Goal: Task Accomplishment & Management: Use online tool/utility

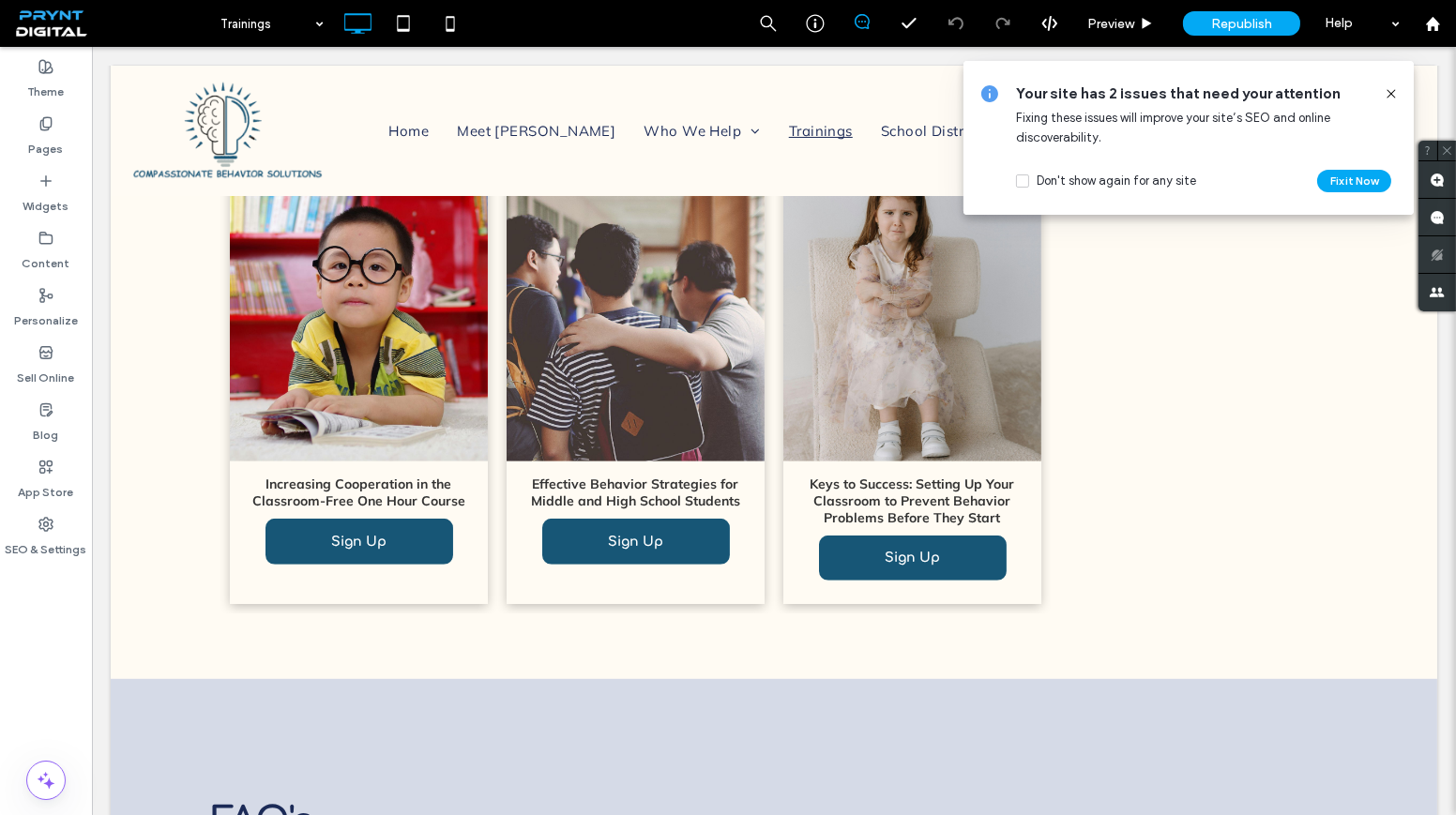
click at [1387, 91] on icon at bounding box center [1390, 94] width 15 height 15
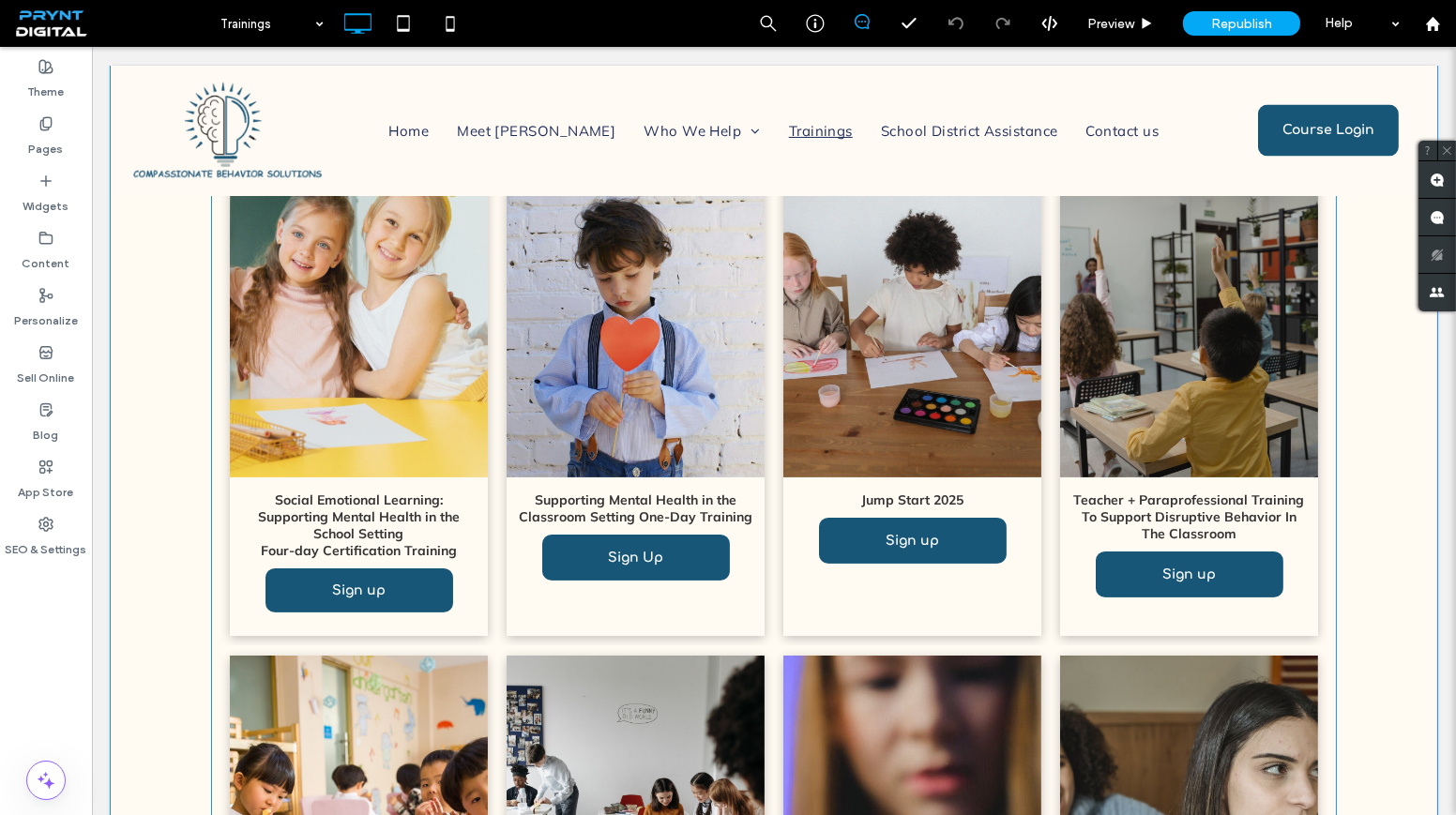
scroll to position [775, 0]
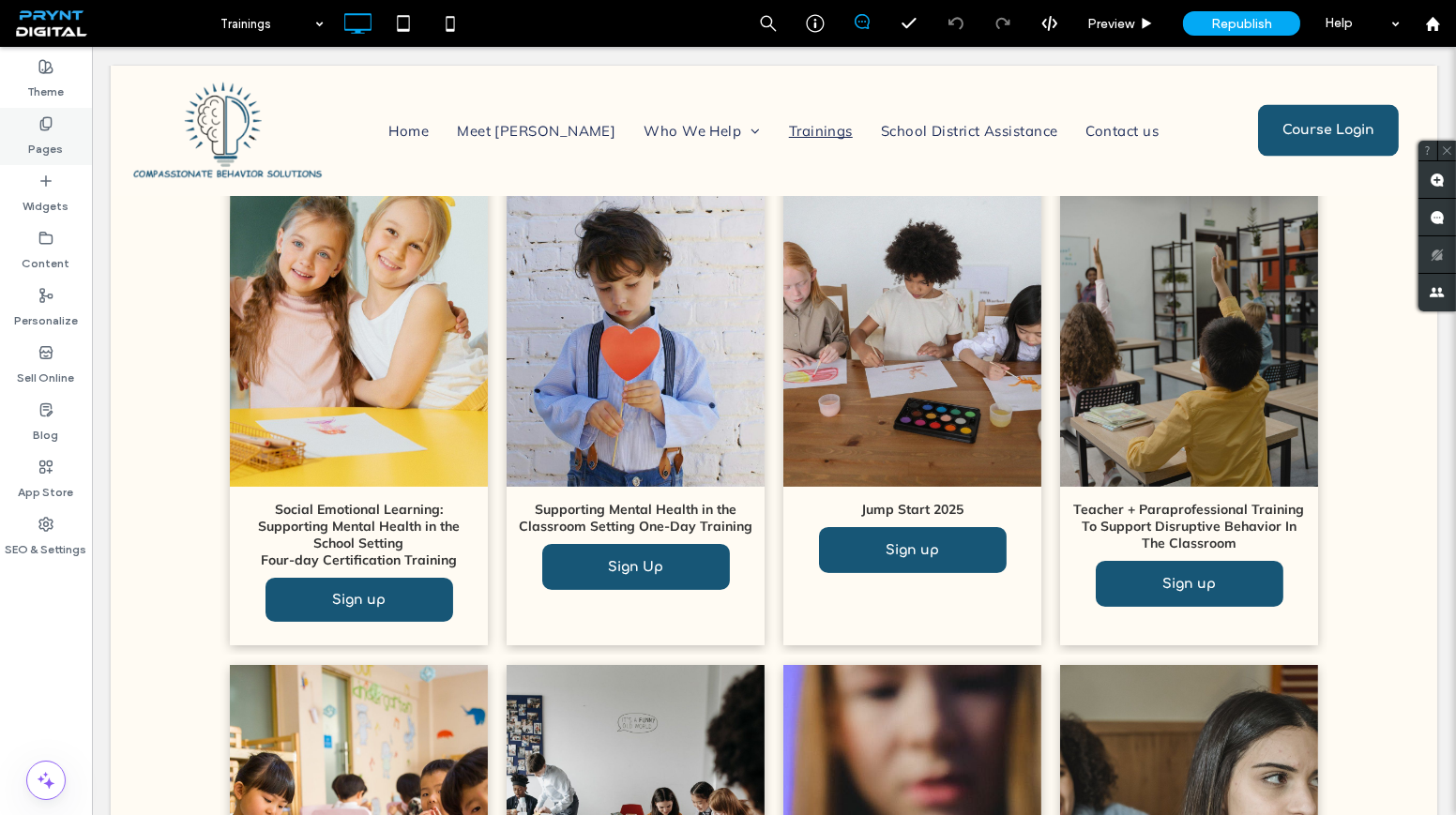
click at [47, 153] on label "Pages" at bounding box center [46, 145] width 35 height 26
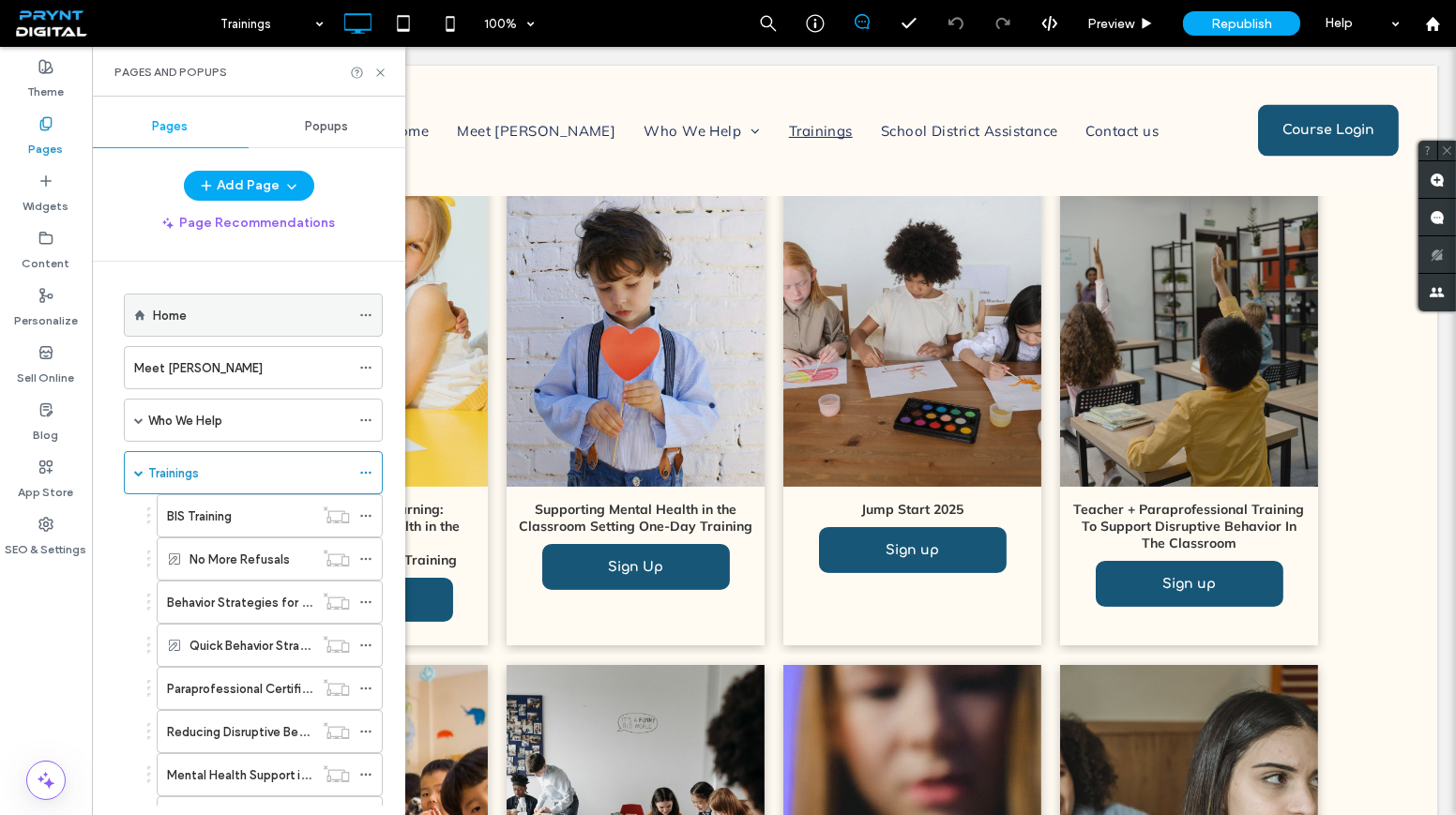
click at [187, 315] on div "Home" at bounding box center [250, 316] width 196 height 20
click at [378, 72] on icon at bounding box center [380, 73] width 14 height 14
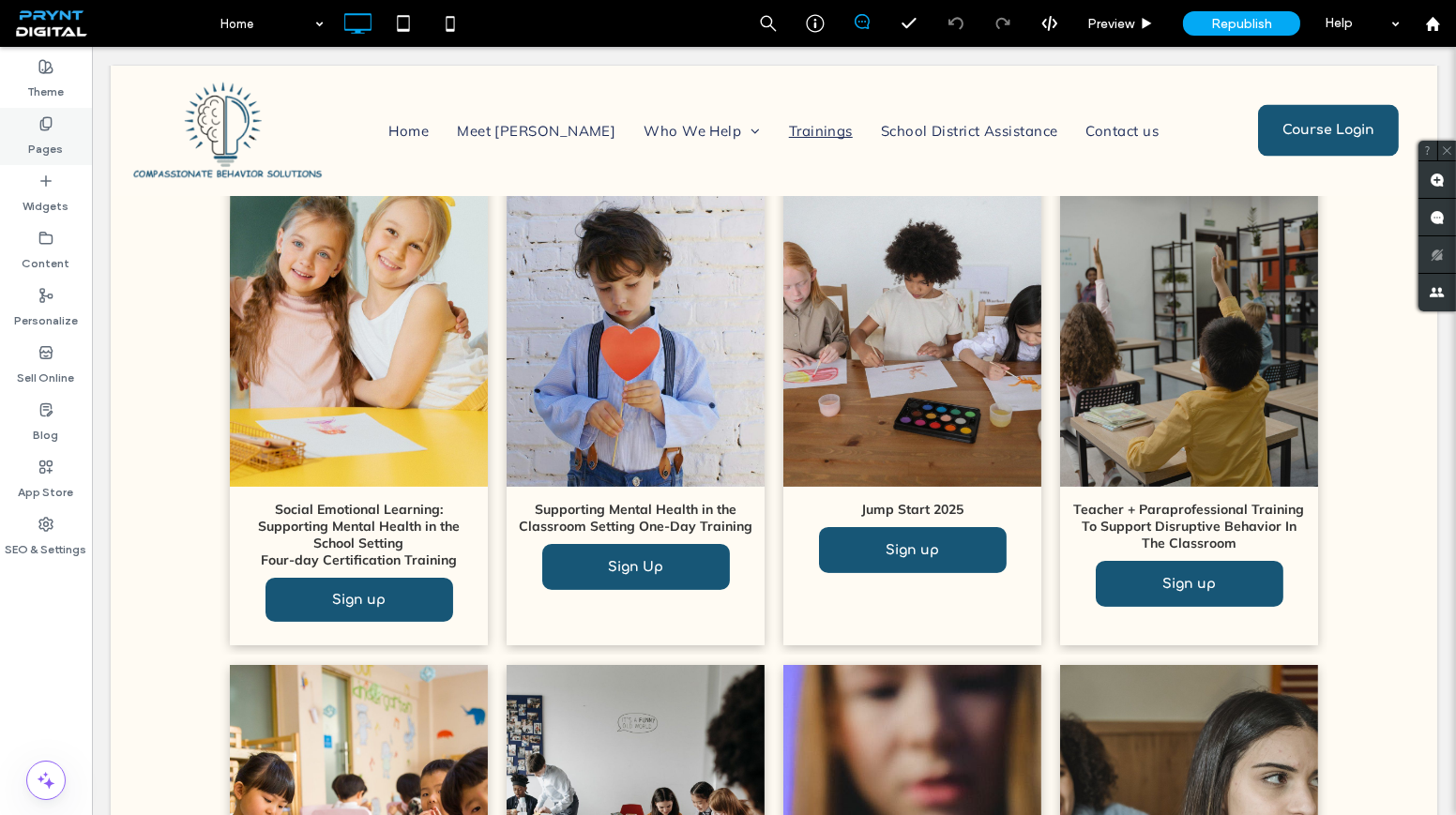
click at [60, 143] on label "Pages" at bounding box center [46, 145] width 35 height 26
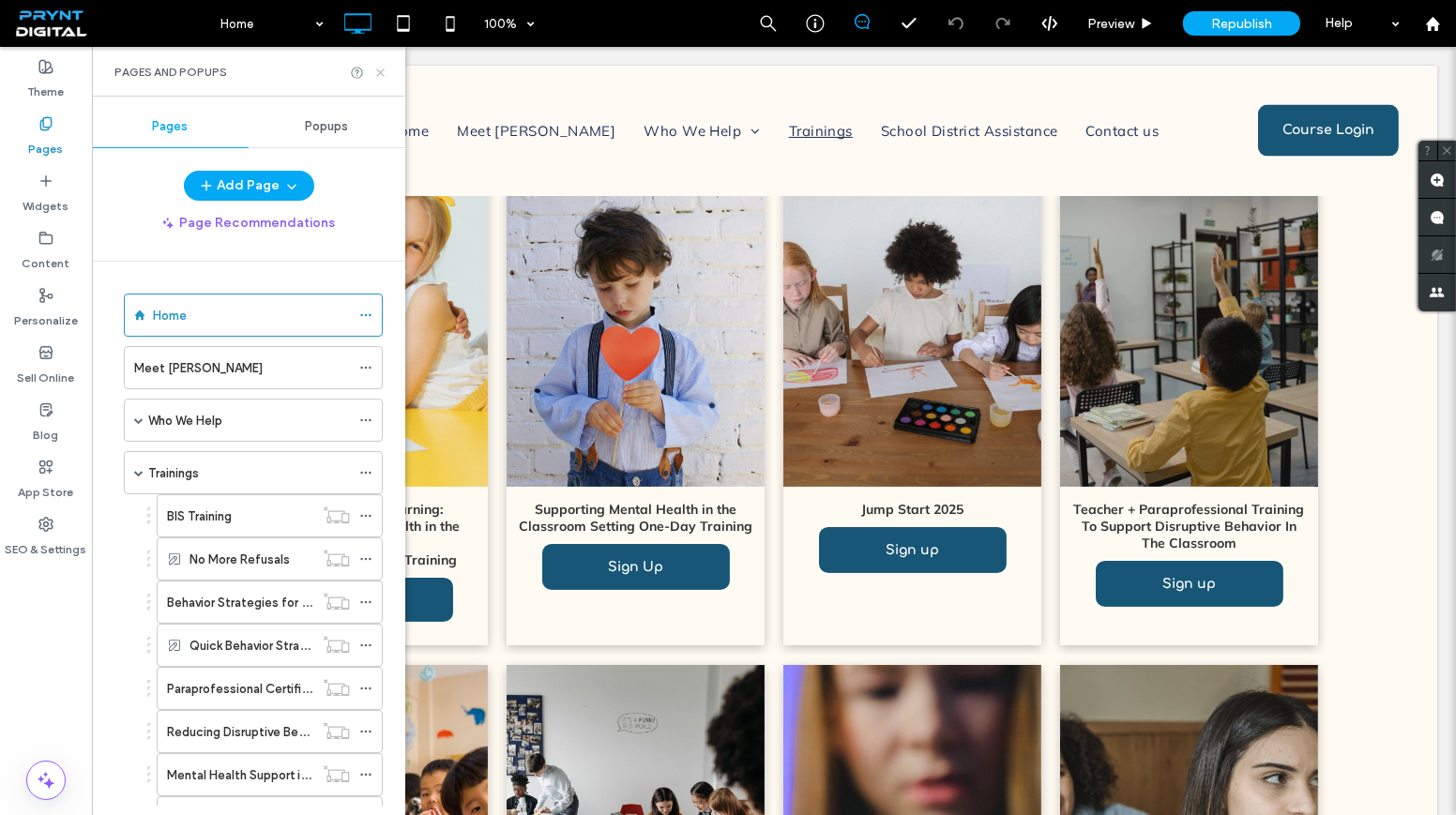
click at [384, 72] on icon at bounding box center [380, 73] width 14 height 14
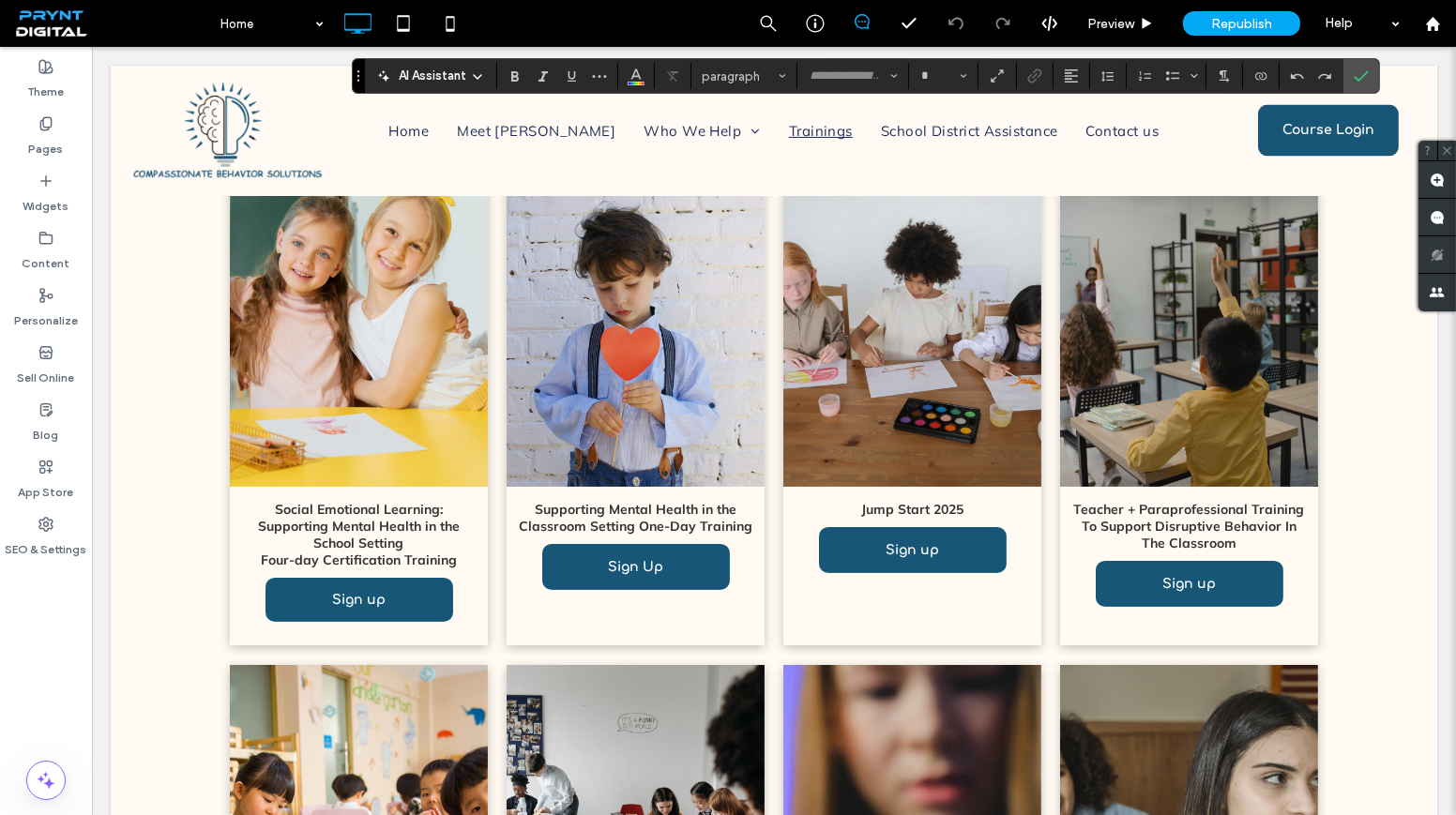
type input "******"
type input "**"
click at [1353, 71] on icon "Confirm" at bounding box center [1360, 76] width 15 height 15
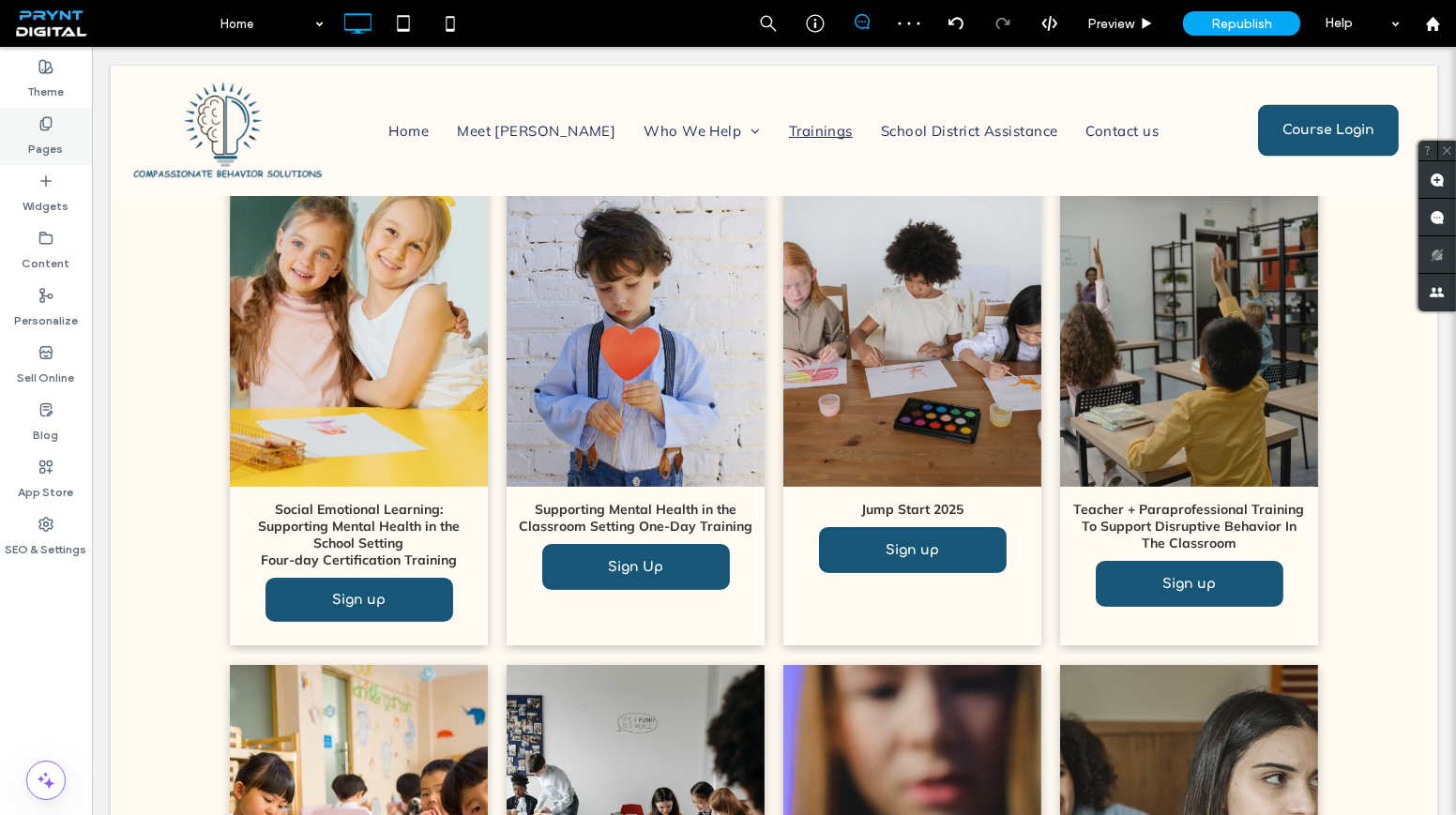
click at [53, 123] on icon at bounding box center [46, 124] width 15 height 15
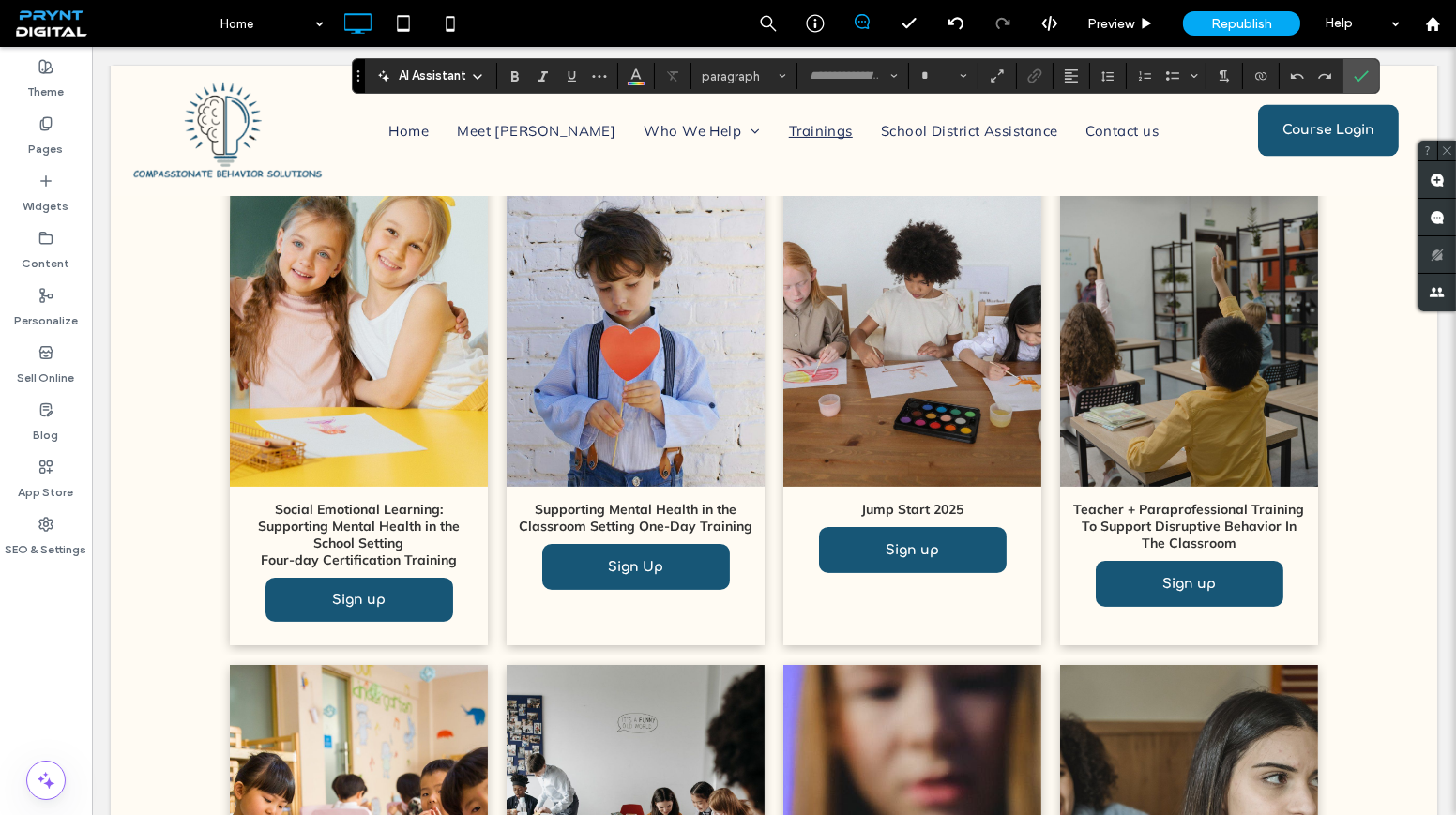
type input "******"
type input "**"
click at [1362, 67] on label "Confirm" at bounding box center [1360, 76] width 28 height 34
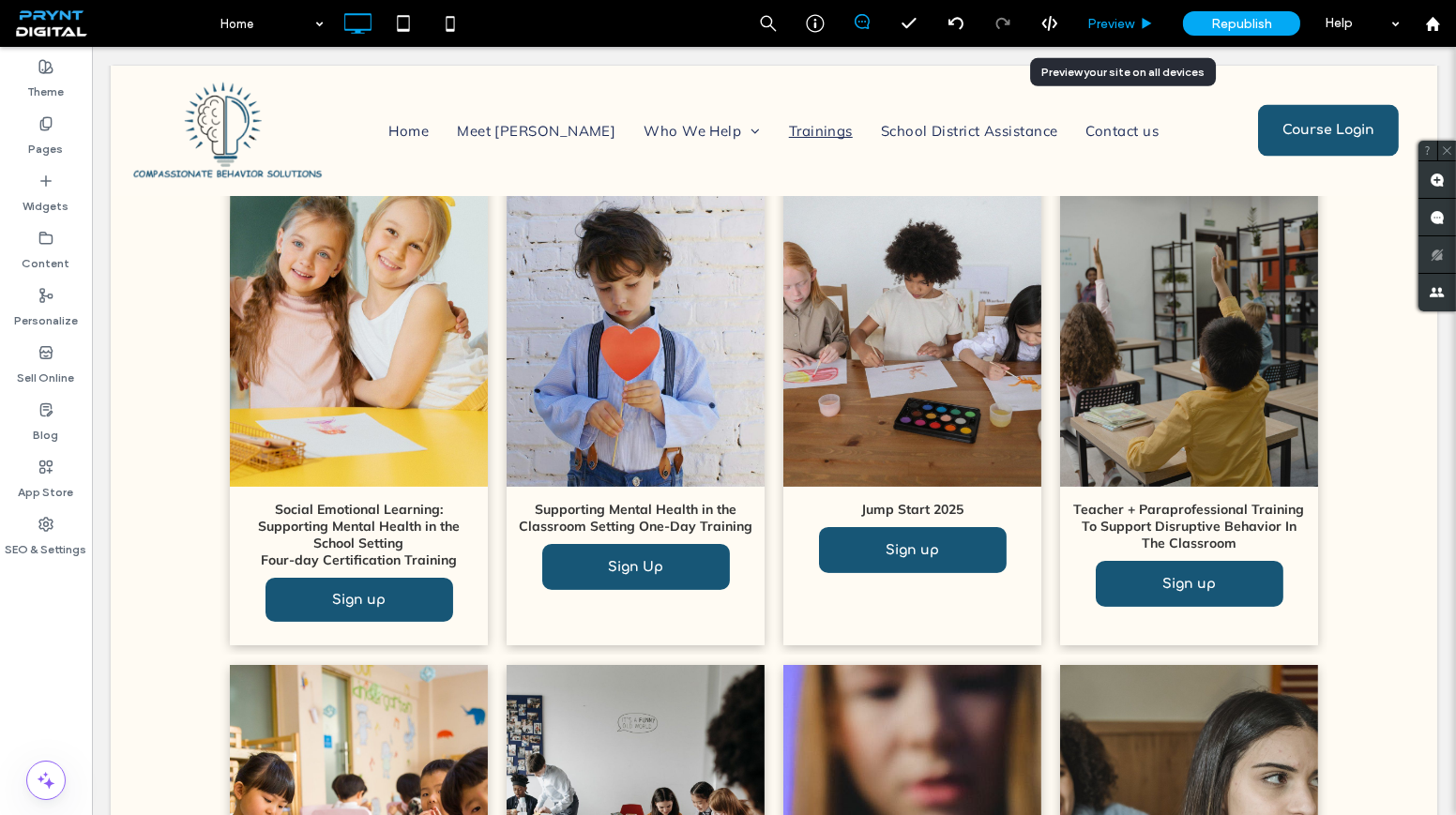
click at [1110, 24] on span "Preview" at bounding box center [1110, 24] width 47 height 16
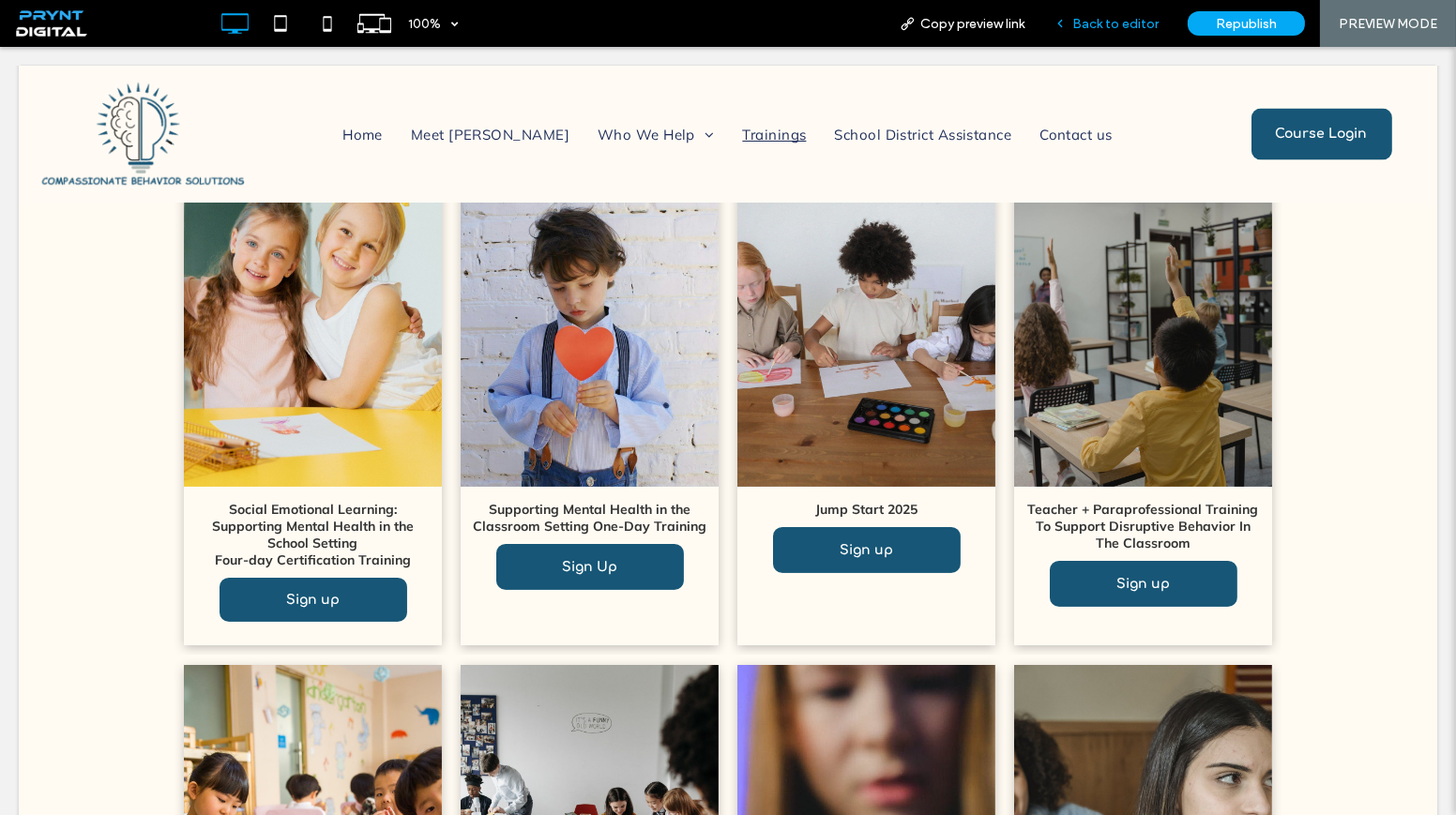
click at [1127, 25] on span "Back to editor" at bounding box center [1115, 24] width 87 height 16
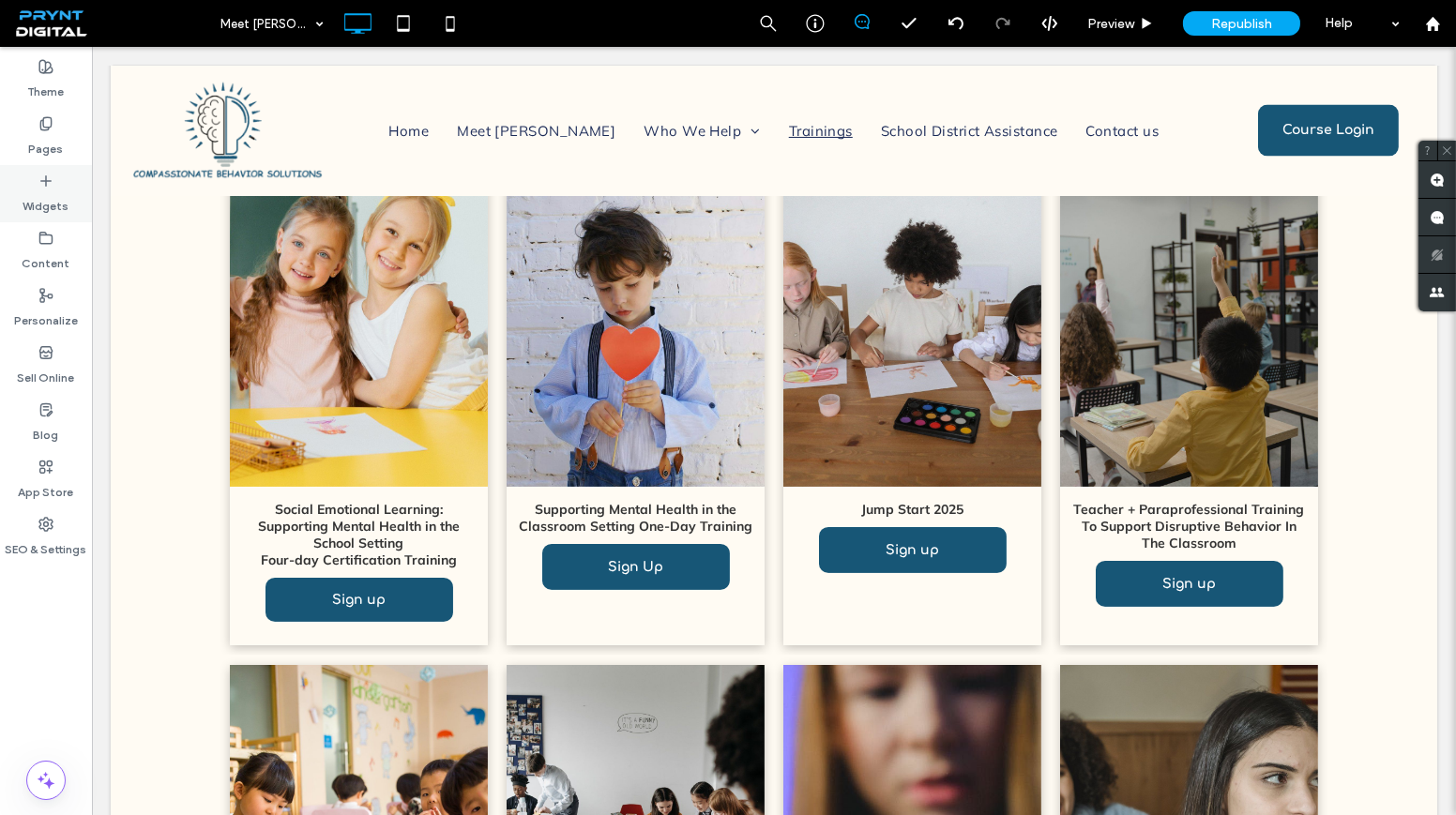
click at [65, 205] on label "Widgets" at bounding box center [47, 202] width 46 height 26
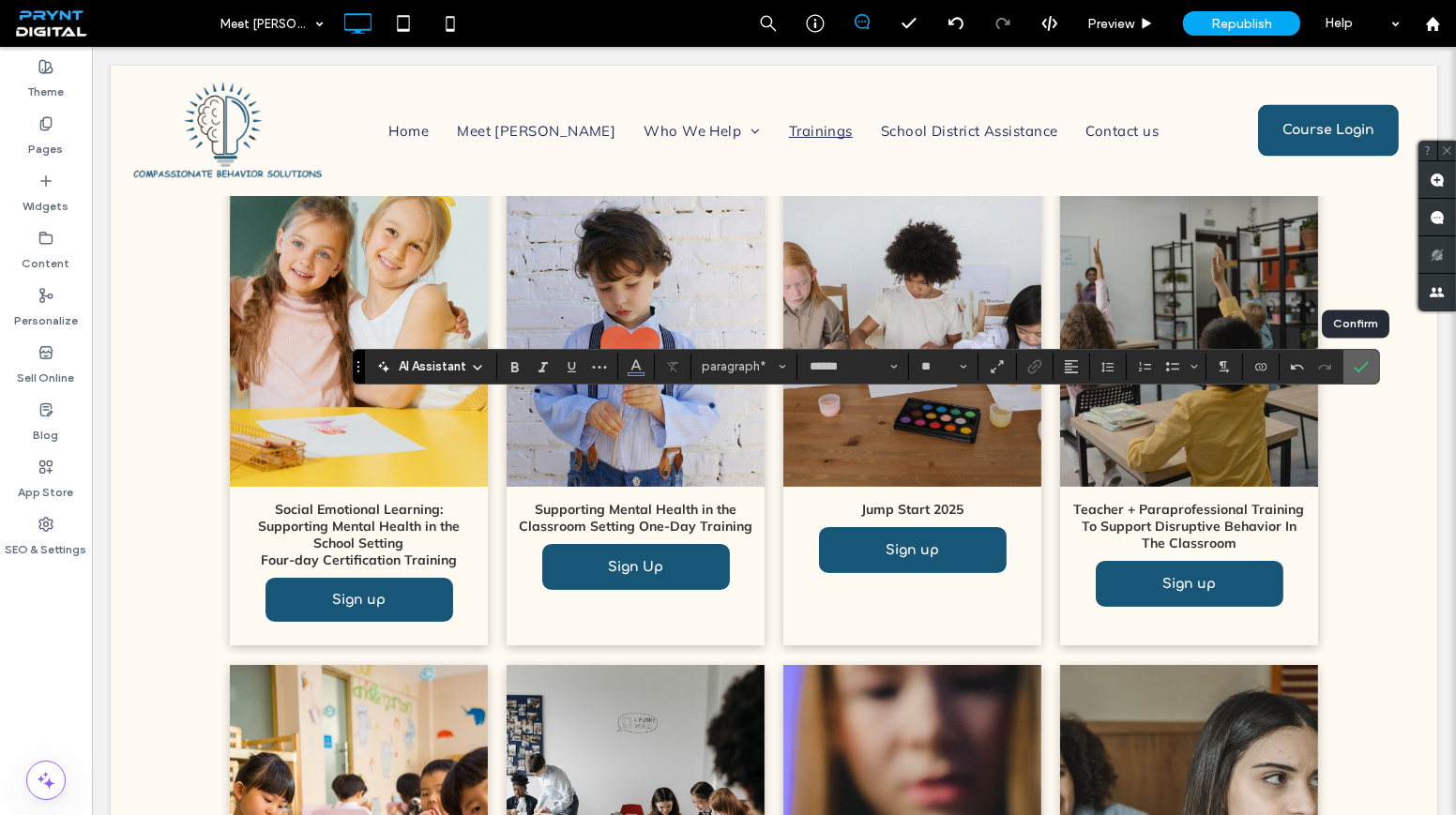
click at [1346, 376] on label "Confirm" at bounding box center [1360, 367] width 28 height 34
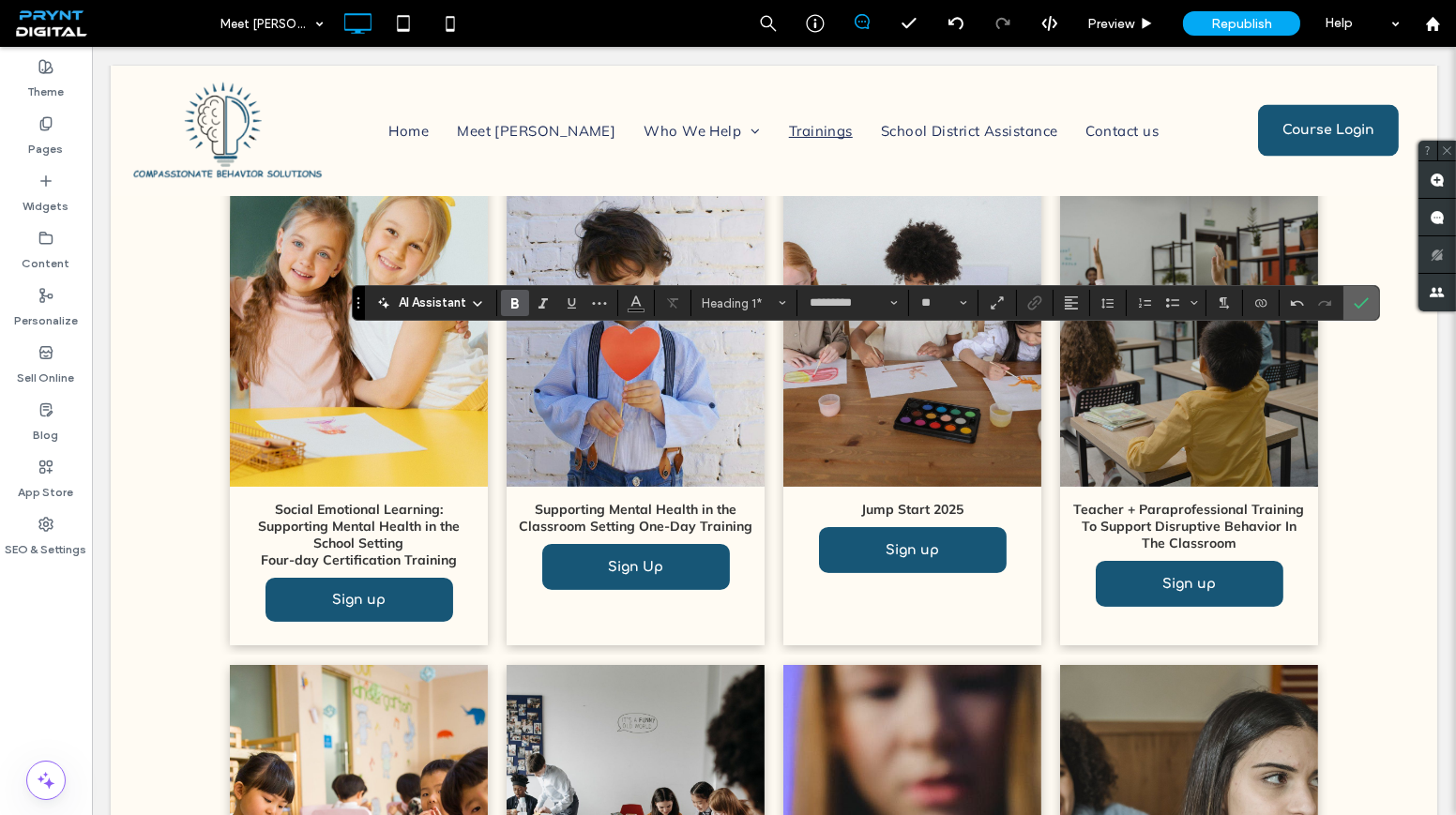
click at [1354, 308] on icon "Confirm" at bounding box center [1360, 302] width 15 height 15
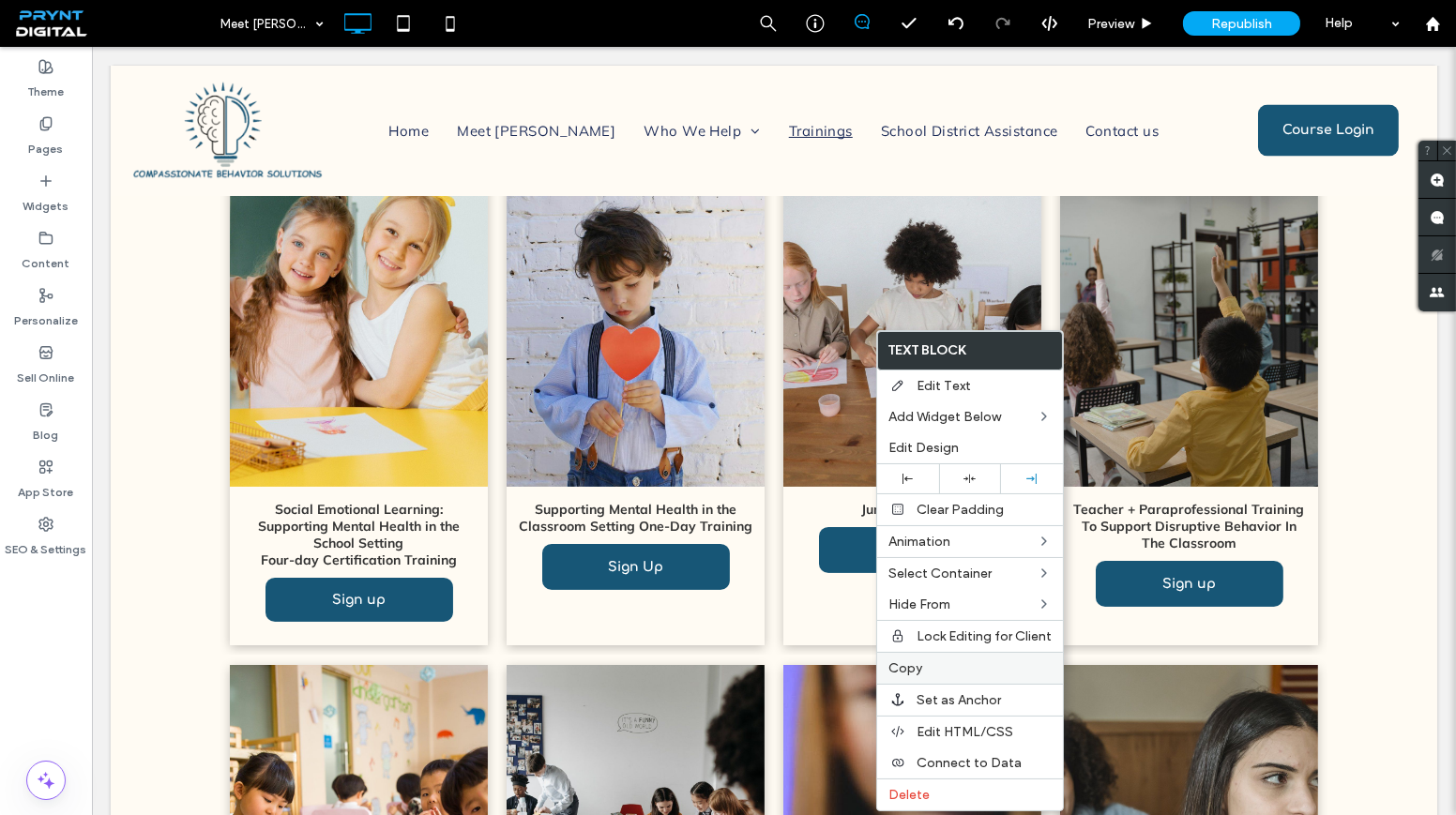
click at [929, 661] on label "Copy" at bounding box center [970, 668] width 164 height 16
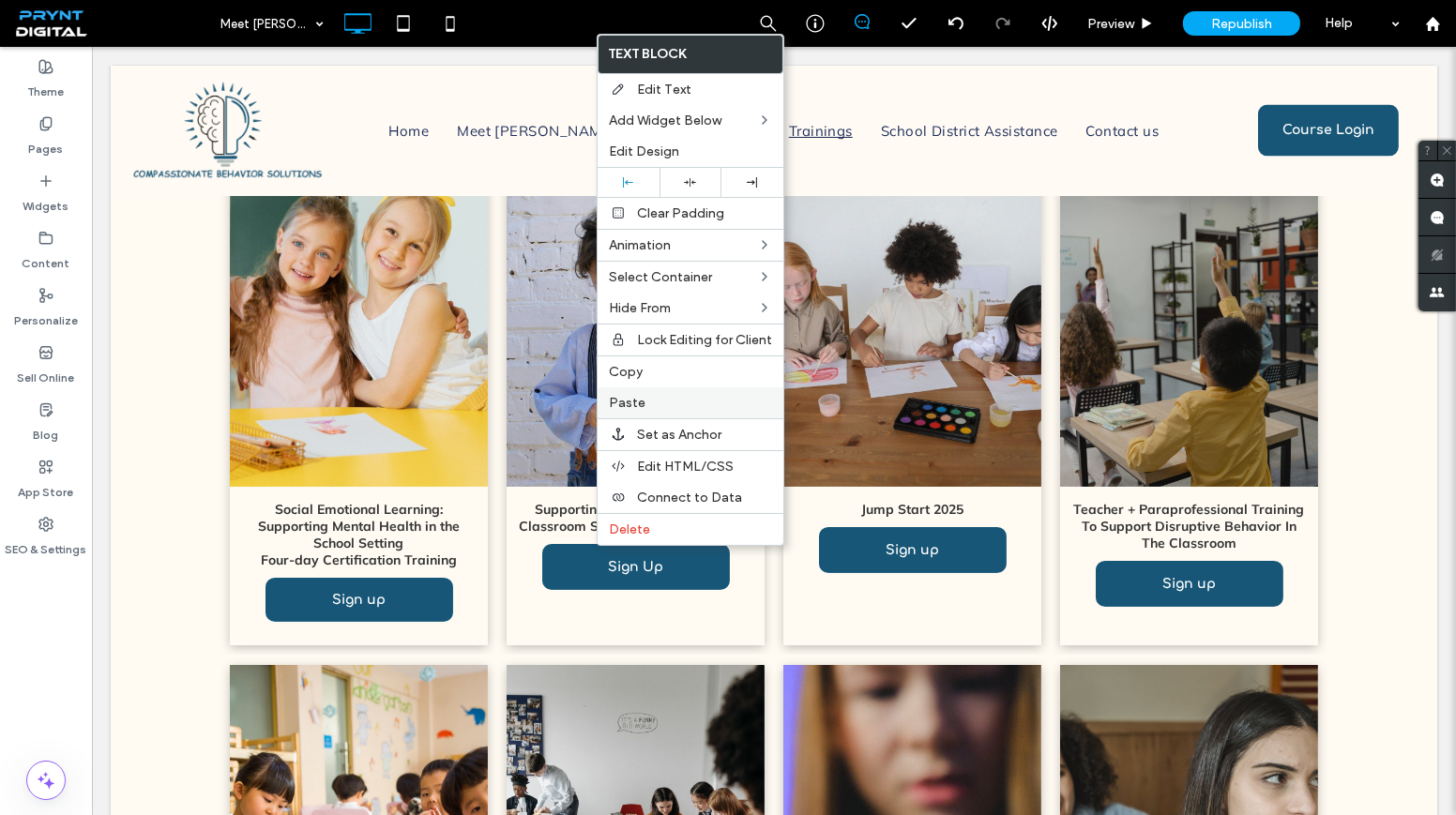
click at [673, 398] on label "Paste" at bounding box center [690, 403] width 164 height 16
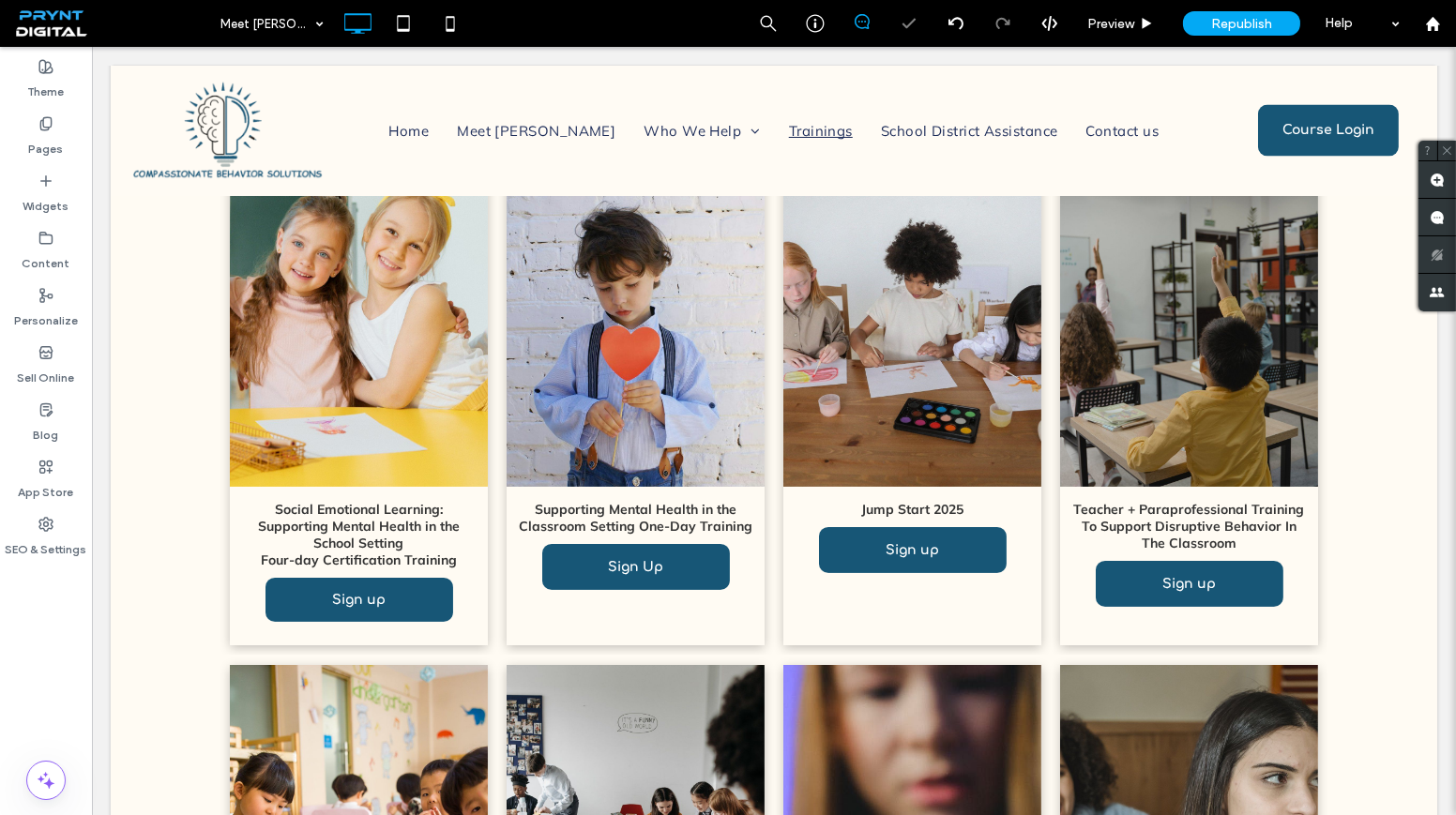
type input "*********"
type input "**"
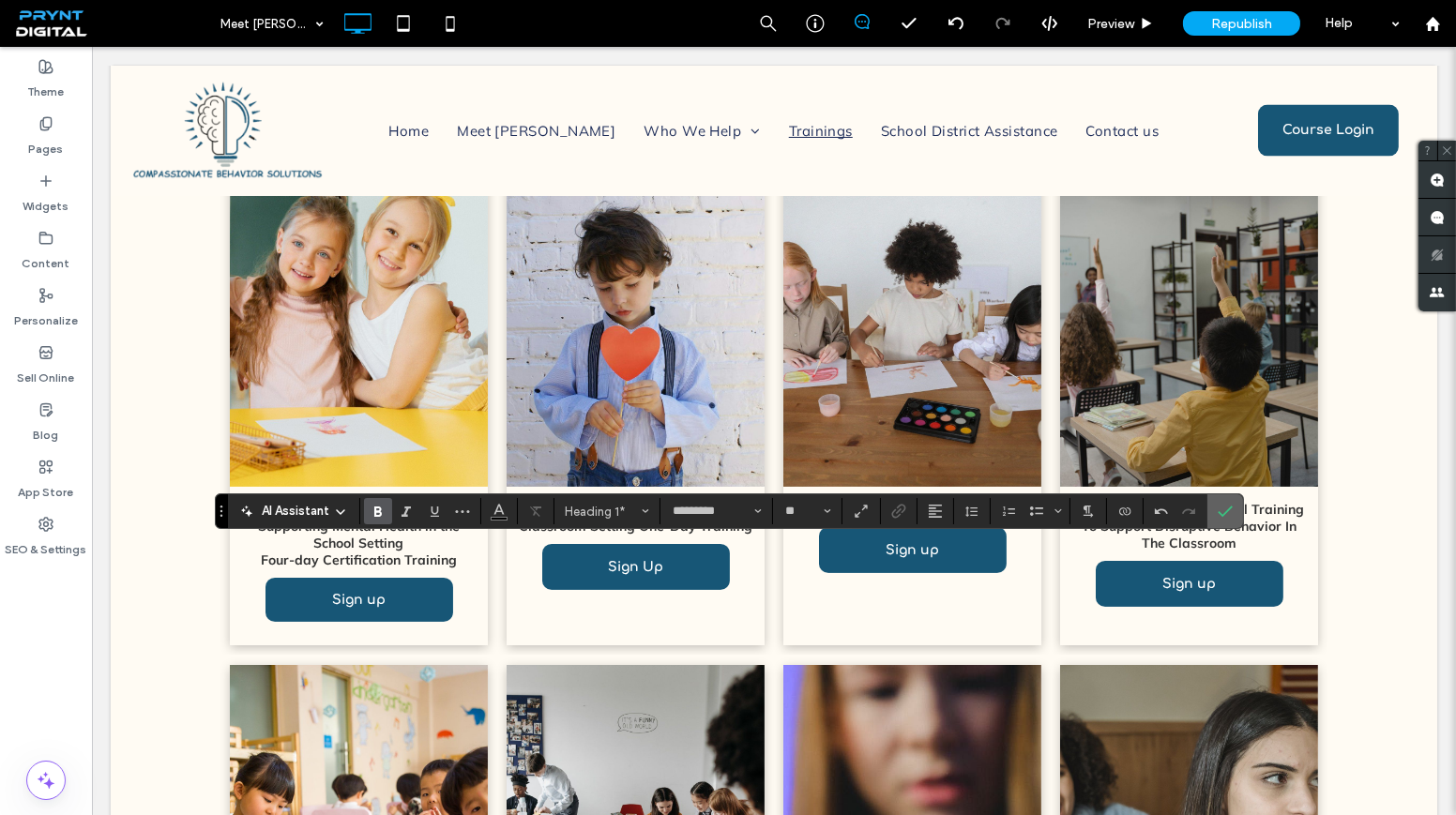
click at [1211, 510] on label "Confirm" at bounding box center [1225, 512] width 28 height 34
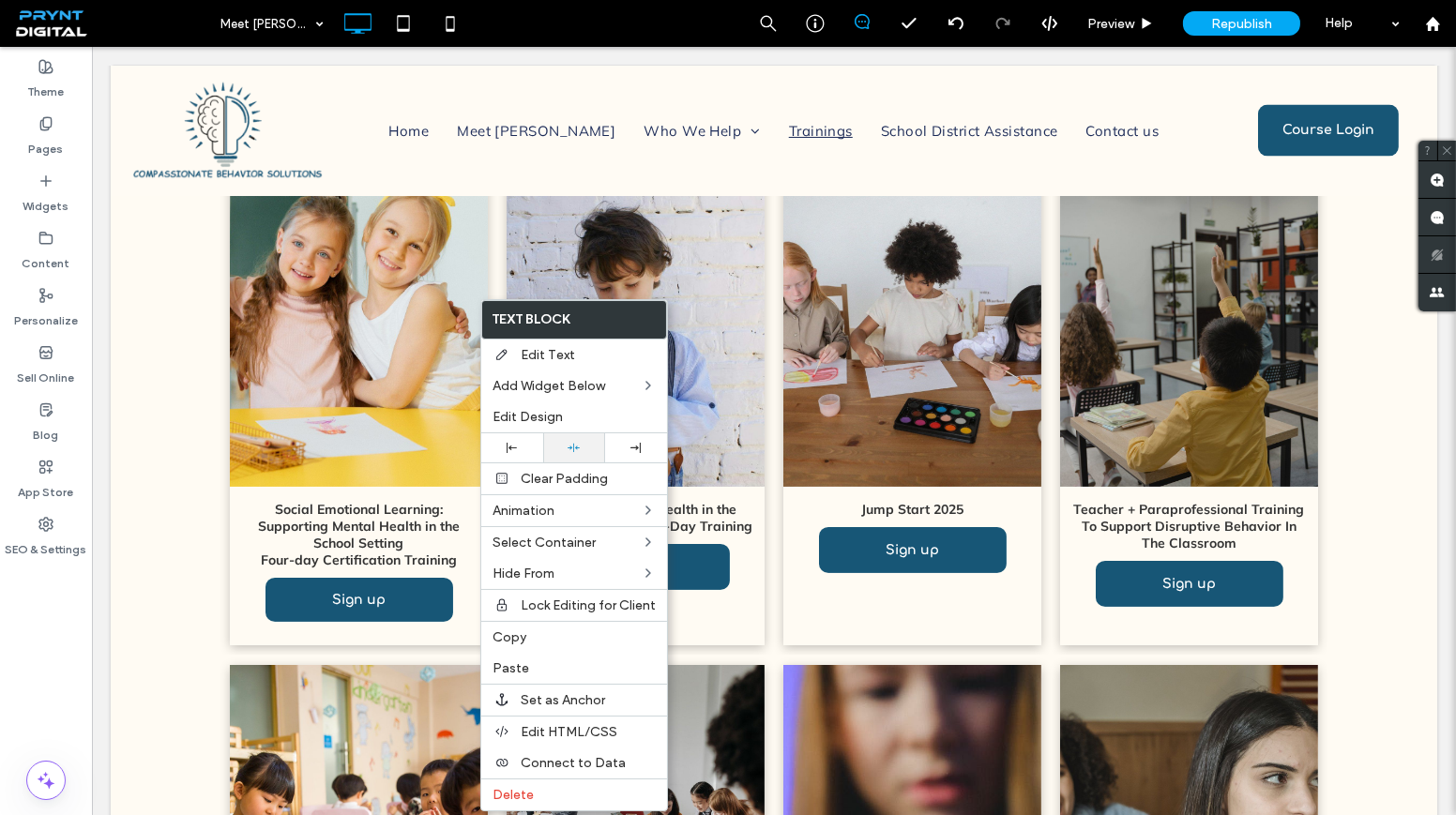
drag, startPoint x: 580, startPoint y: 447, endPoint x: 749, endPoint y: 378, distance: 182.5
click at [580, 447] on div at bounding box center [573, 448] width 43 height 12
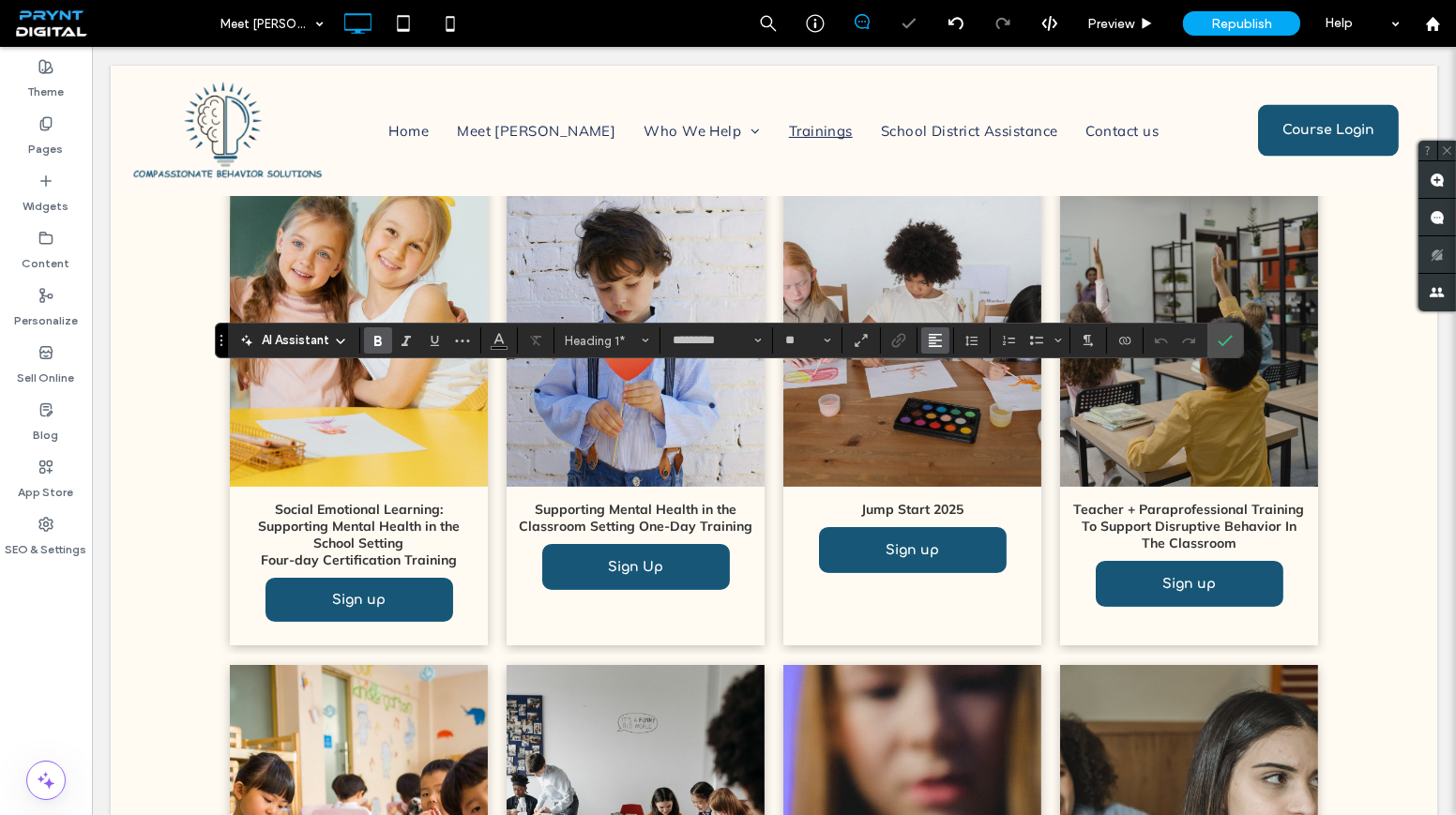
click at [927, 338] on icon "Alignment" at bounding box center [934, 340] width 15 height 15
click at [950, 394] on icon "ui.textEditor.alignment.center" at bounding box center [948, 398] width 15 height 15
click at [55, 191] on label "Widgets" at bounding box center [47, 202] width 46 height 26
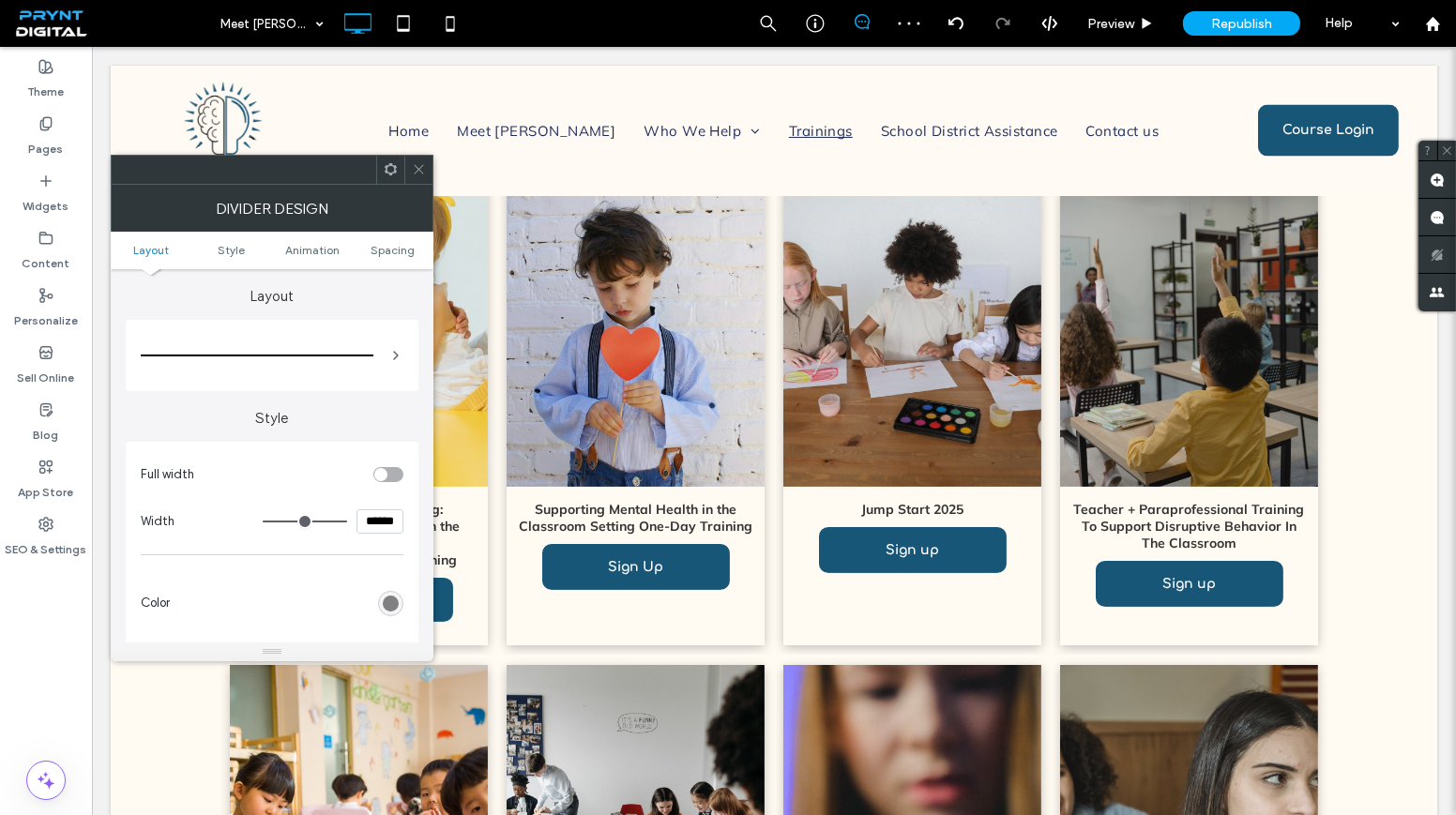
click at [391, 607] on div "rgb(128, 128, 128)" at bounding box center [391, 604] width 16 height 16
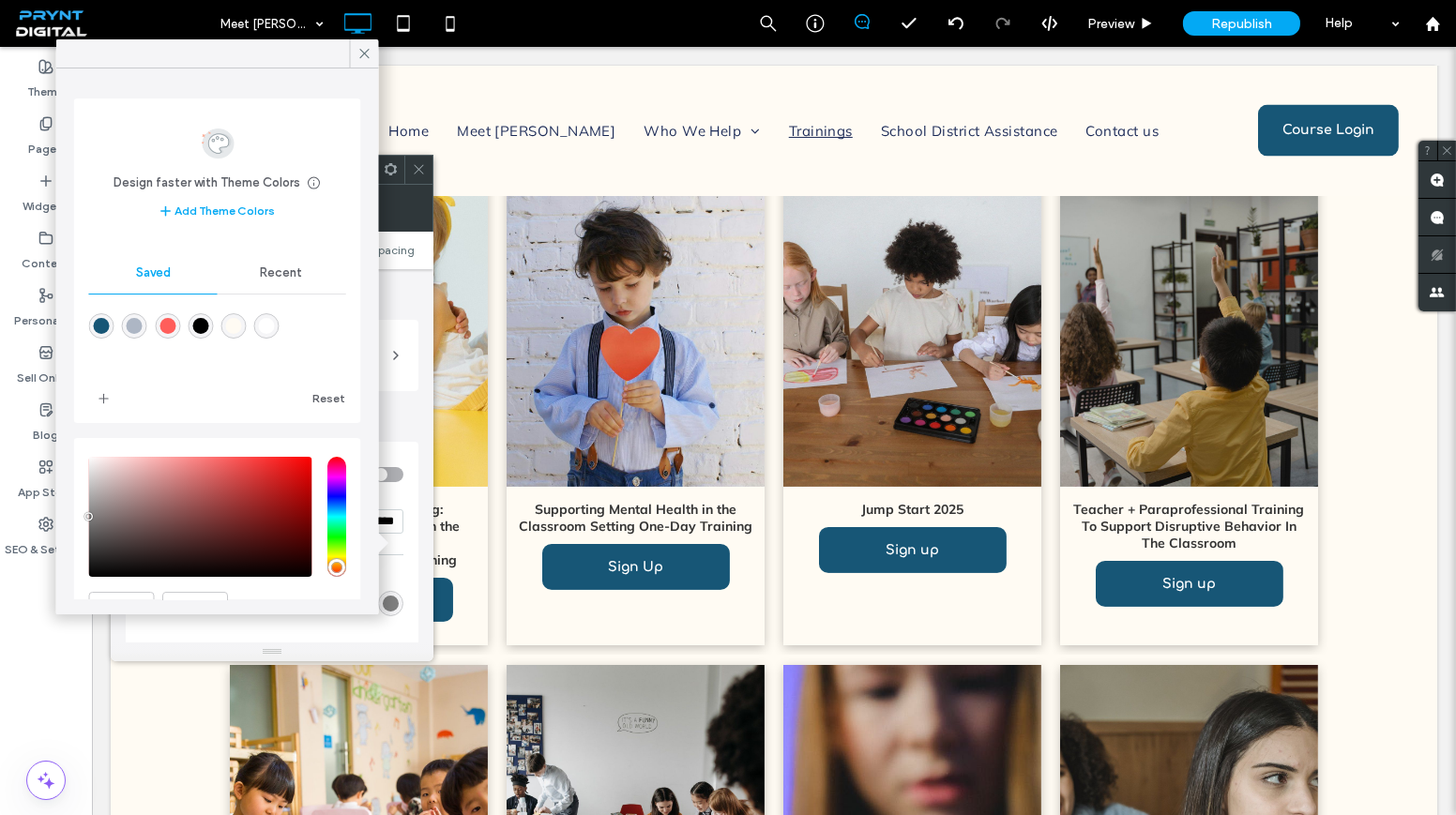
click at [103, 333] on div "rgba(23,86,118,1)" at bounding box center [102, 326] width 16 height 16
type input "*"
type input "*******"
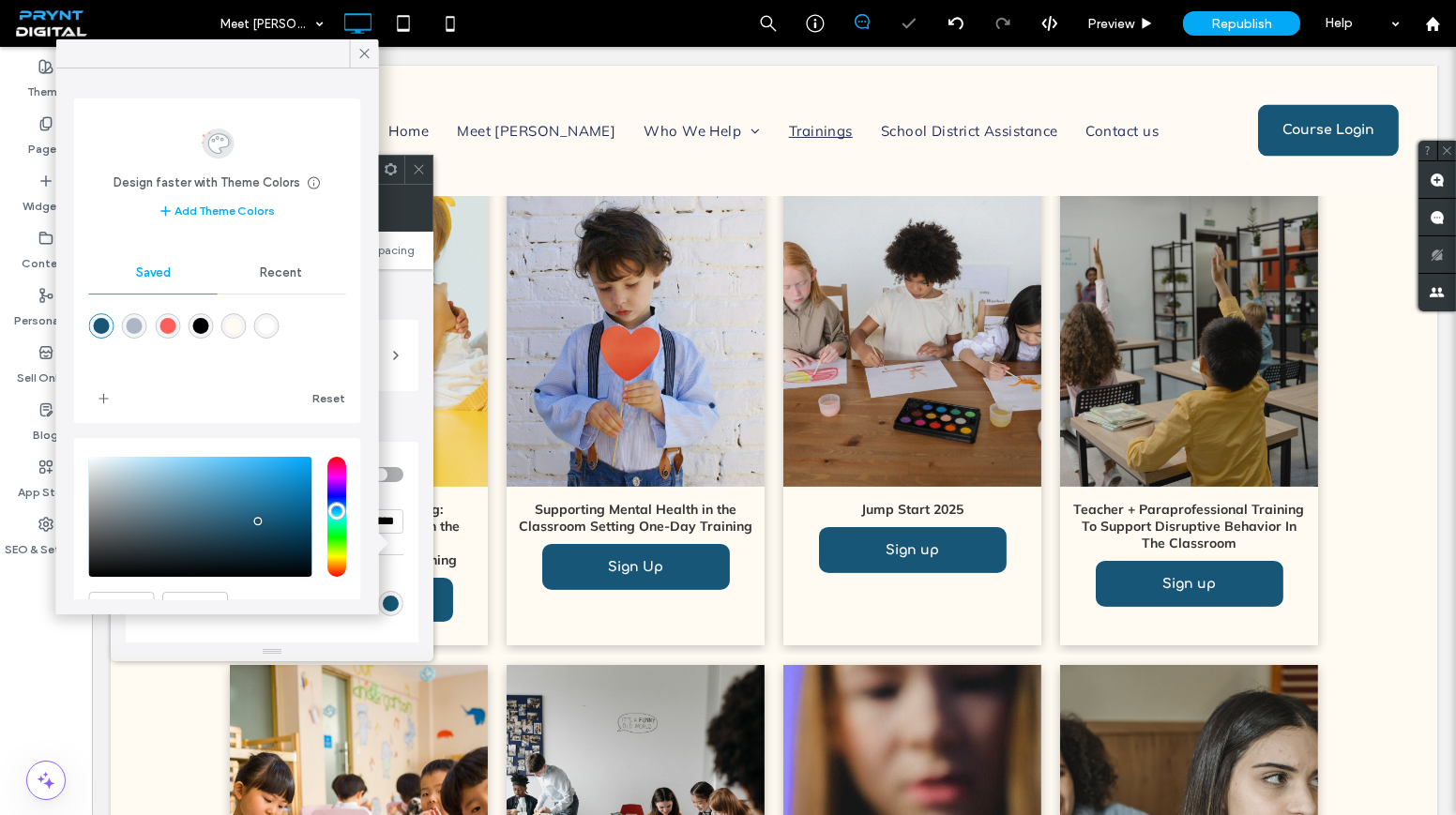
click at [426, 175] on div at bounding box center [418, 170] width 28 height 28
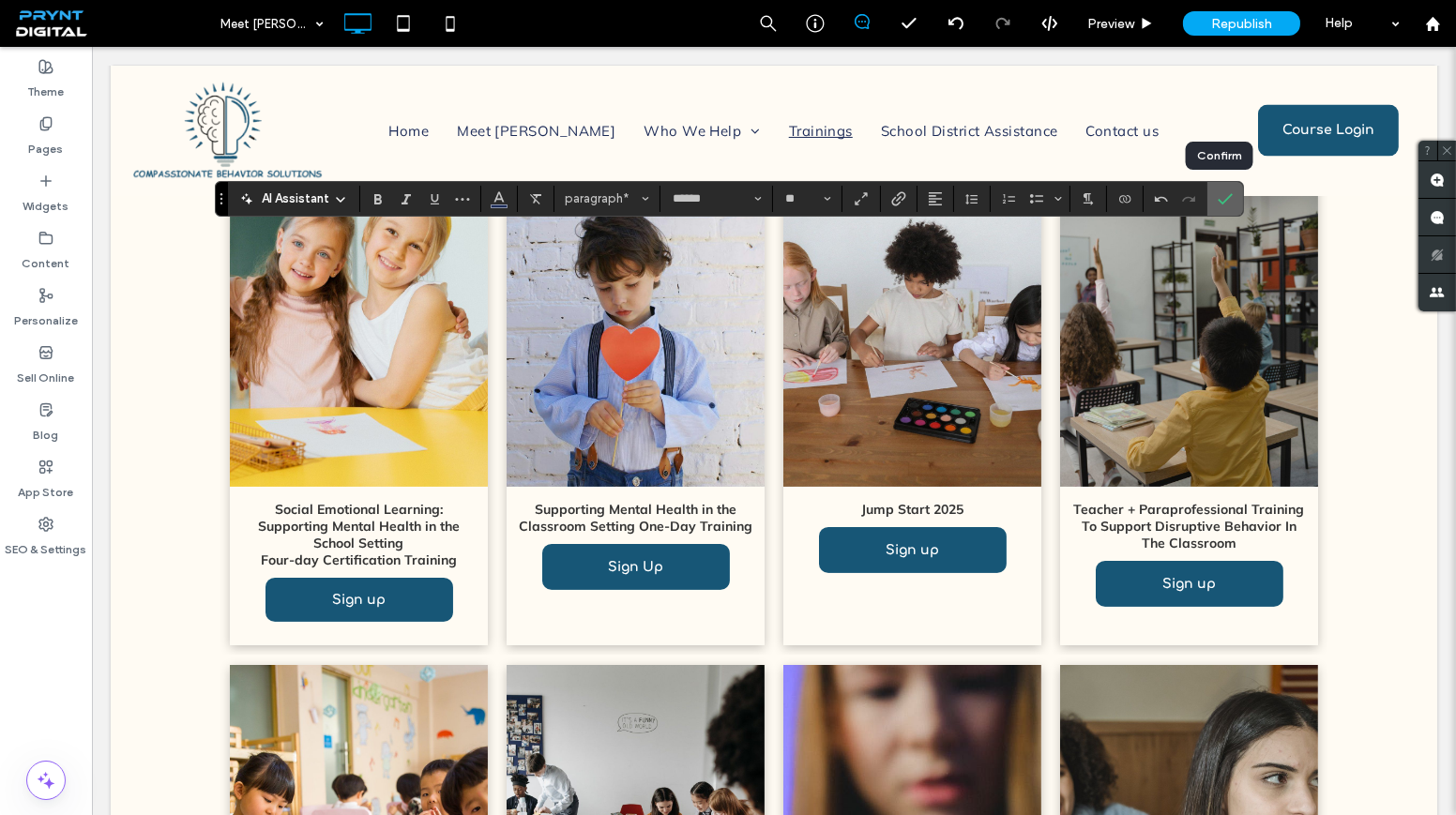
click at [1218, 203] on icon "Confirm" at bounding box center [1225, 199] width 15 height 15
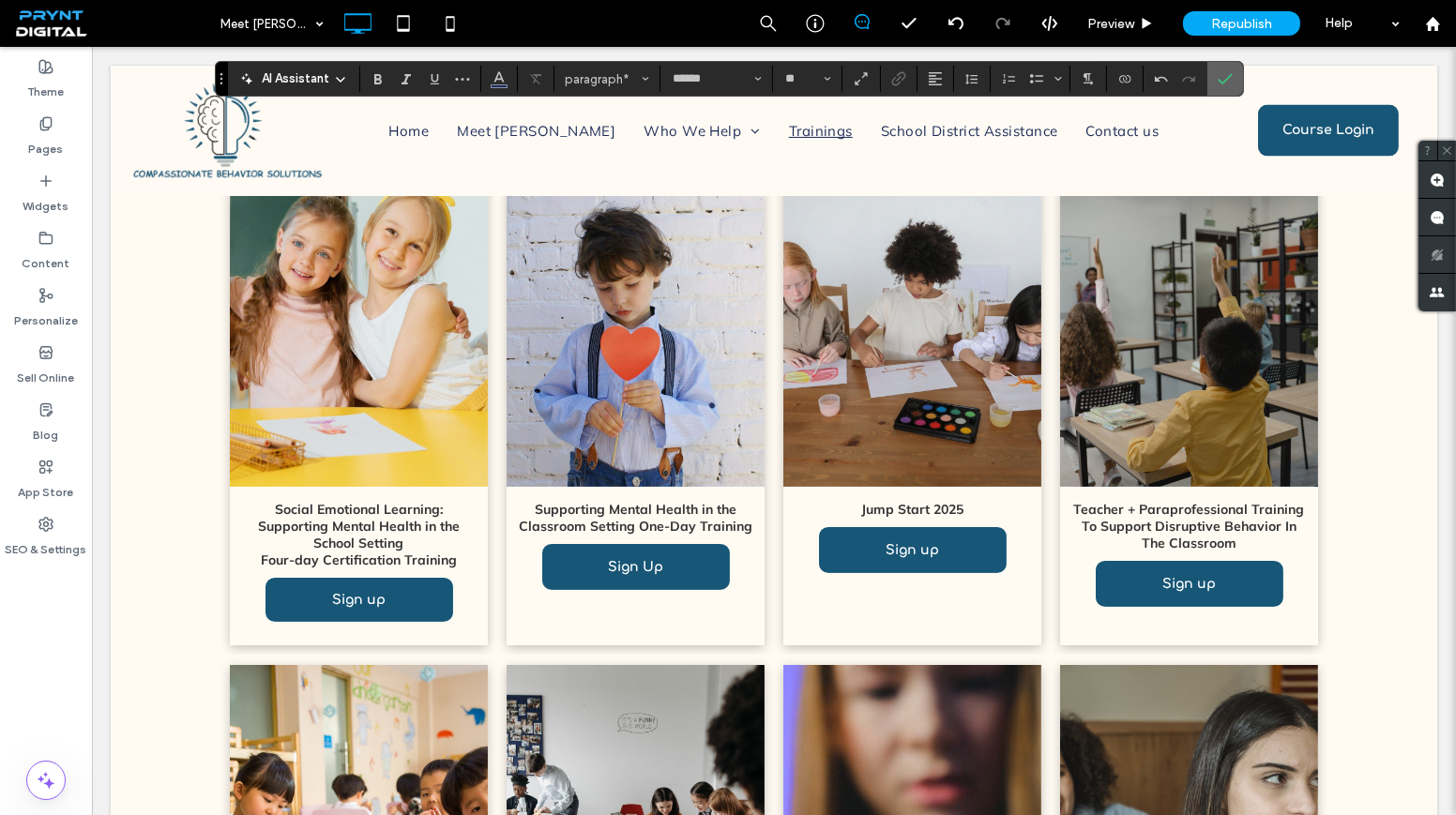
click at [1220, 80] on icon "Confirm" at bounding box center [1225, 78] width 15 height 15
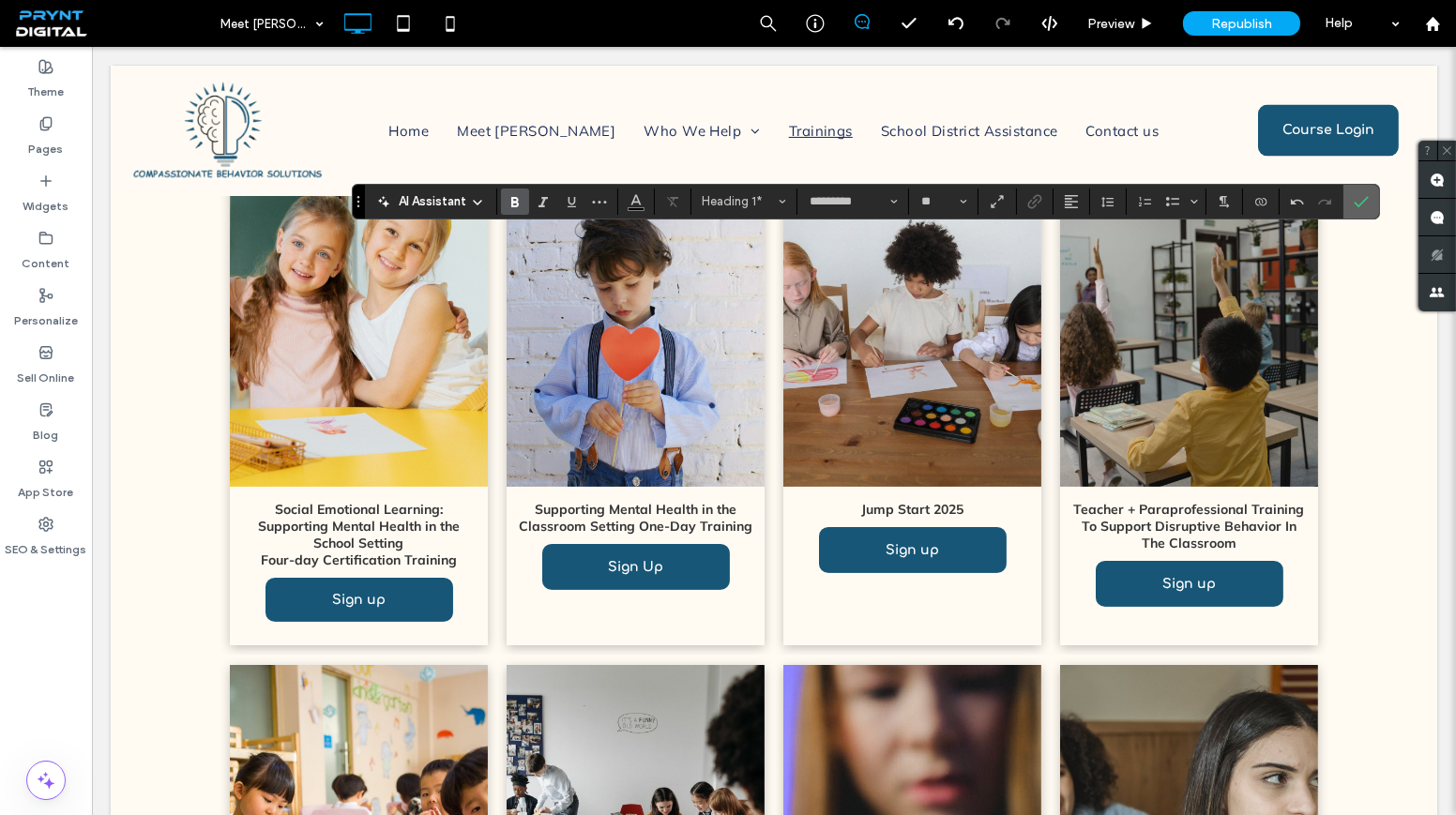
click at [1366, 200] on label "Confirm" at bounding box center [1360, 202] width 28 height 34
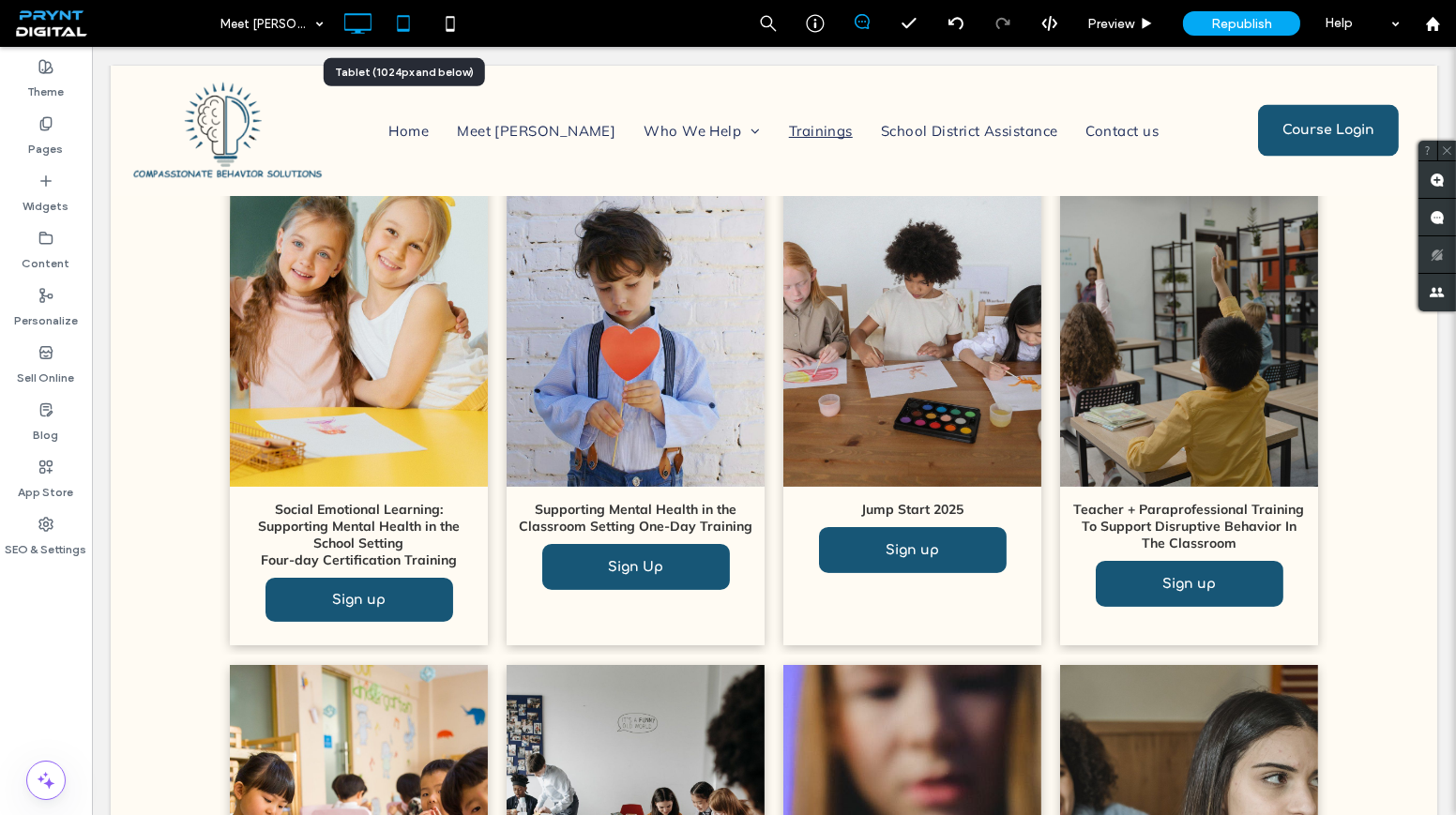
click at [402, 28] on icon at bounding box center [404, 24] width 38 height 38
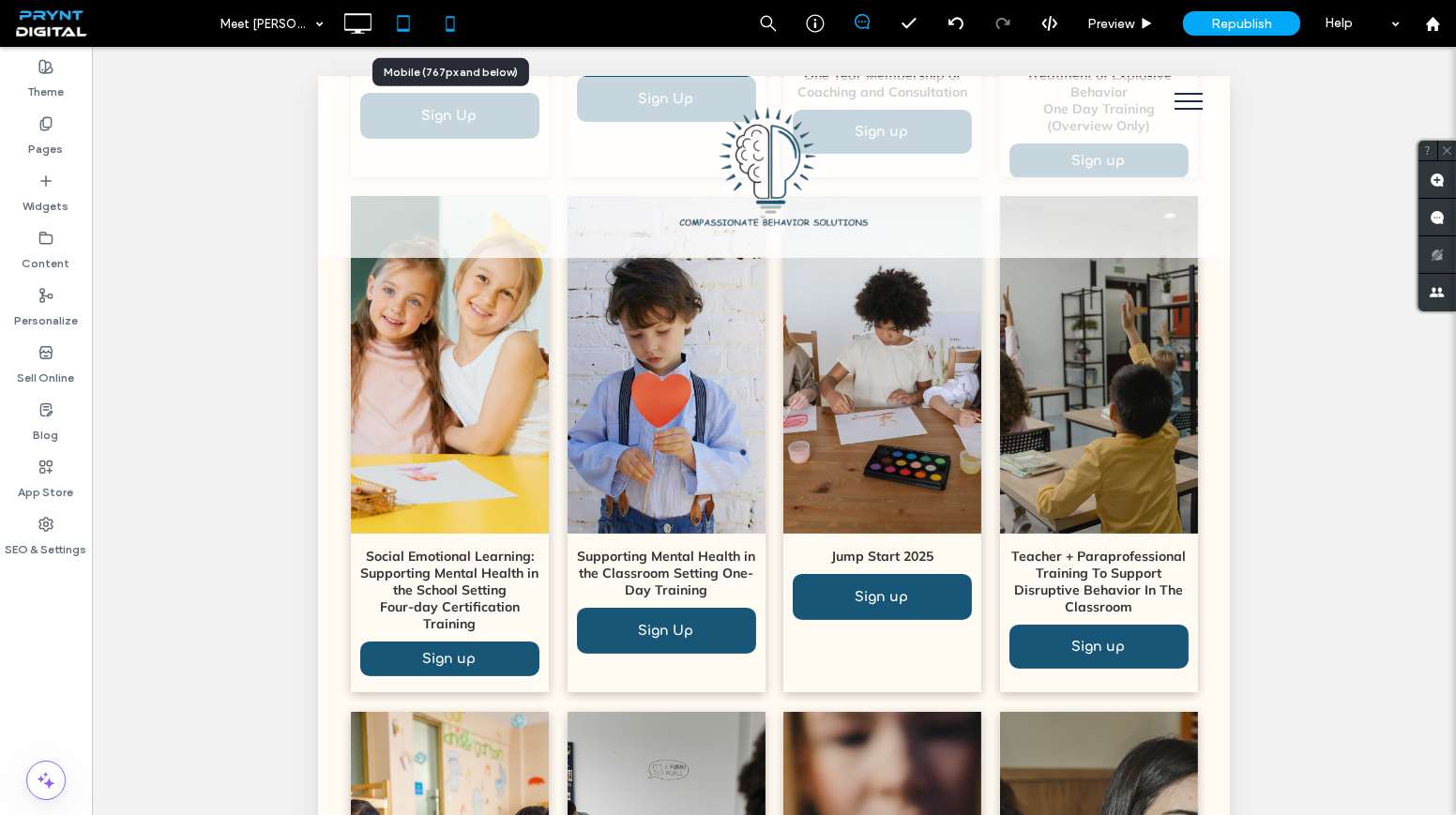
click at [463, 21] on icon at bounding box center [451, 24] width 38 height 38
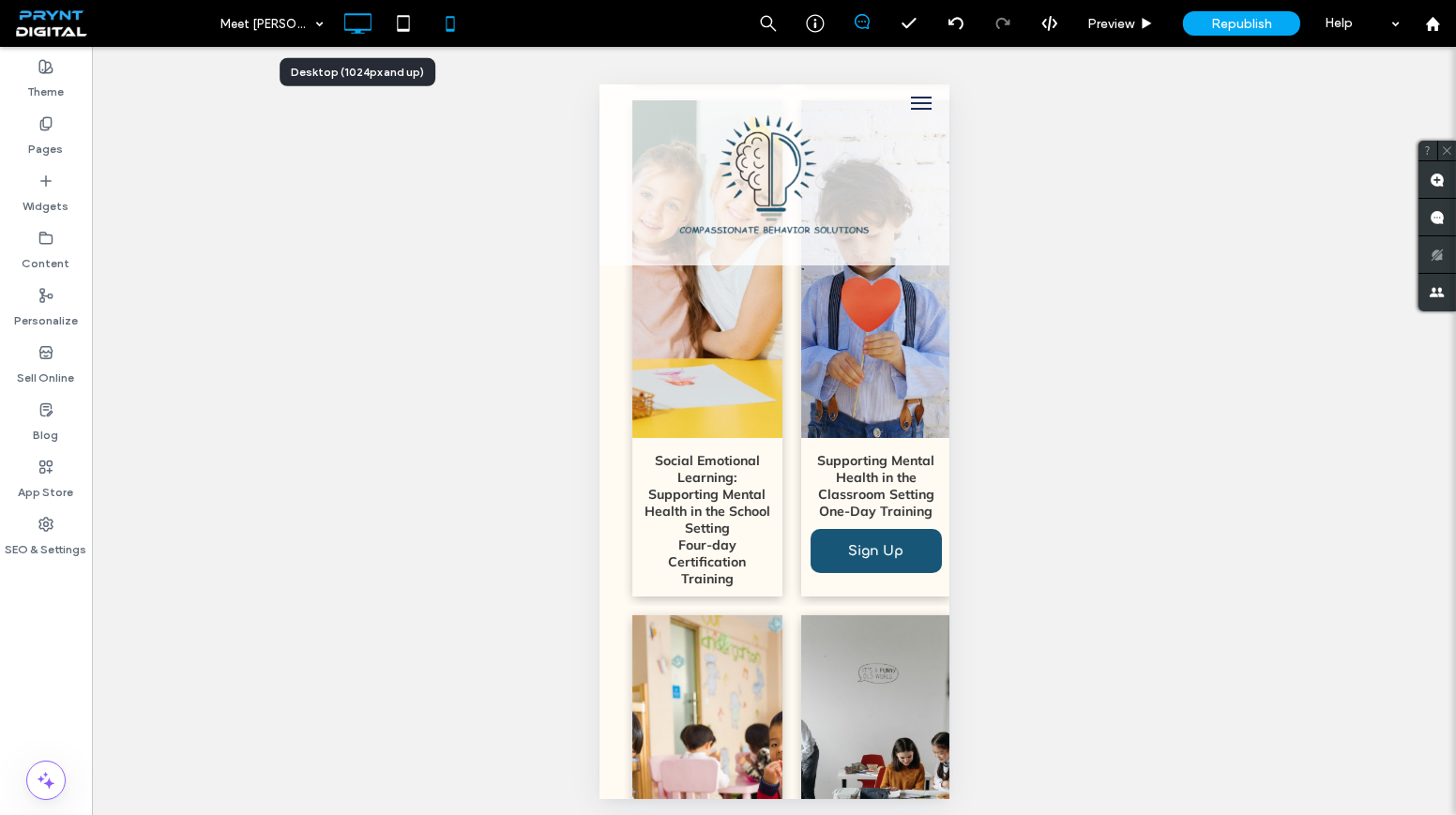
click at [369, 13] on use at bounding box center [357, 23] width 27 height 21
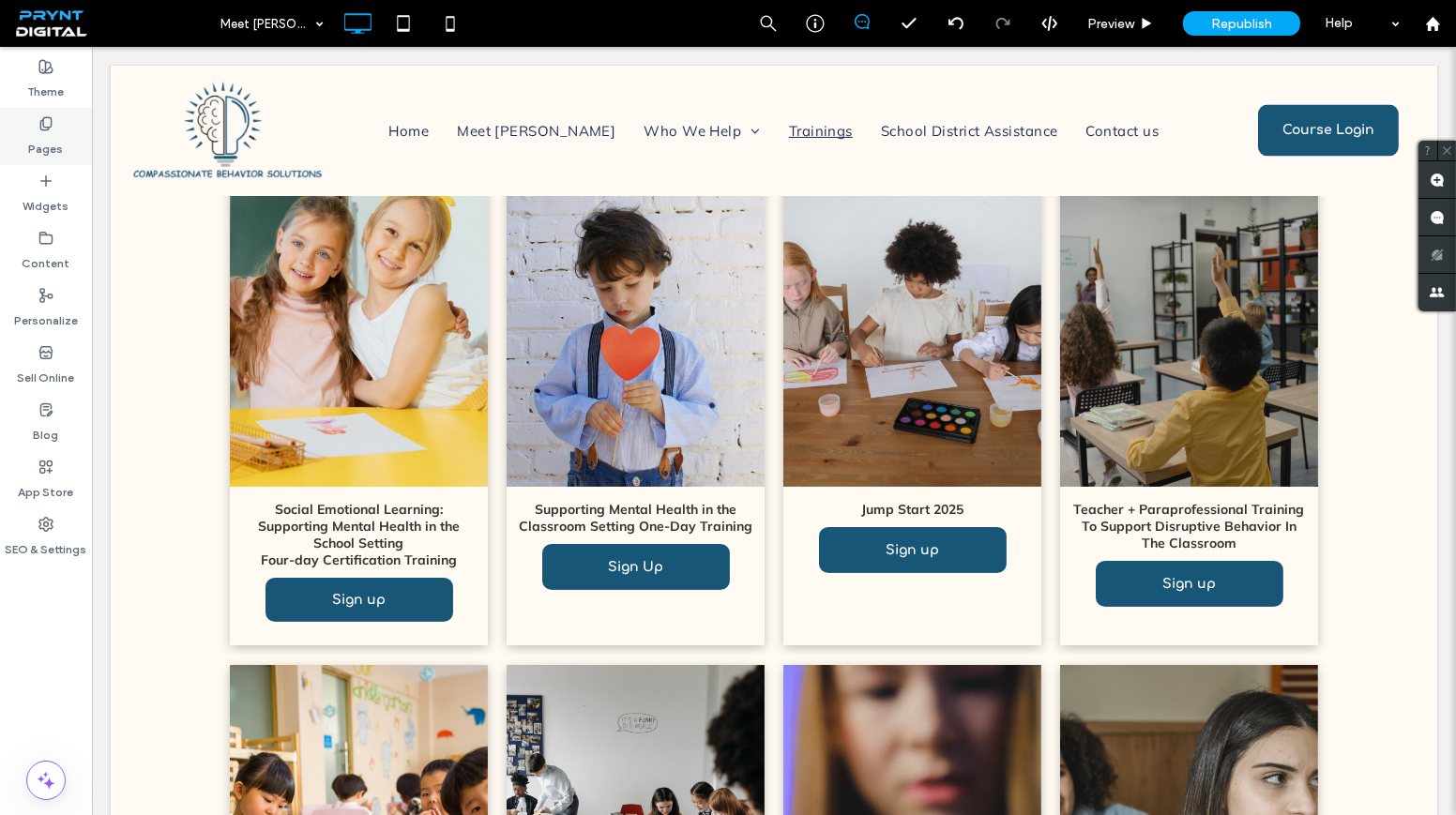
click at [73, 147] on div "Pages" at bounding box center [46, 136] width 92 height 57
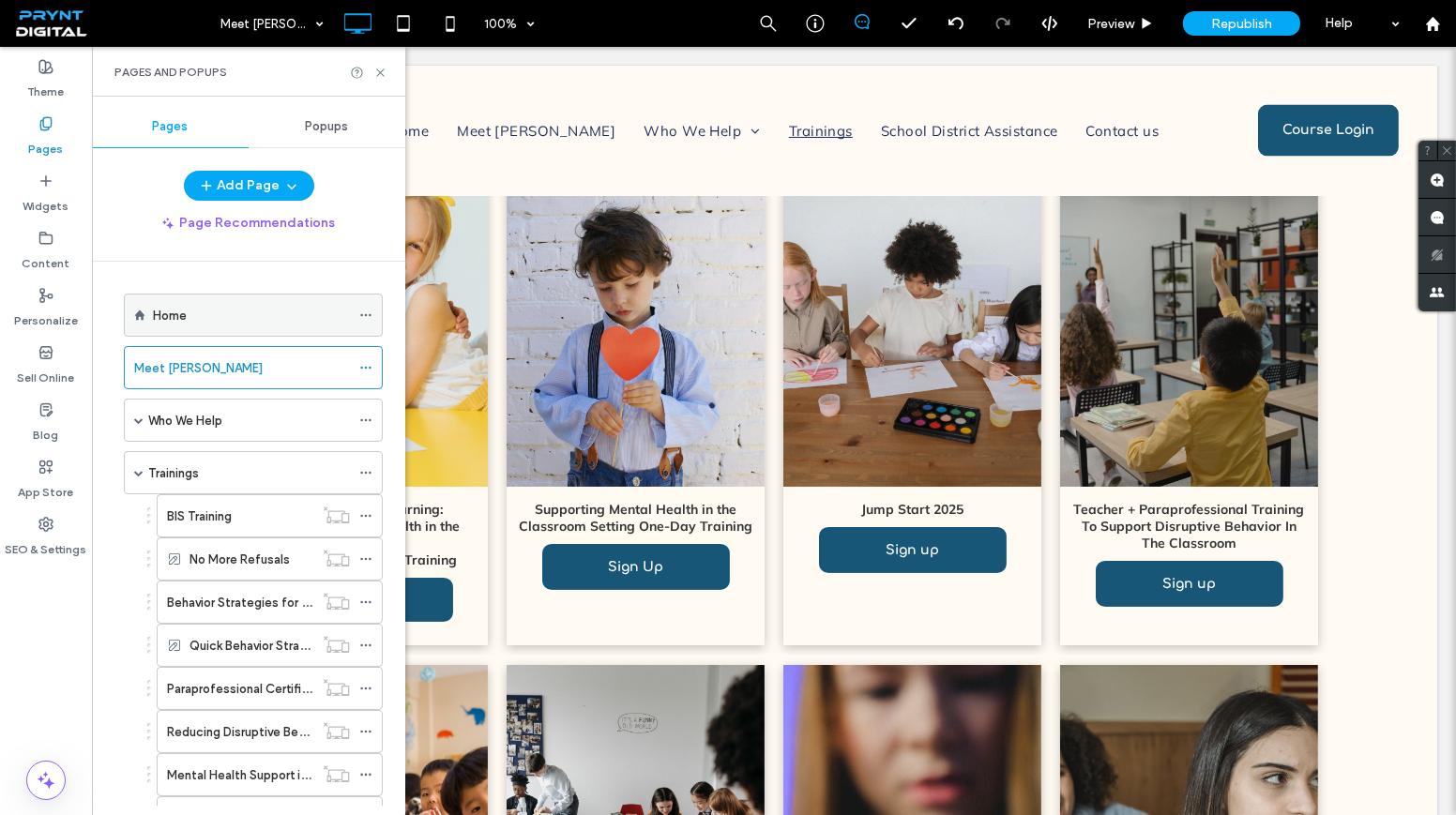
click at [213, 333] on div "Home" at bounding box center [250, 314] width 196 height 41
click at [379, 74] on icon at bounding box center [380, 73] width 14 height 14
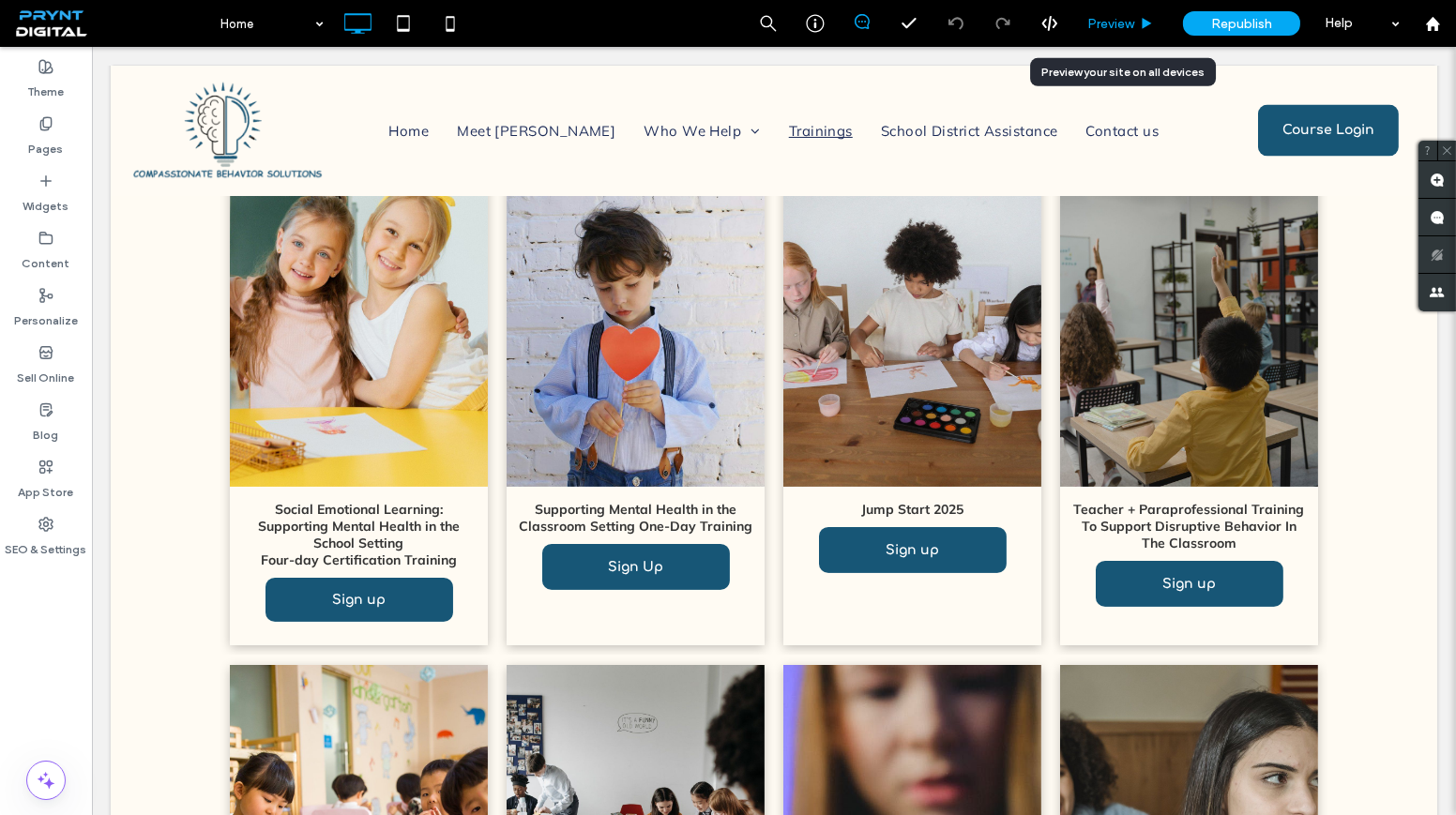
click at [1099, 27] on span "Preview" at bounding box center [1110, 24] width 47 height 16
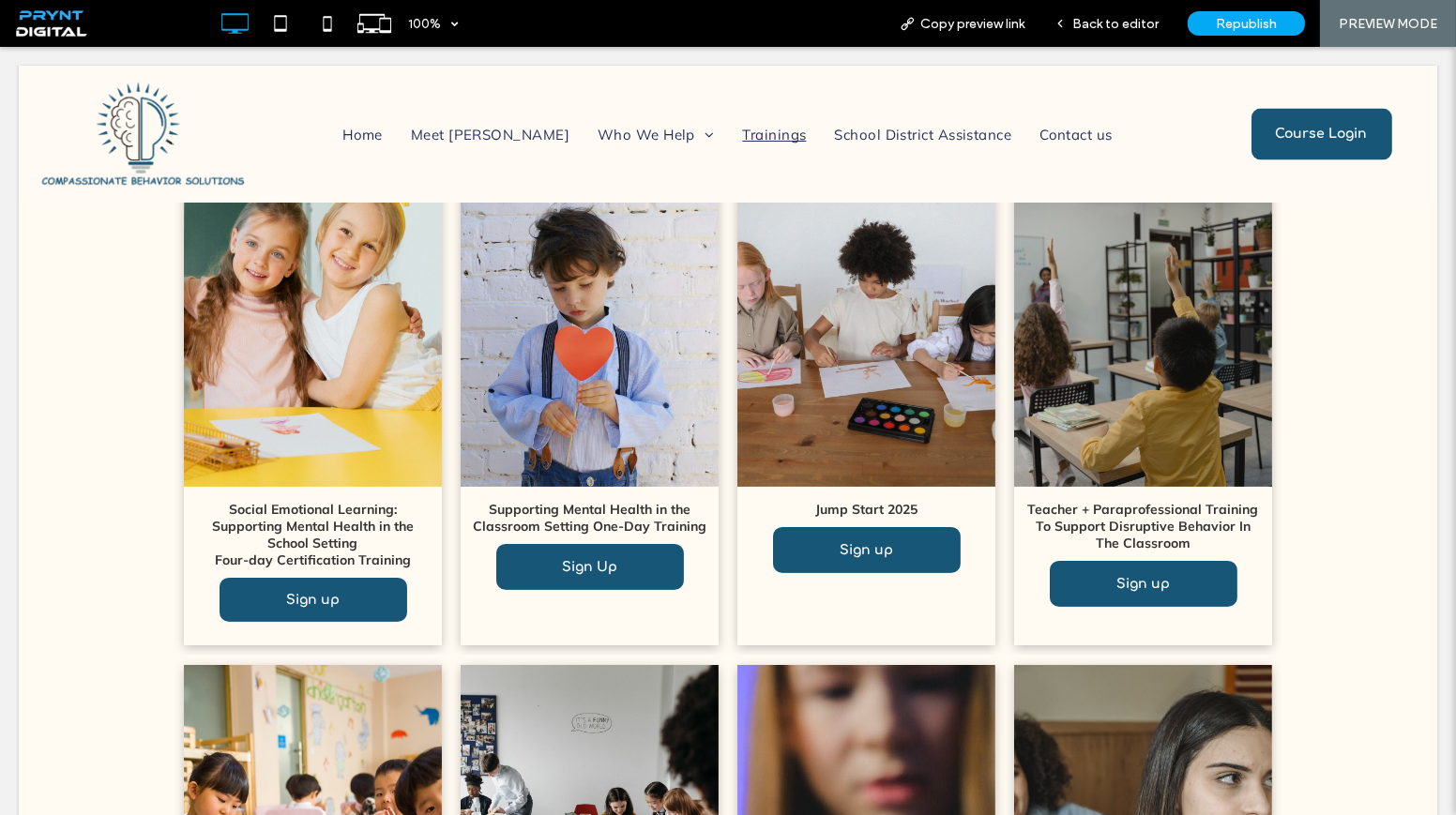
click at [706, 661] on div at bounding box center [728, 407] width 1456 height 815
click at [1097, 29] on div at bounding box center [728, 407] width 1456 height 815
click at [1096, 22] on div at bounding box center [728, 407] width 1456 height 815
click at [1086, 22] on div at bounding box center [728, 407] width 1456 height 815
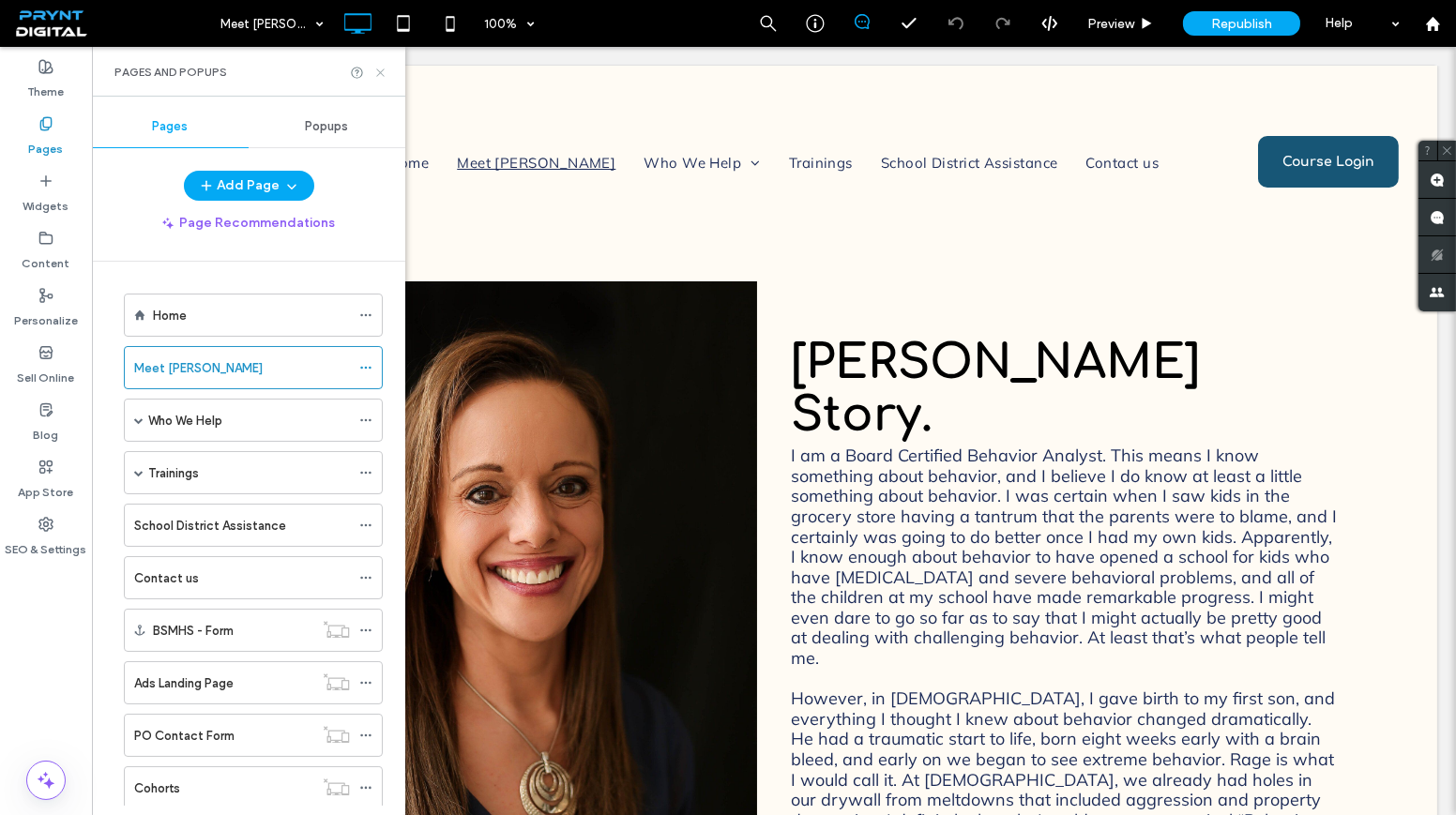
click at [384, 67] on icon at bounding box center [380, 73] width 14 height 14
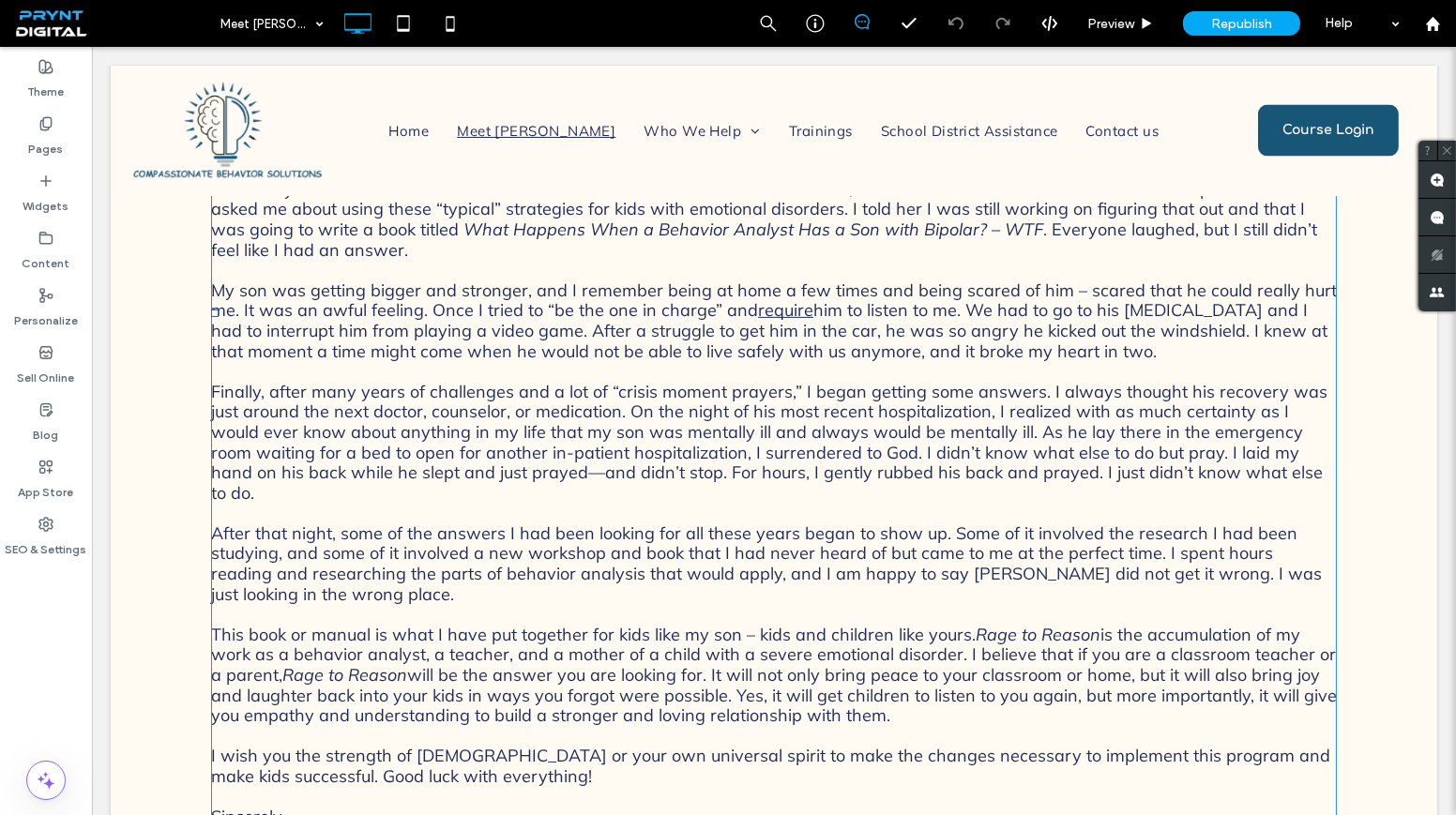
scroll to position [1449, 0]
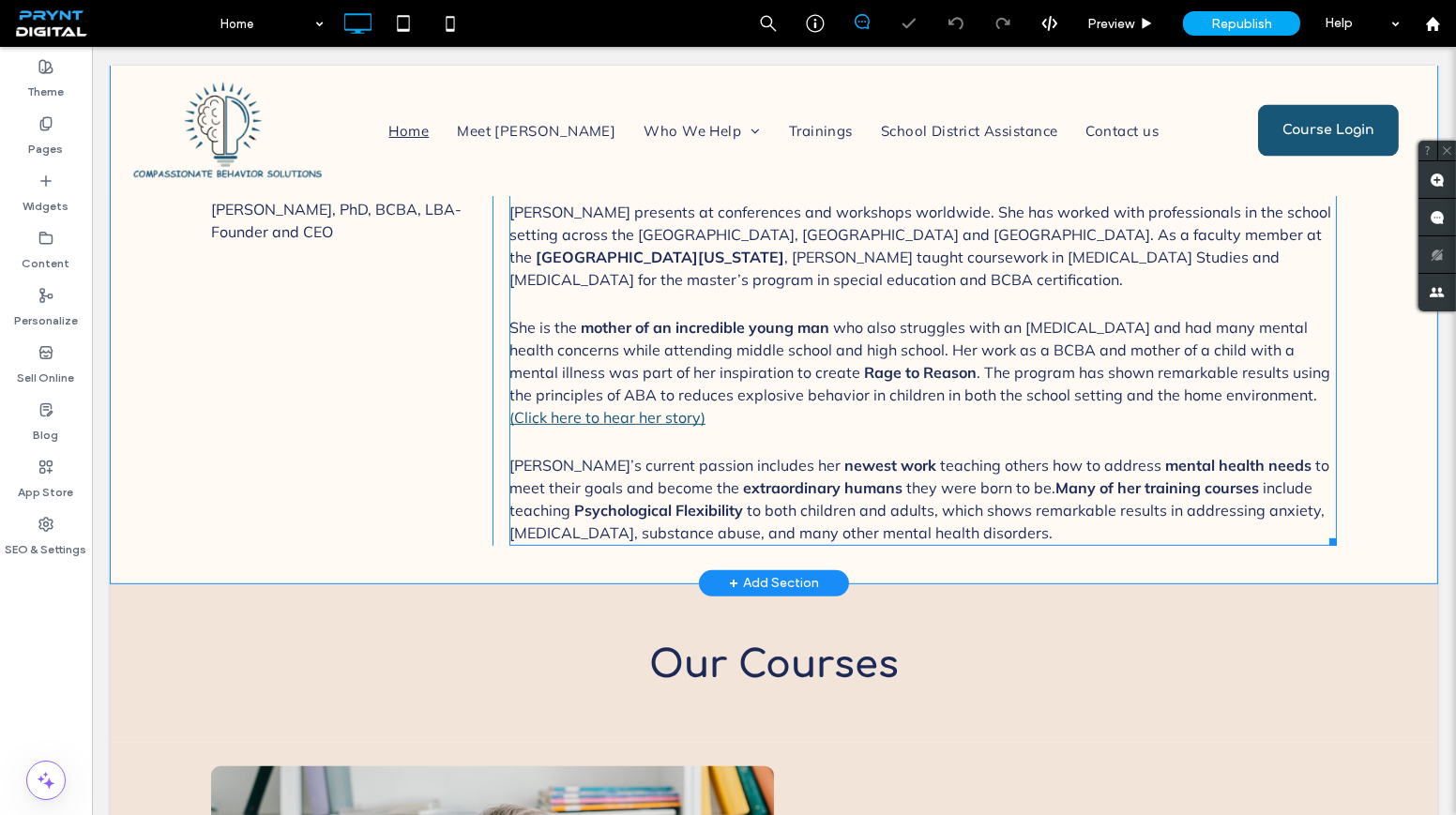
click at [699, 384] on p "She is the mother of an incredible young man who also struggles with an [MEDICA…" at bounding box center [922, 372] width 827 height 113
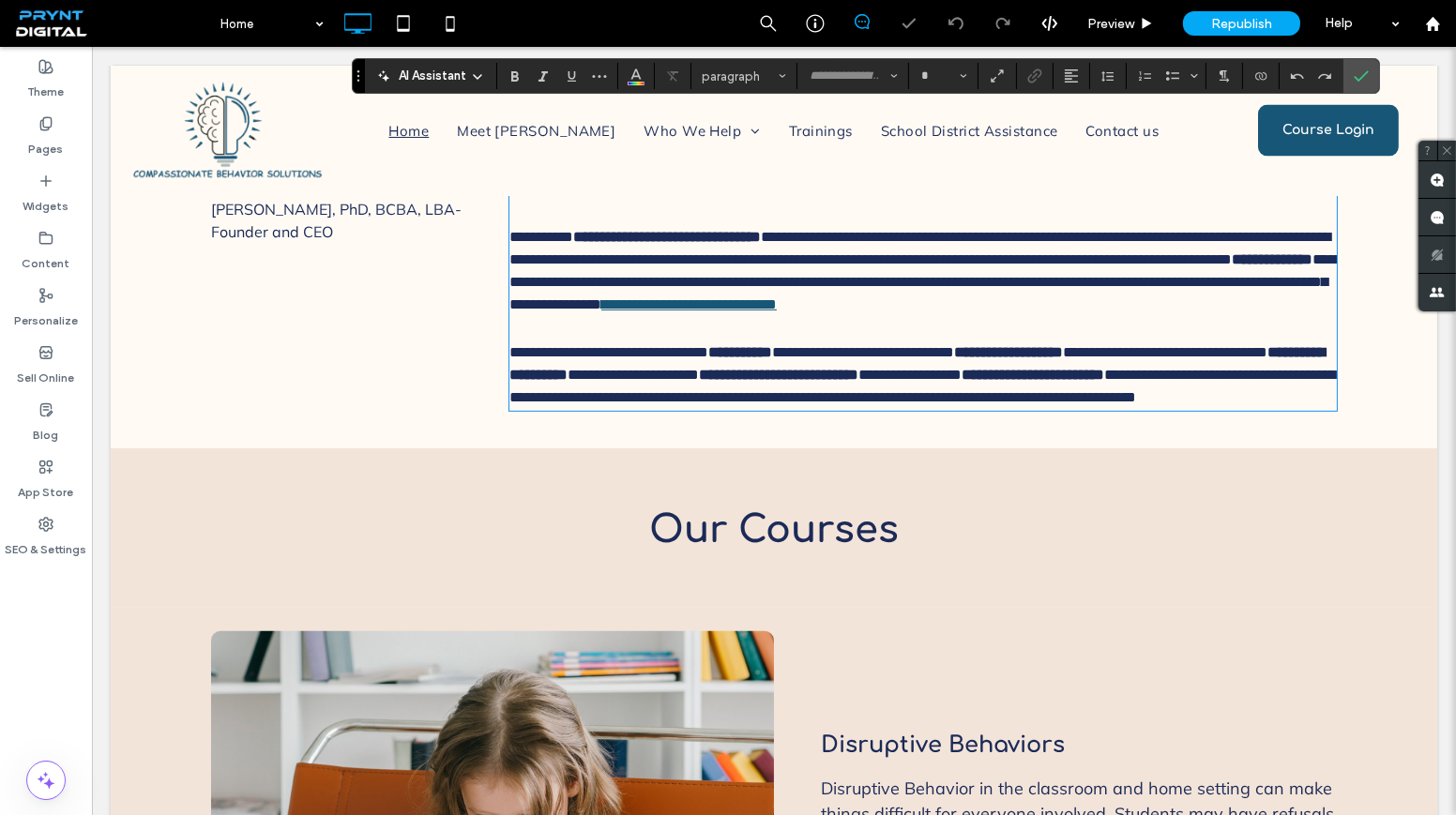
type input "******"
type input "**"
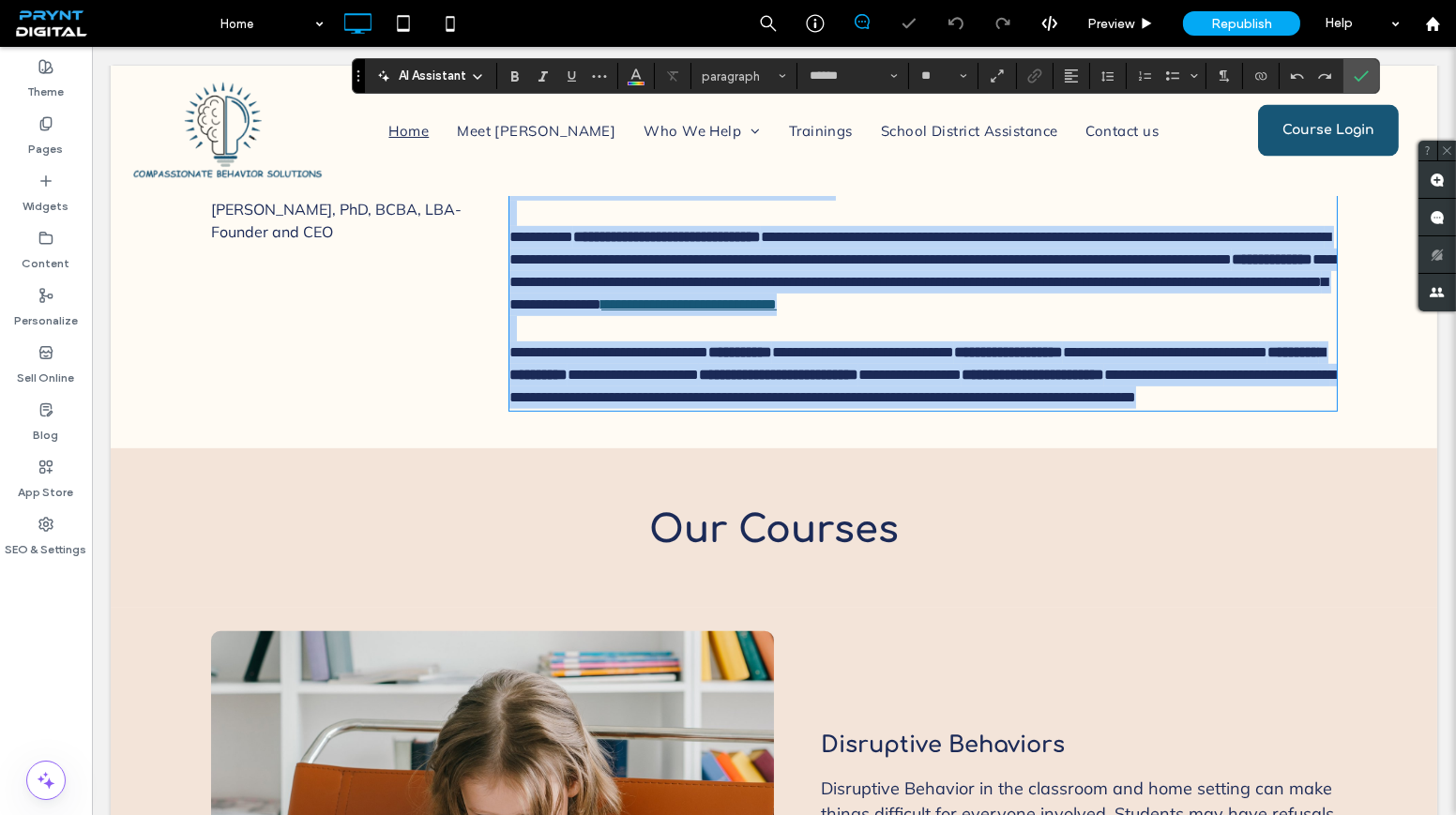
scroll to position [1340, 0]
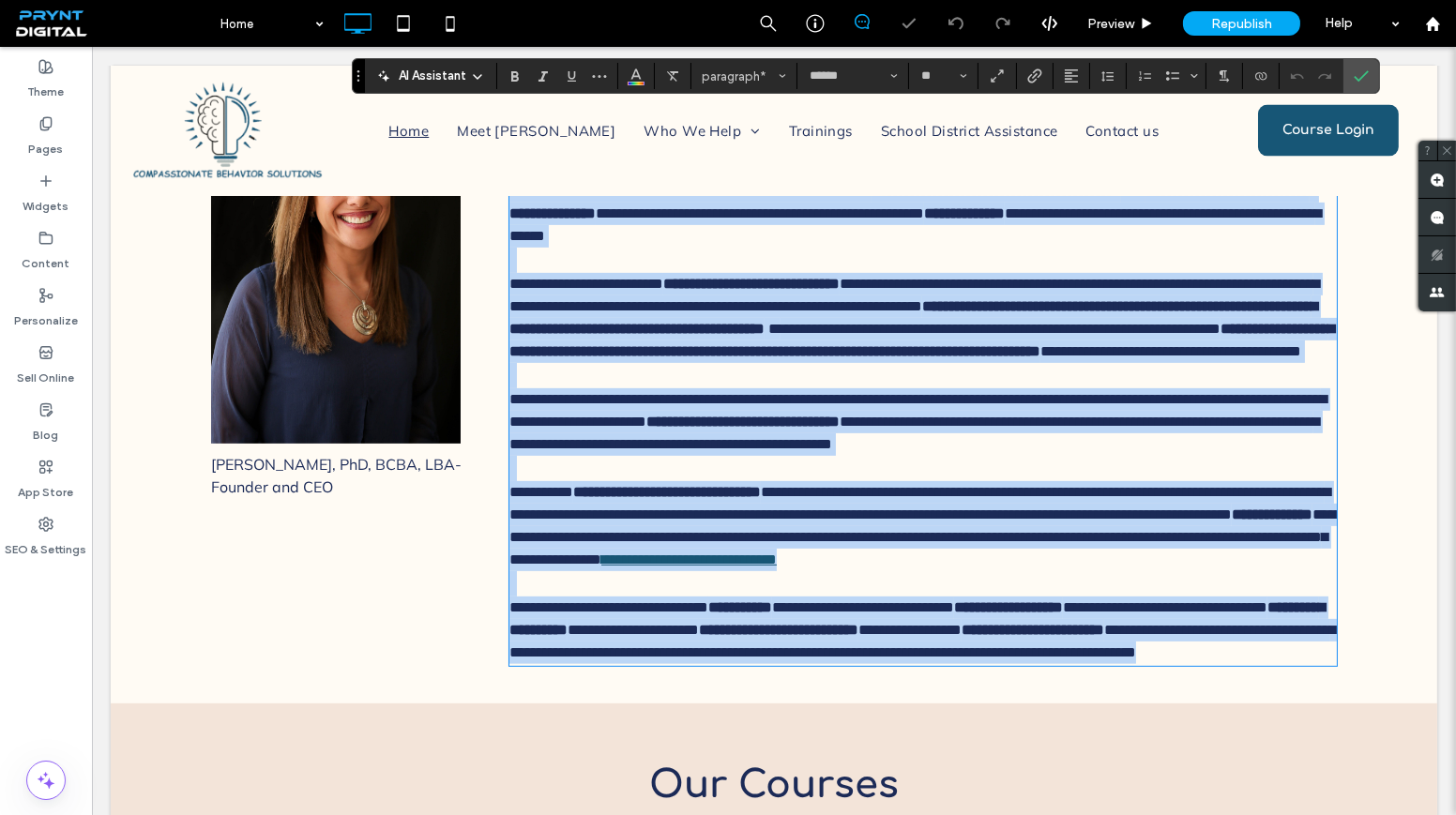
click at [701, 429] on span "**********" at bounding box center [917, 410] width 817 height 37
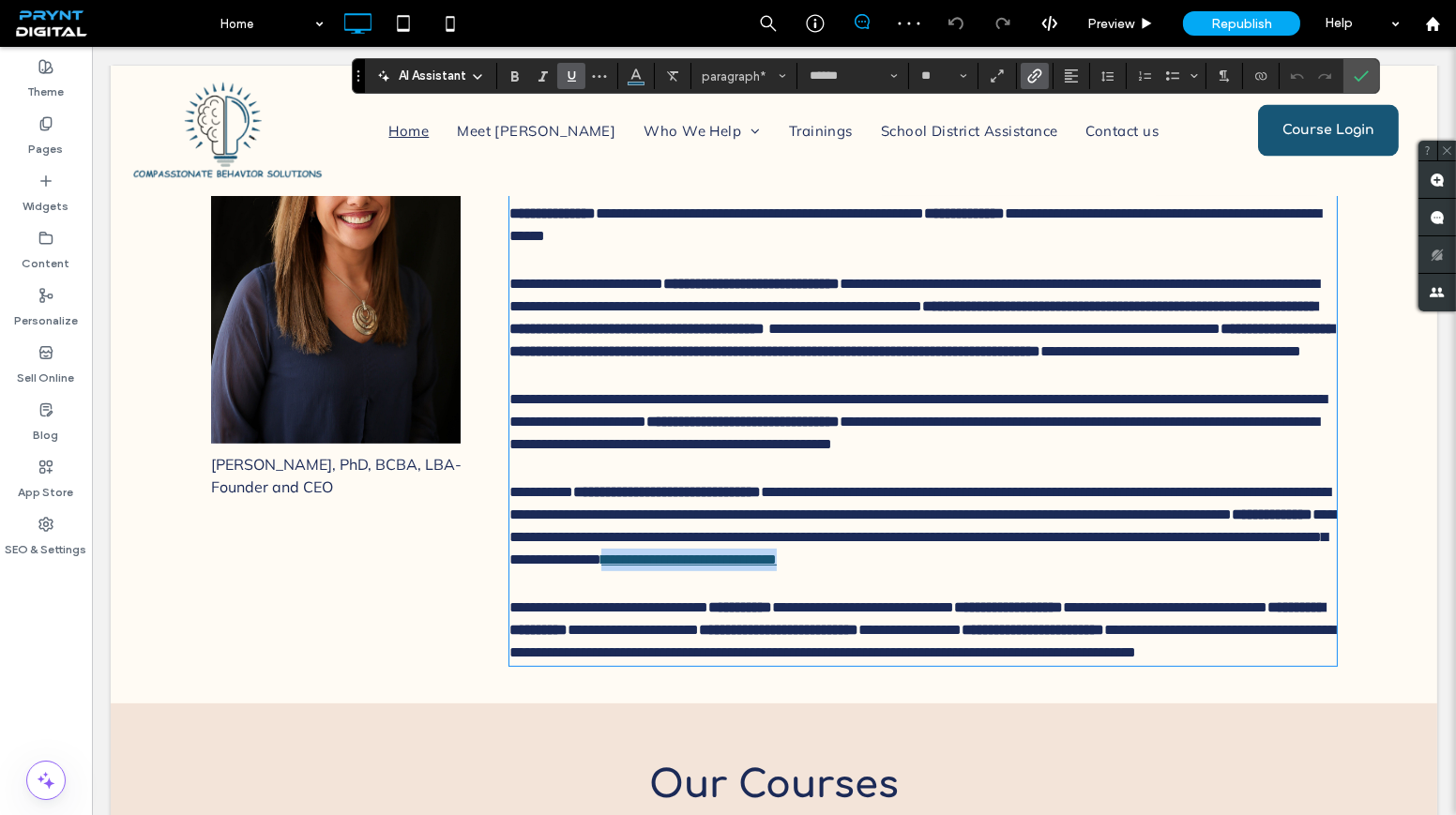
drag, startPoint x: 699, startPoint y: 653, endPoint x: 505, endPoint y: 655, distance: 194.0
click at [510, 572] on p "**********" at bounding box center [922, 526] width 827 height 90
drag, startPoint x: 429, startPoint y: 602, endPoint x: 1043, endPoint y: 72, distance: 811.1
click at [1043, 72] on label "Link" at bounding box center [1034, 76] width 28 height 26
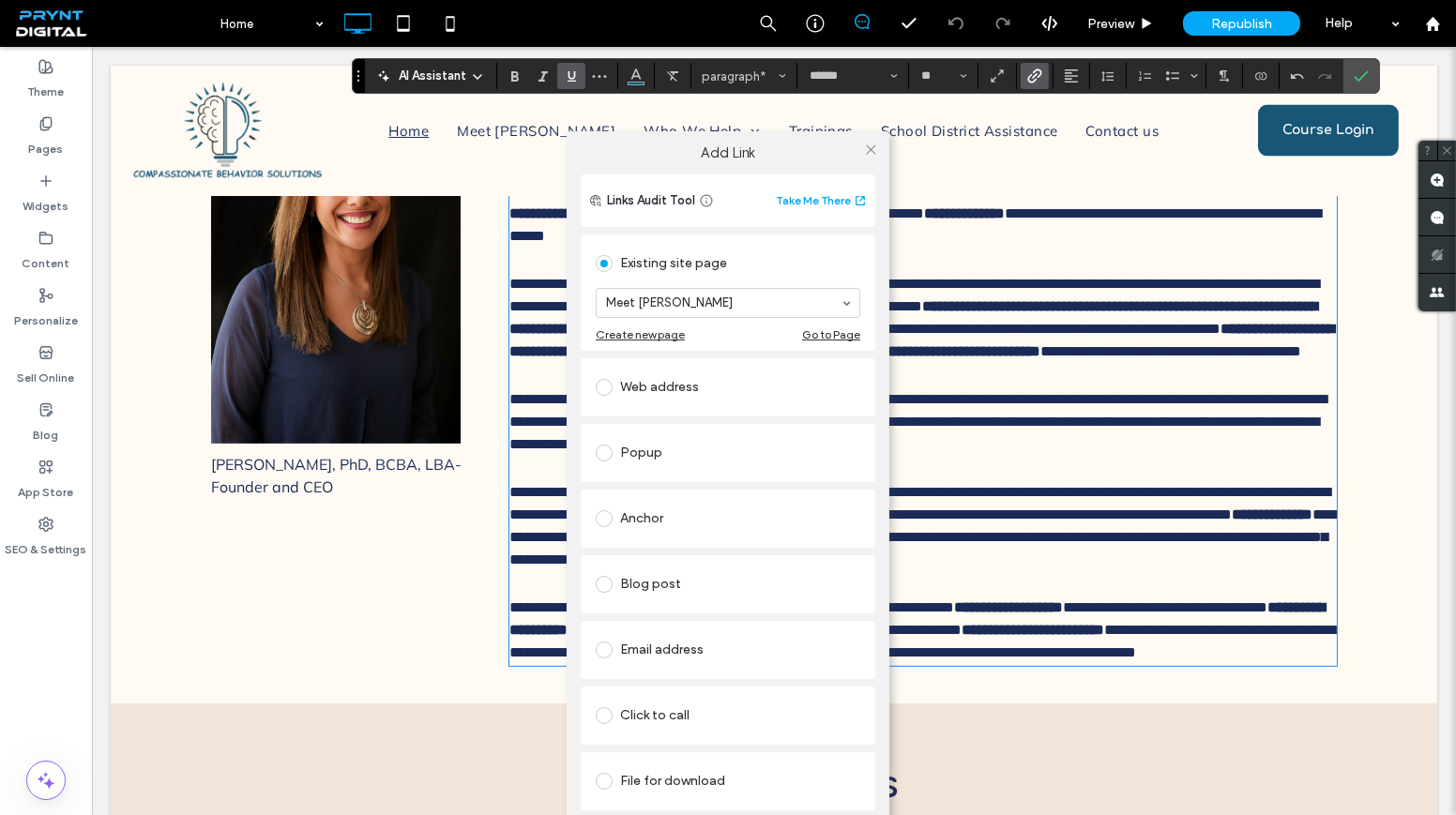
click at [386, 597] on div "Add Link Links Audit Tool Take Me There Existing site page Meet Amy Create new …" at bounding box center [728, 496] width 1456 height 815
click at [867, 150] on icon at bounding box center [871, 150] width 14 height 14
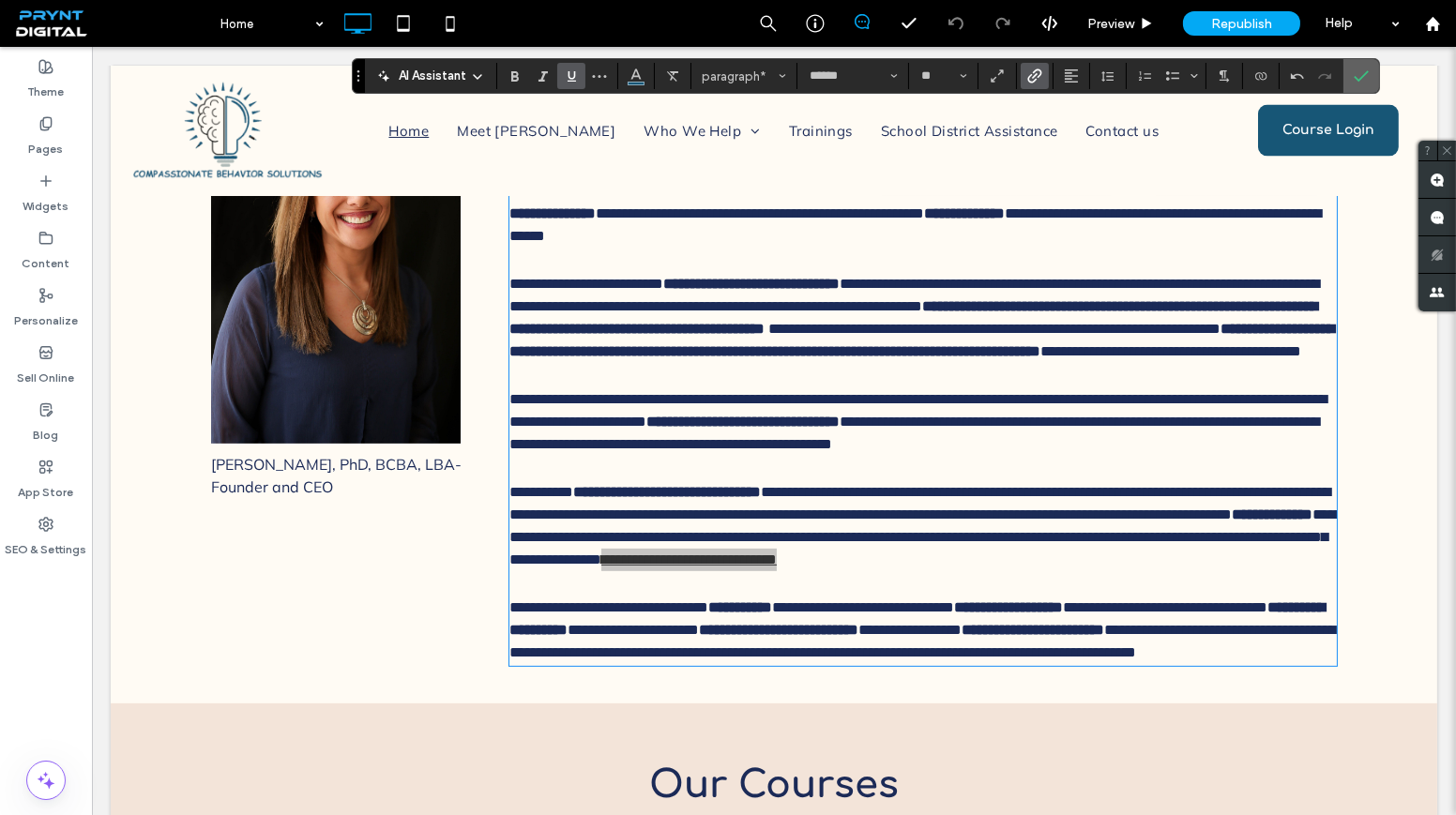
click at [1346, 77] on label "Confirm" at bounding box center [1360, 76] width 28 height 34
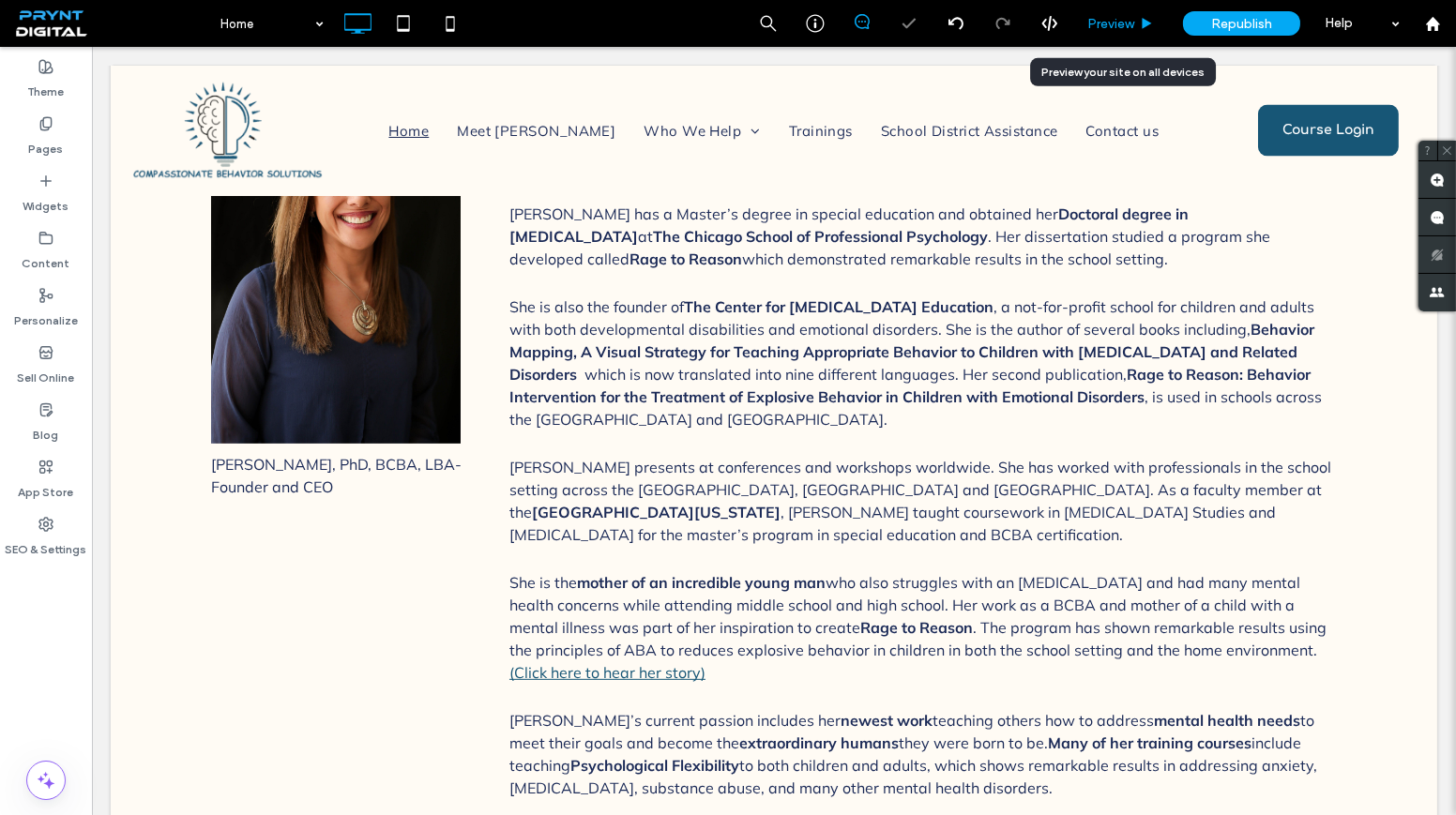
click at [1126, 22] on span "Preview" at bounding box center [1110, 24] width 47 height 16
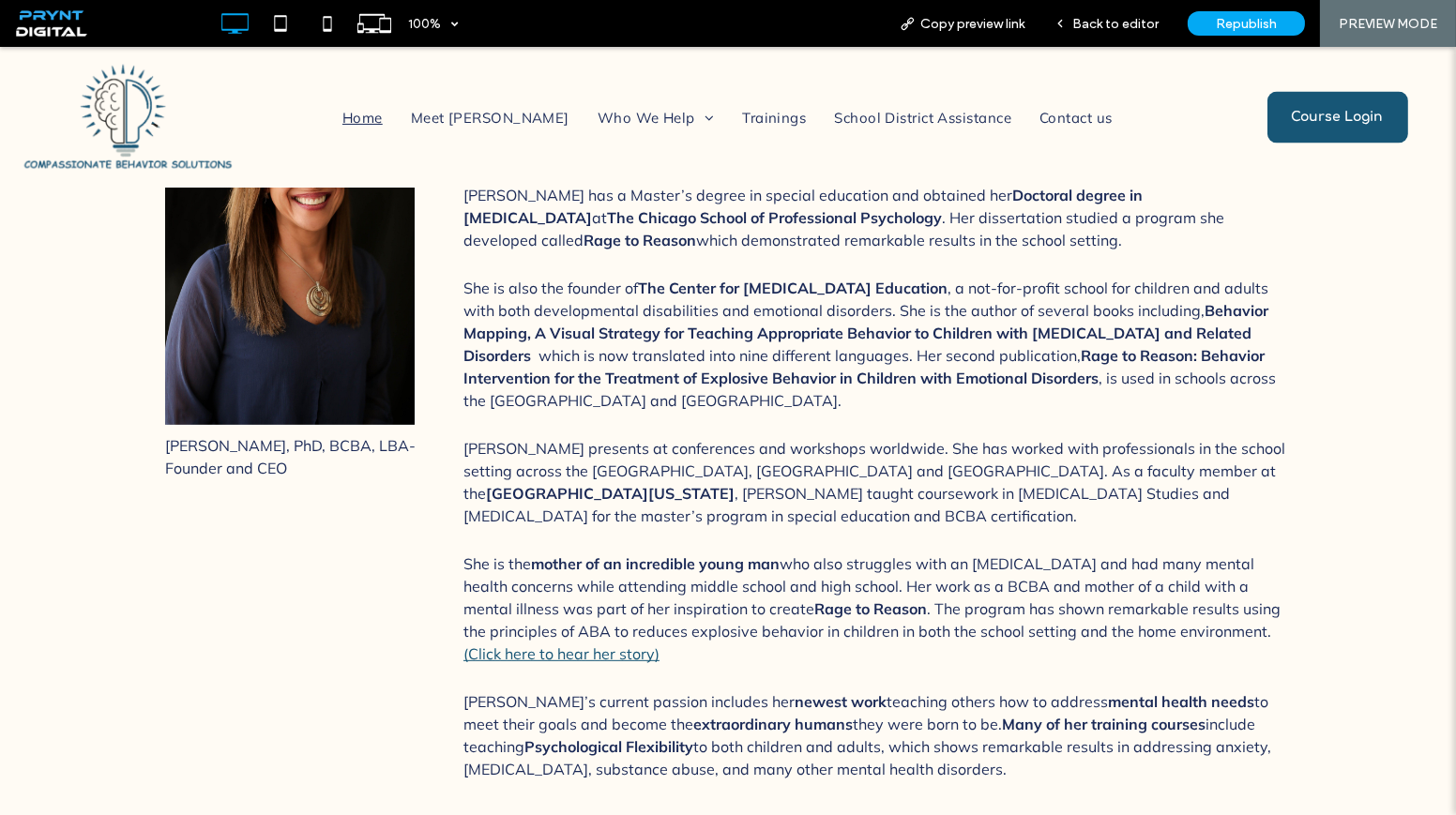
click at [604, 644] on link "(Click here to hear her story)" at bounding box center [561, 653] width 196 height 19
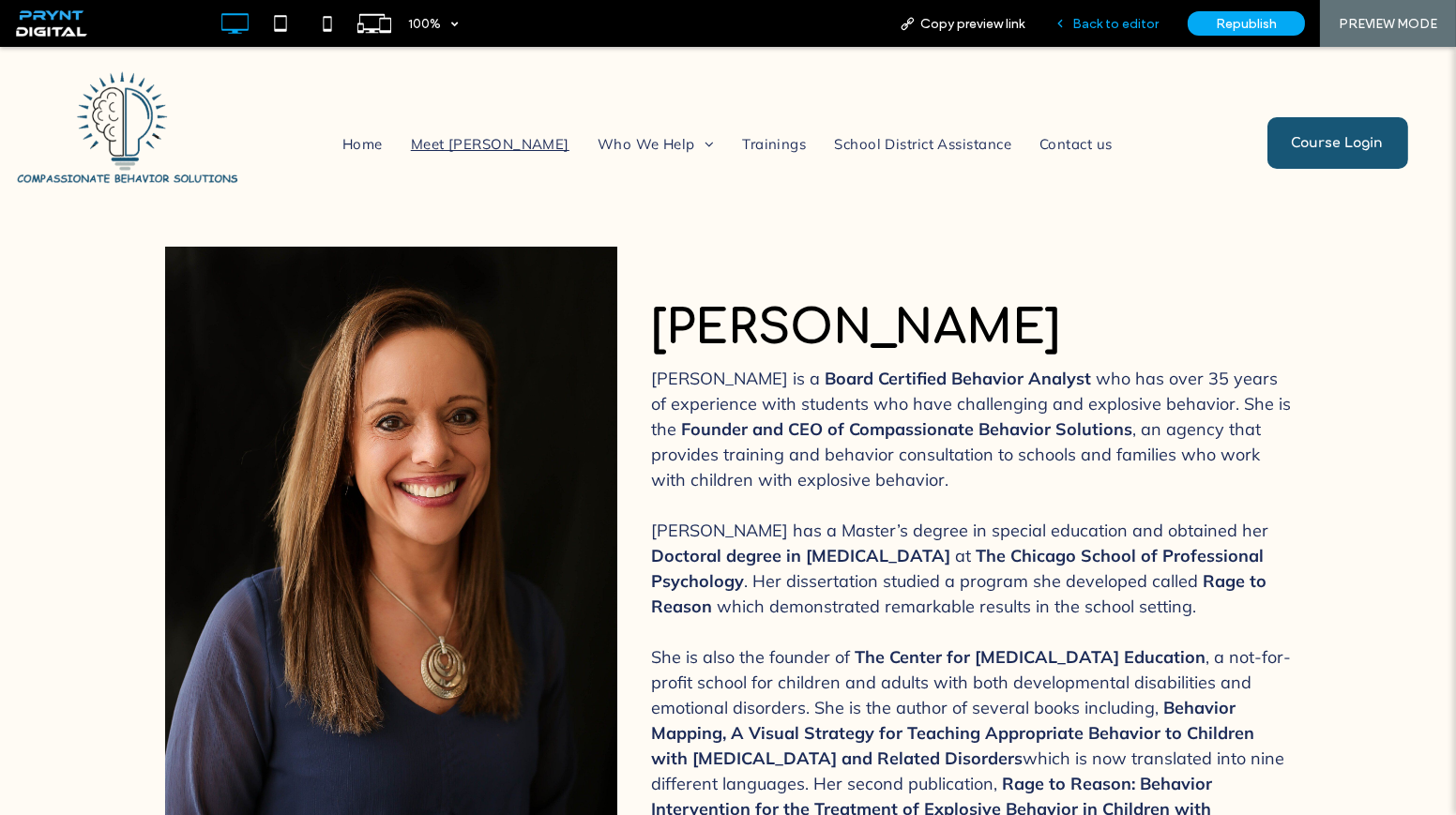
click at [1119, 24] on span "Back to editor" at bounding box center [1115, 24] width 87 height 16
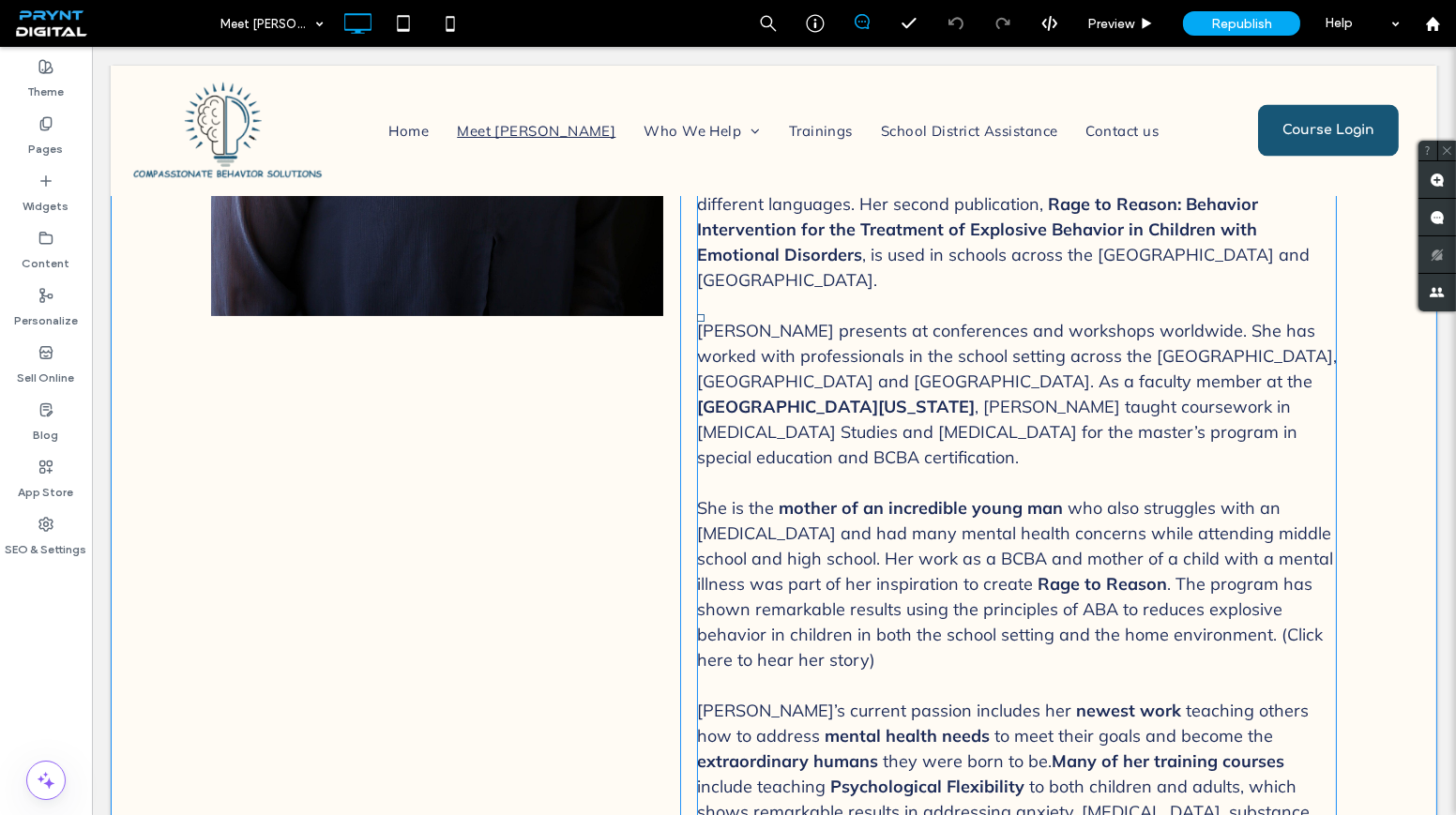
scroll to position [937, 0]
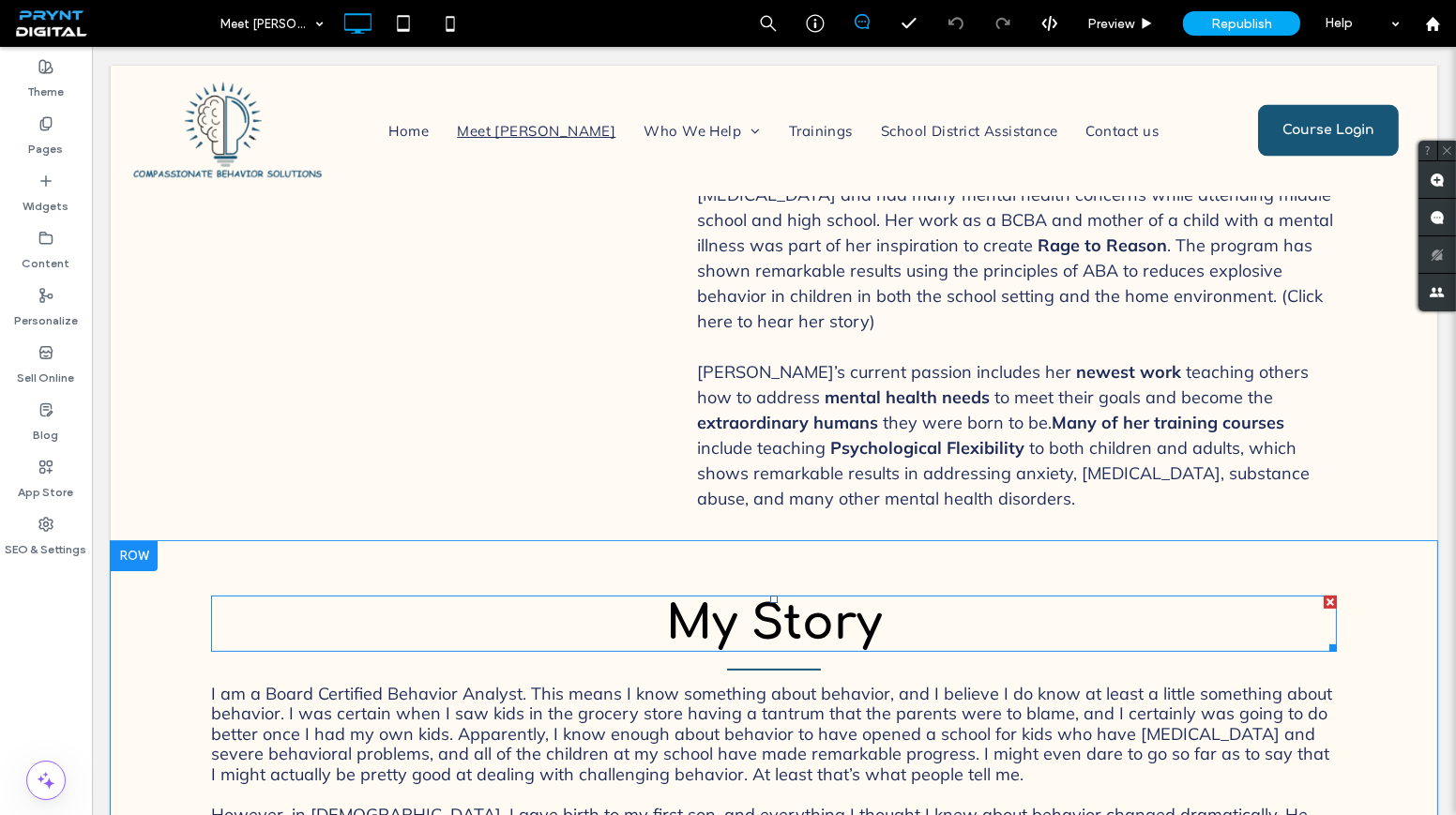
click at [718, 598] on span "My Story" at bounding box center [774, 623] width 215 height 53
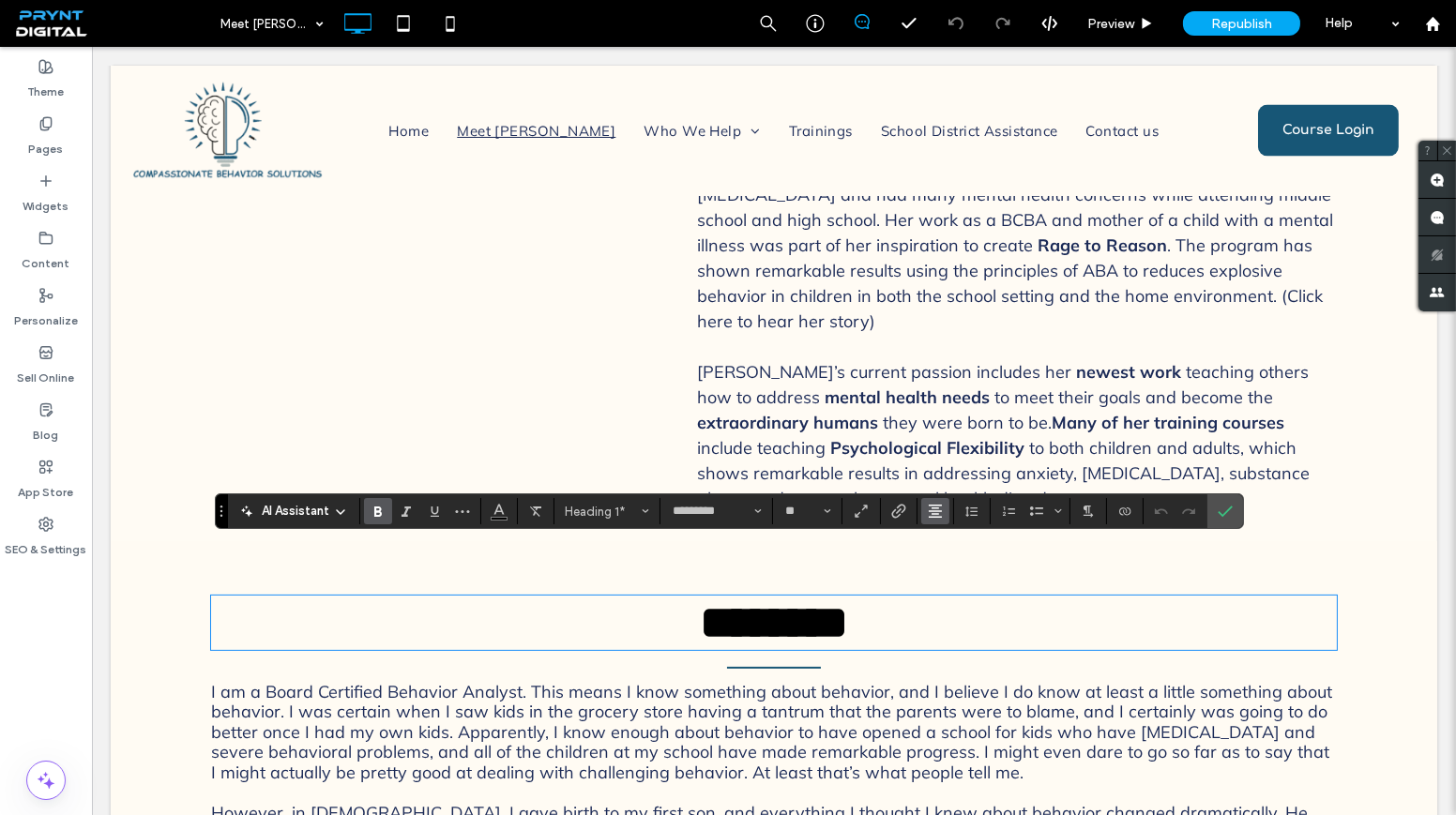
click at [927, 508] on icon "Alignment" at bounding box center [934, 511] width 15 height 15
click at [950, 392] on icon "ui.textEditor.alignment.left" at bounding box center [948, 399] width 15 height 15
click at [1211, 511] on label "Confirm" at bounding box center [1225, 512] width 28 height 34
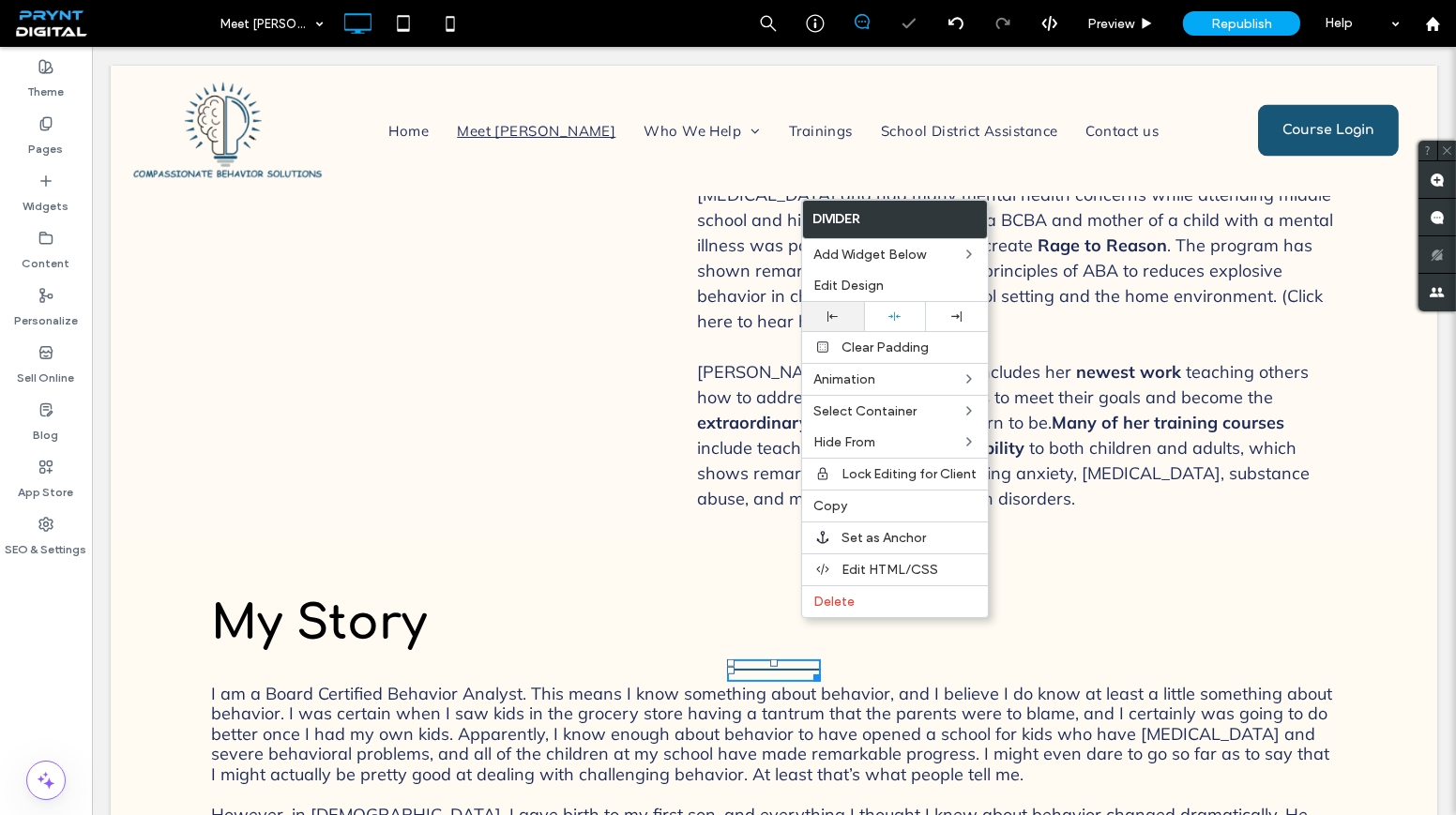
click at [847, 319] on div at bounding box center [833, 316] width 62 height 29
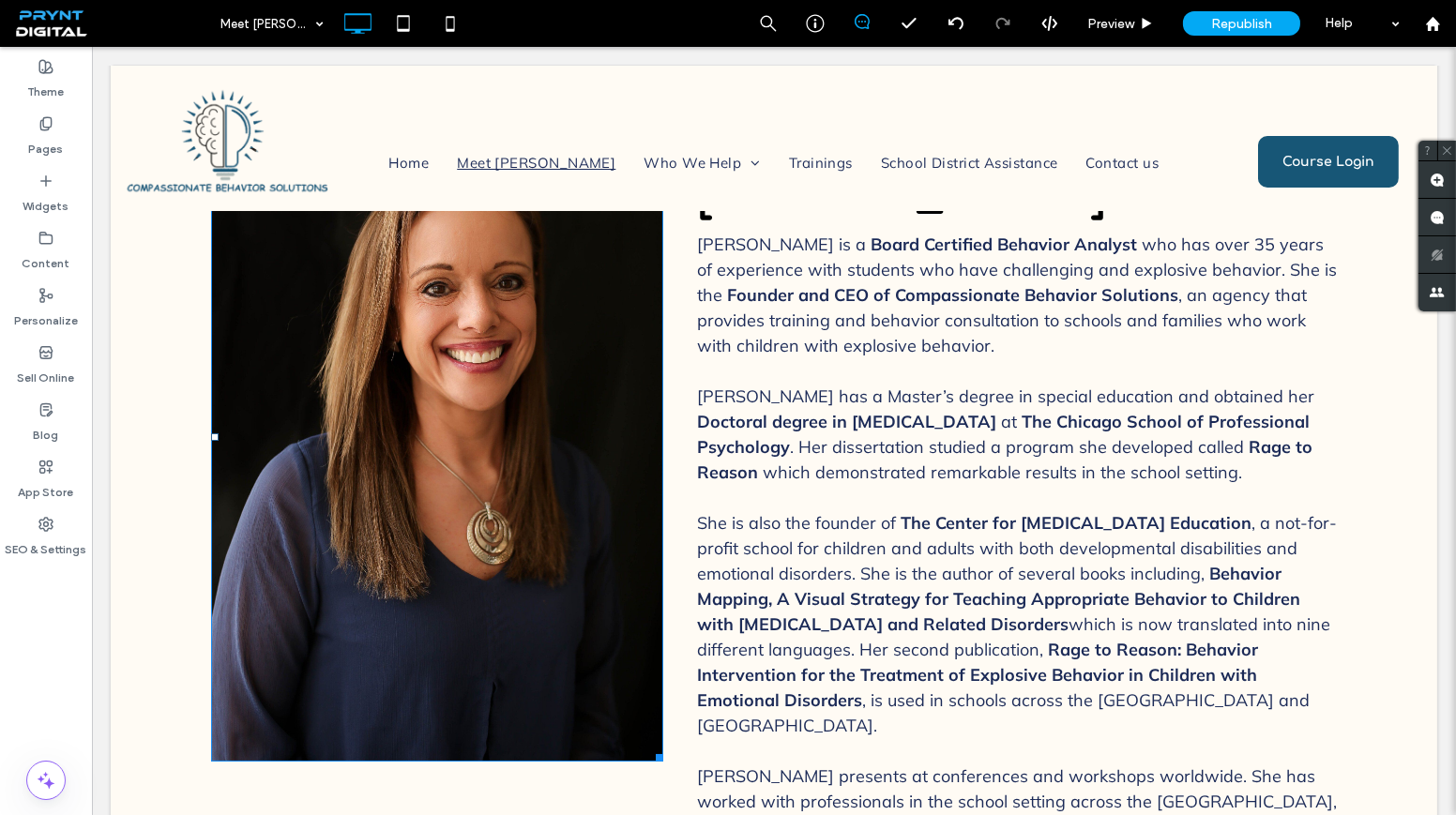
scroll to position [0, 0]
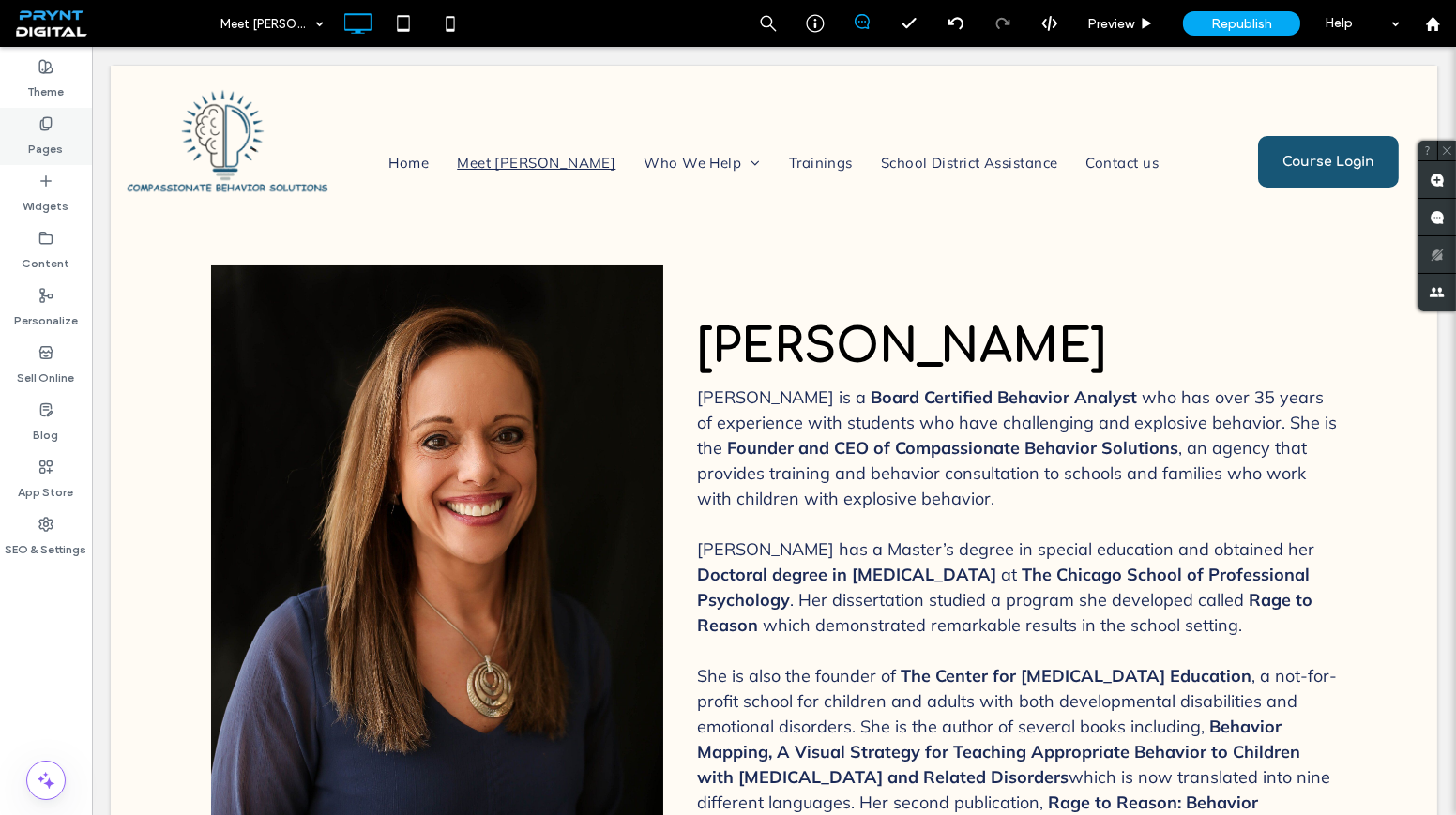
click at [77, 137] on div "Pages" at bounding box center [46, 136] width 92 height 57
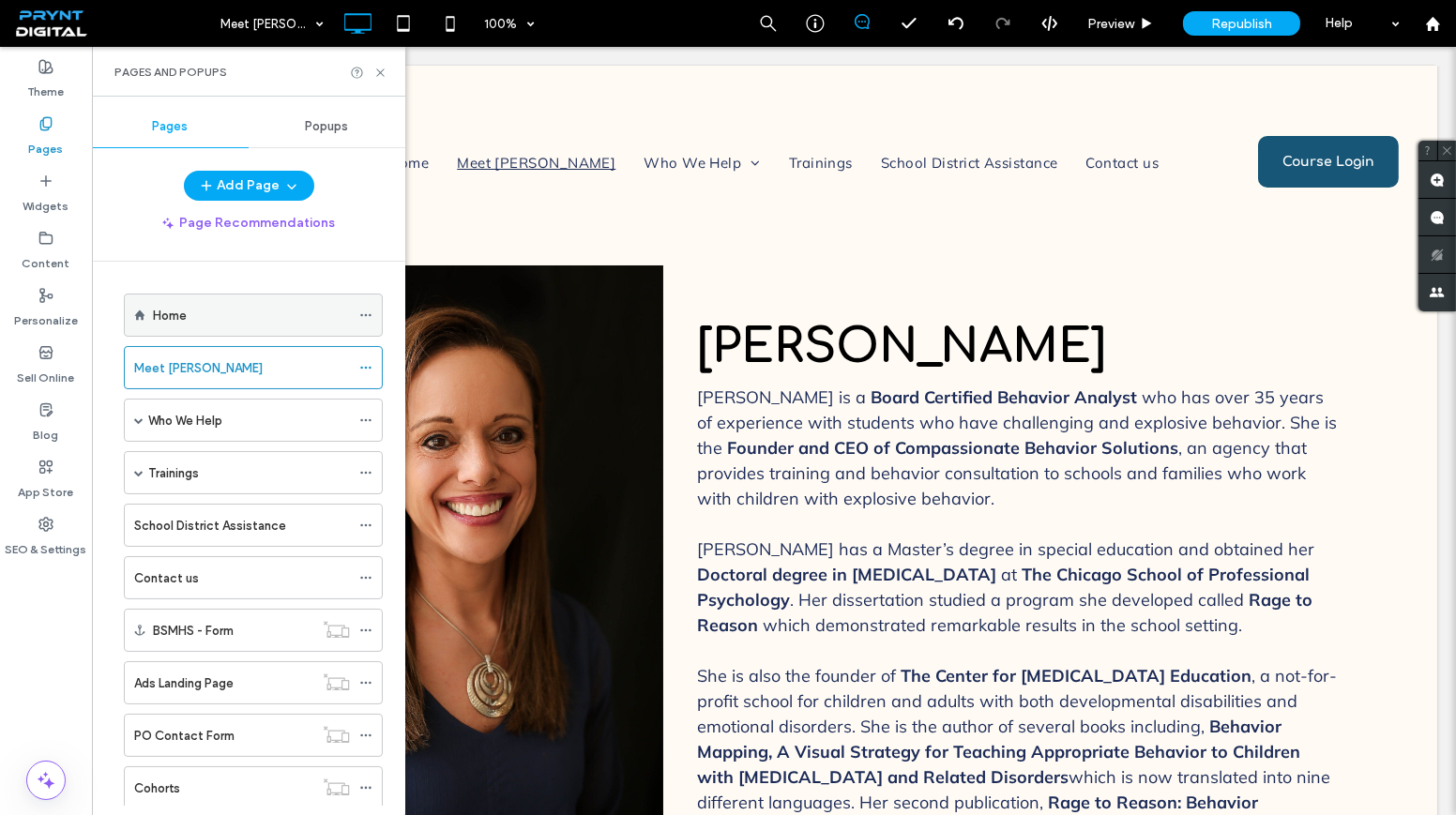
click at [218, 321] on div "Home" at bounding box center [250, 316] width 196 height 20
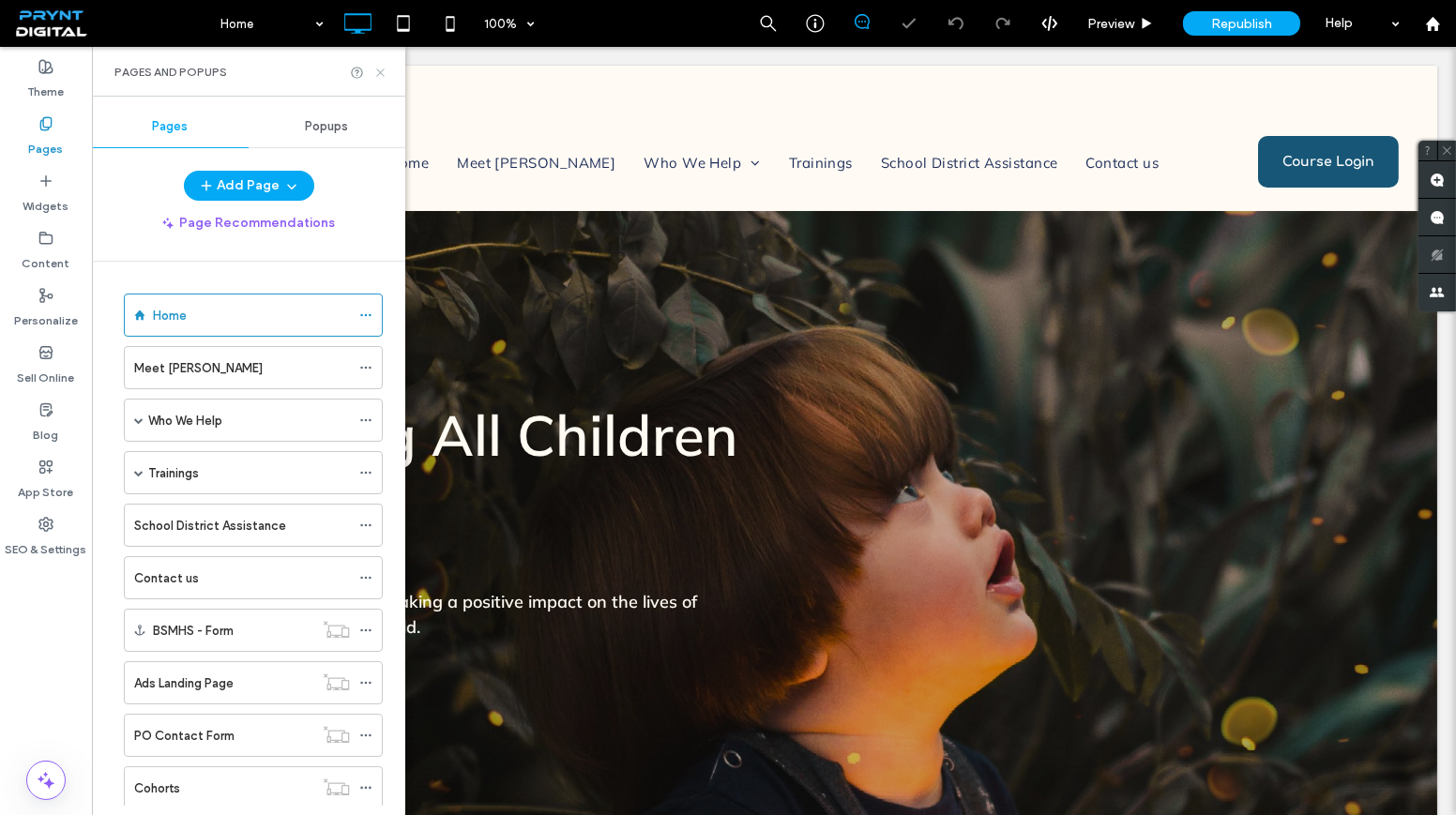
click at [382, 71] on icon at bounding box center [380, 73] width 14 height 14
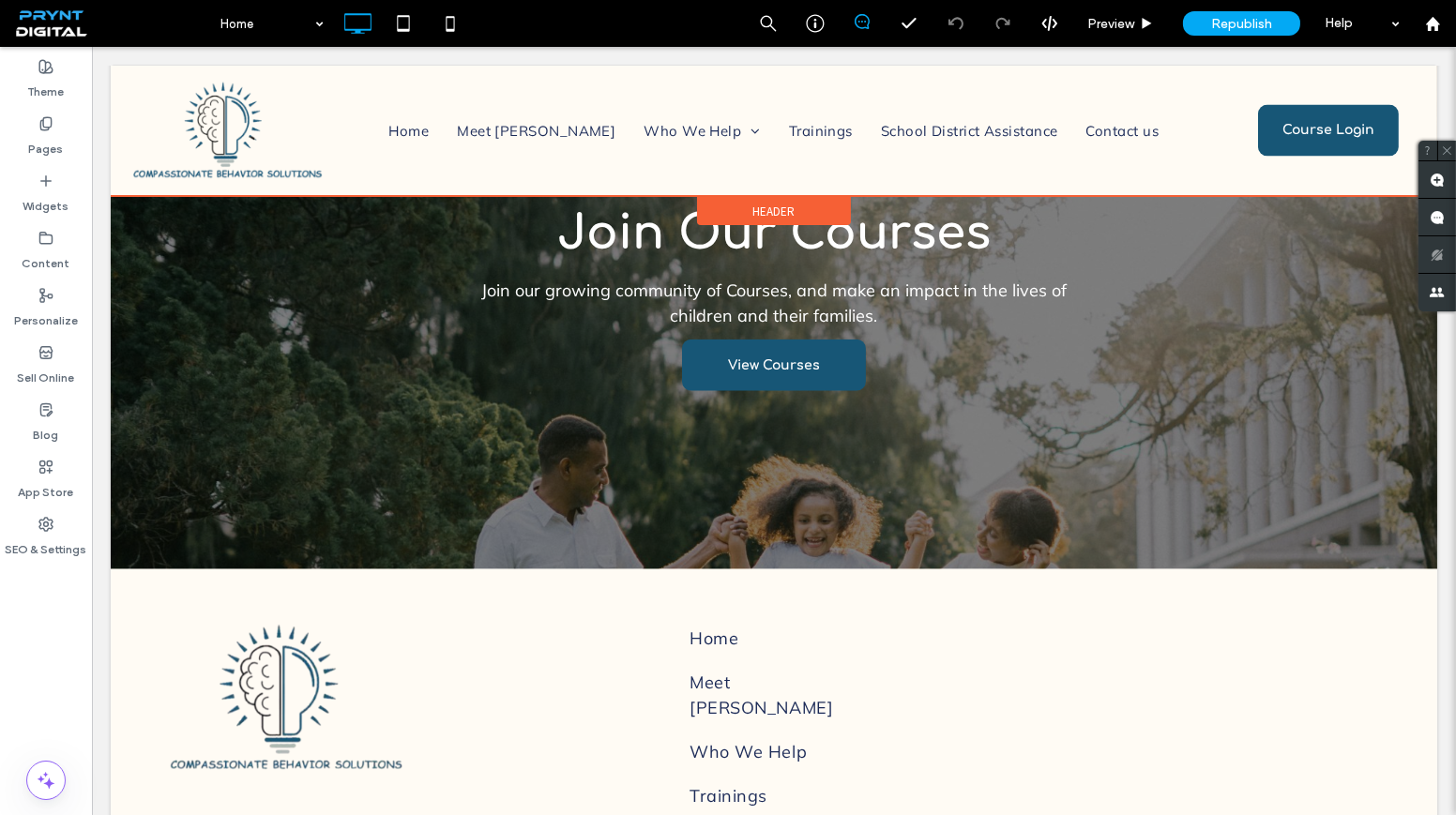
scroll to position [3837, 0]
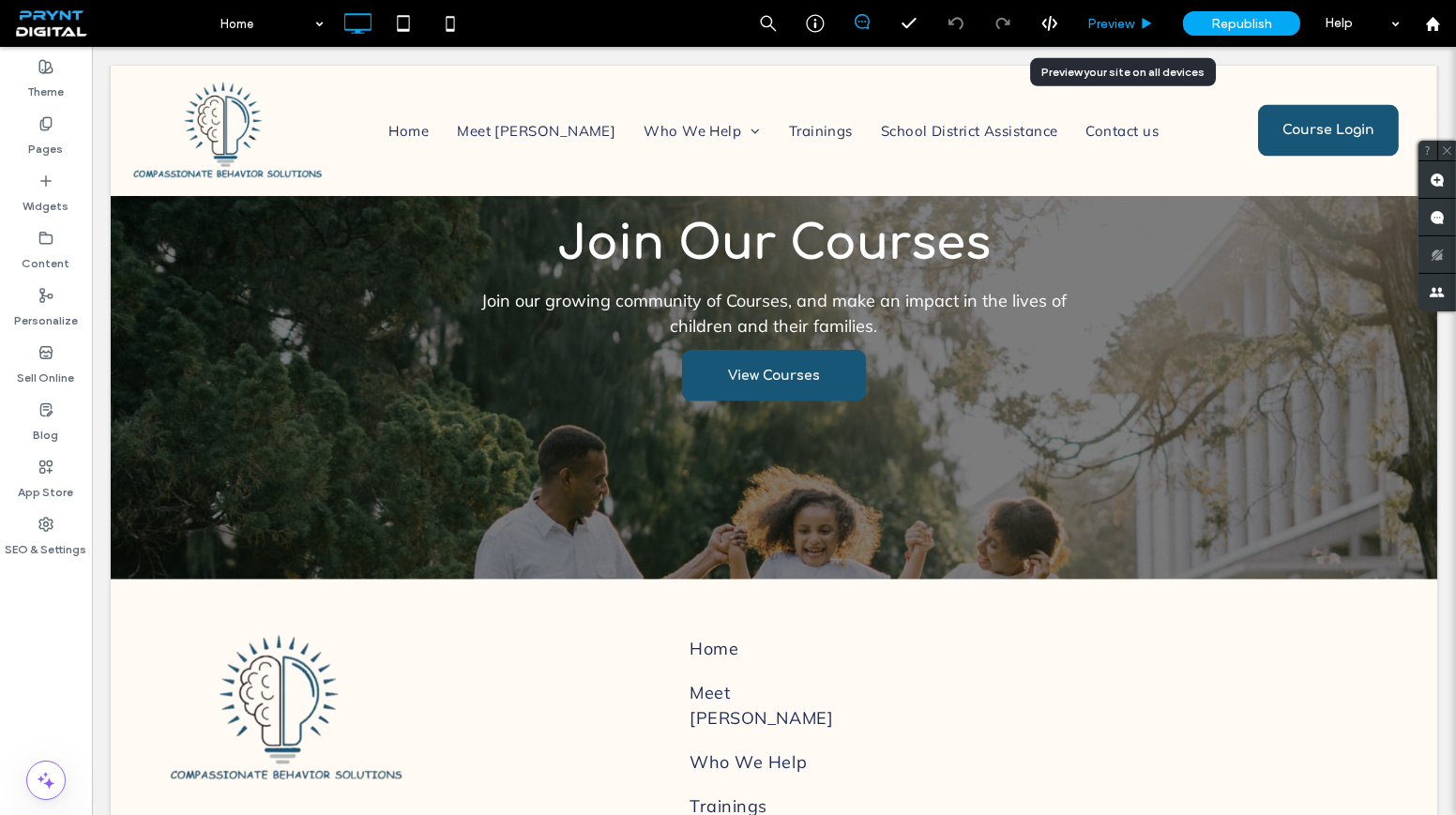
click at [1104, 22] on span "Preview" at bounding box center [1110, 24] width 47 height 16
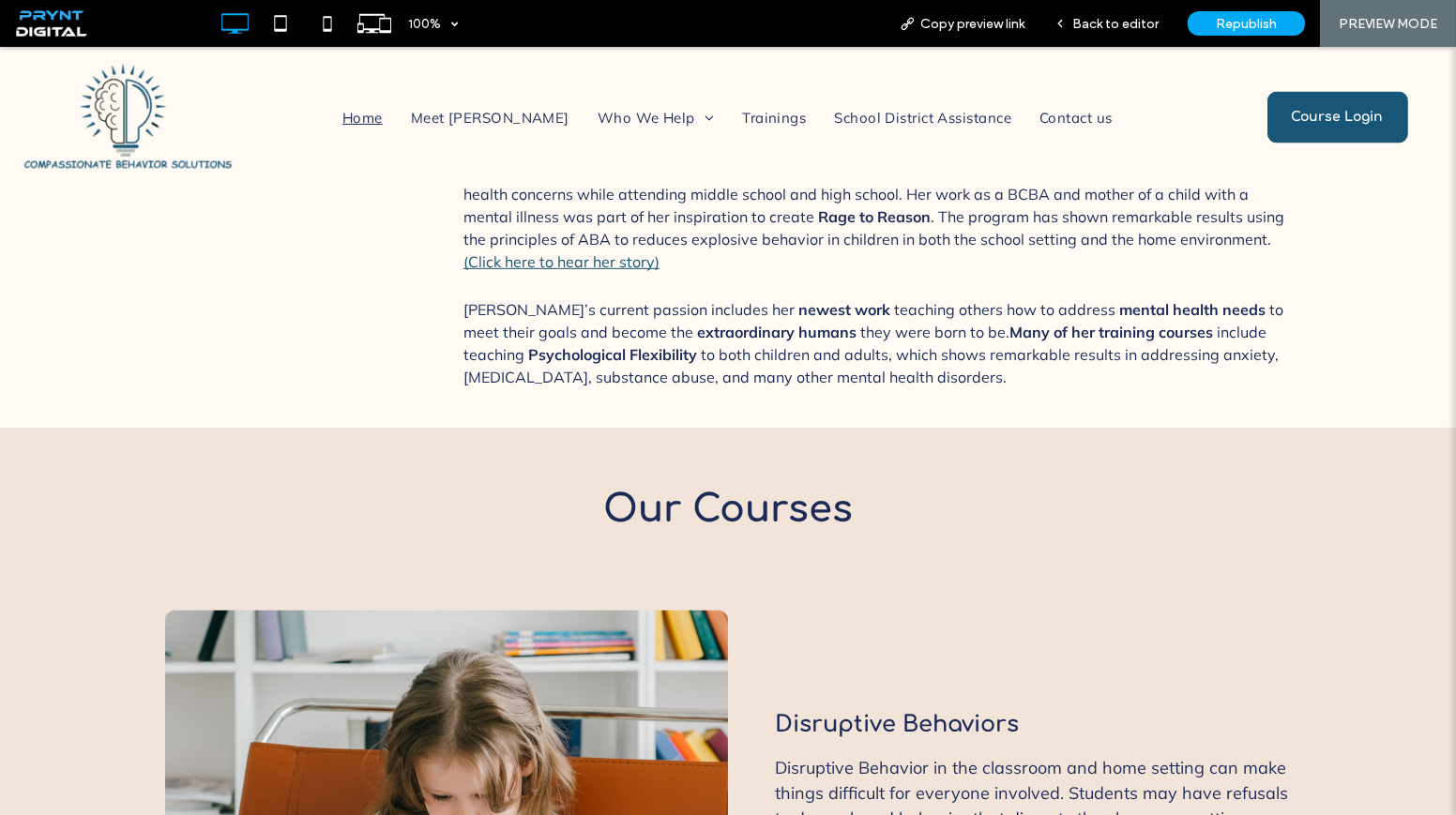
scroll to position [1449, 0]
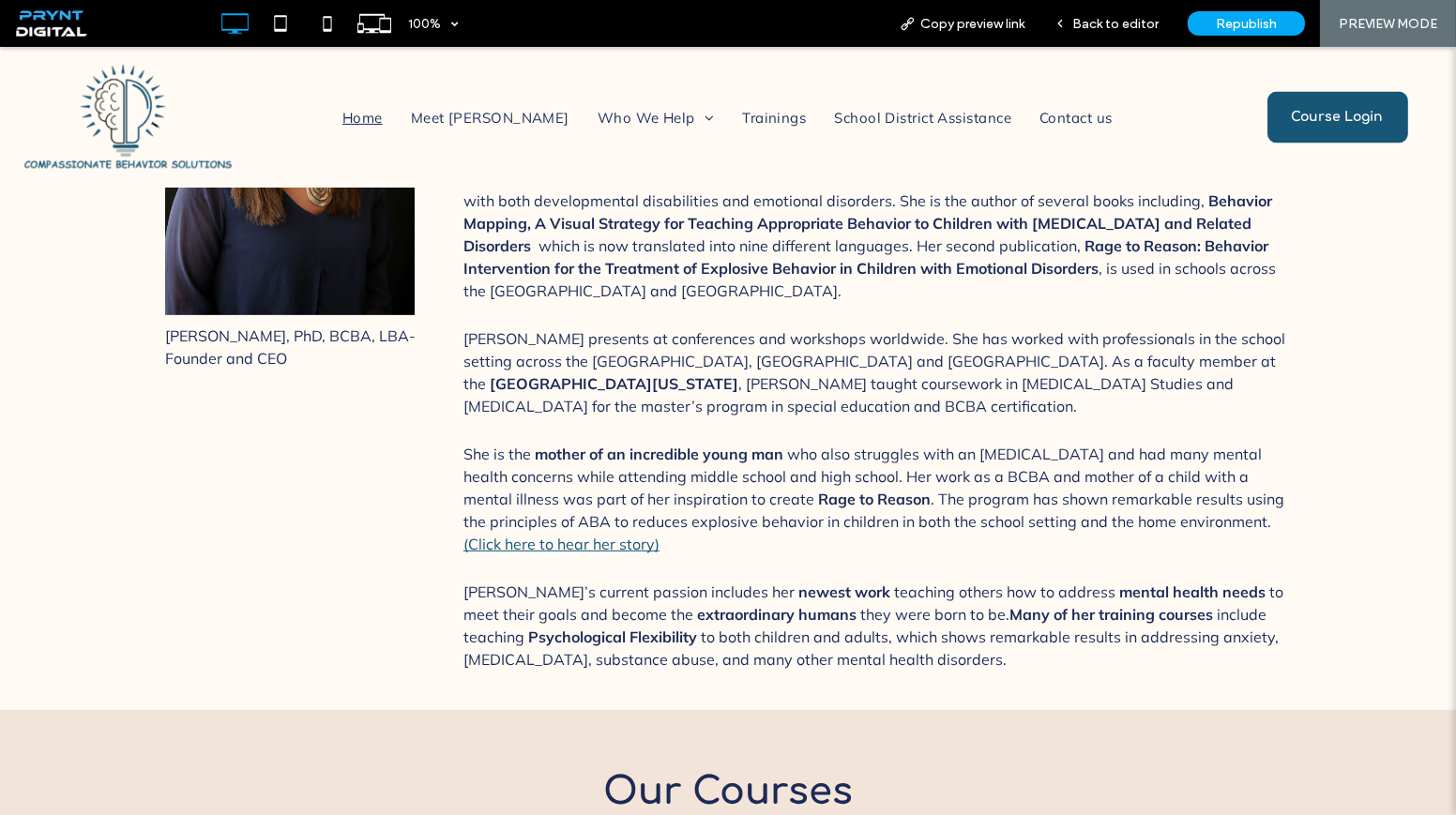
click at [590, 535] on link "(Click here to hear her story)" at bounding box center [561, 544] width 196 height 19
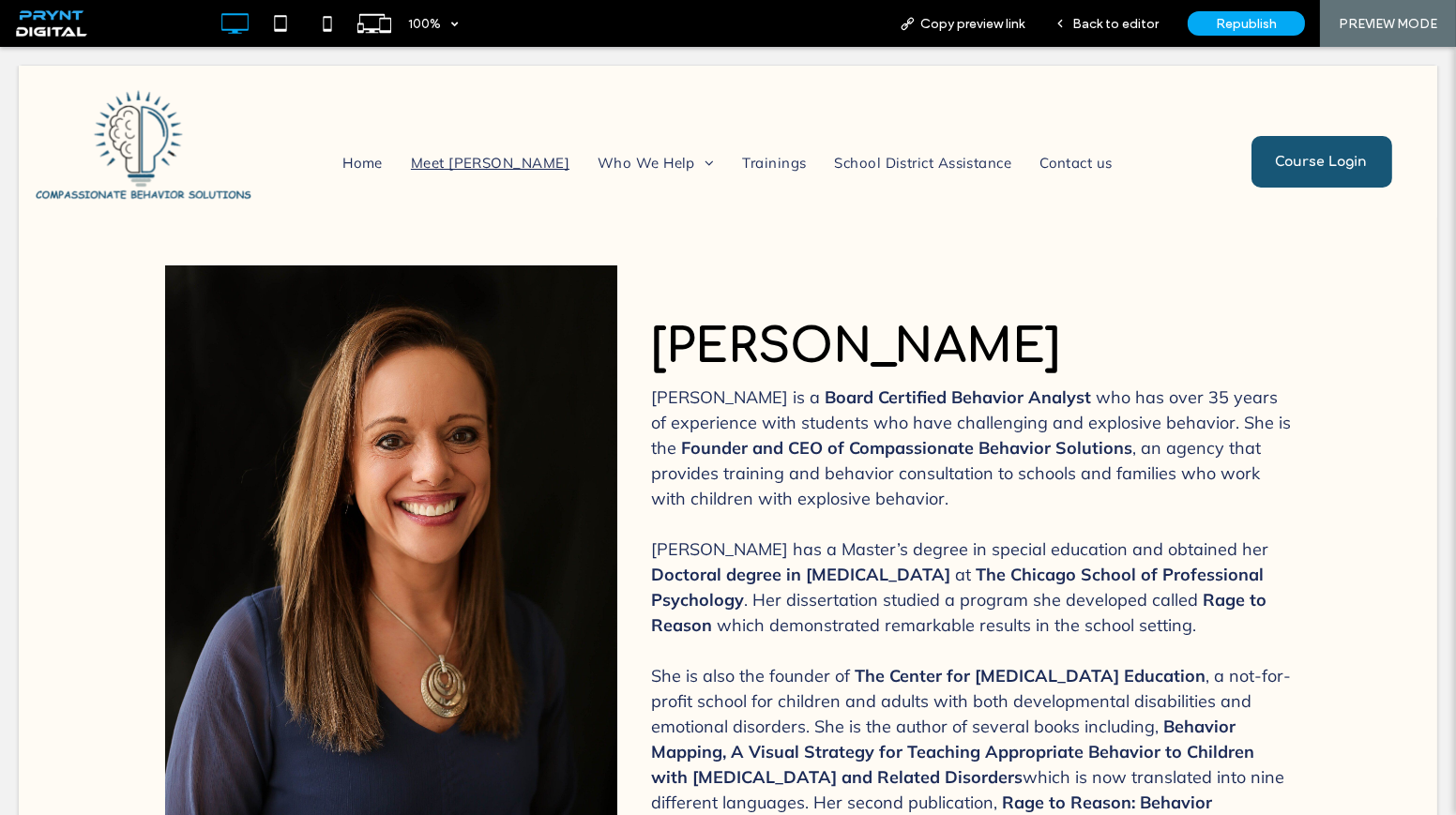
scroll to position [0, 0]
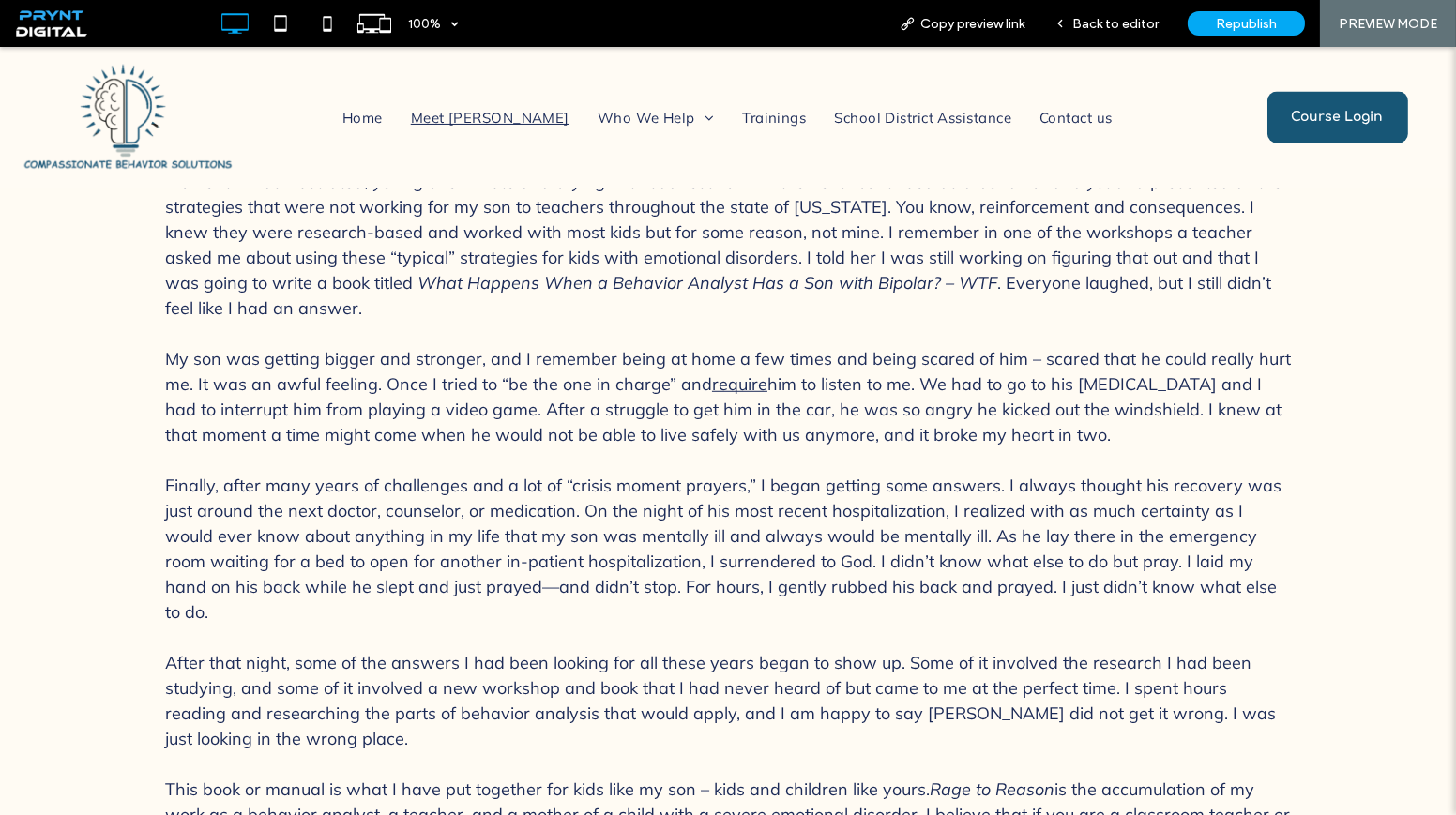
scroll to position [2387, 0]
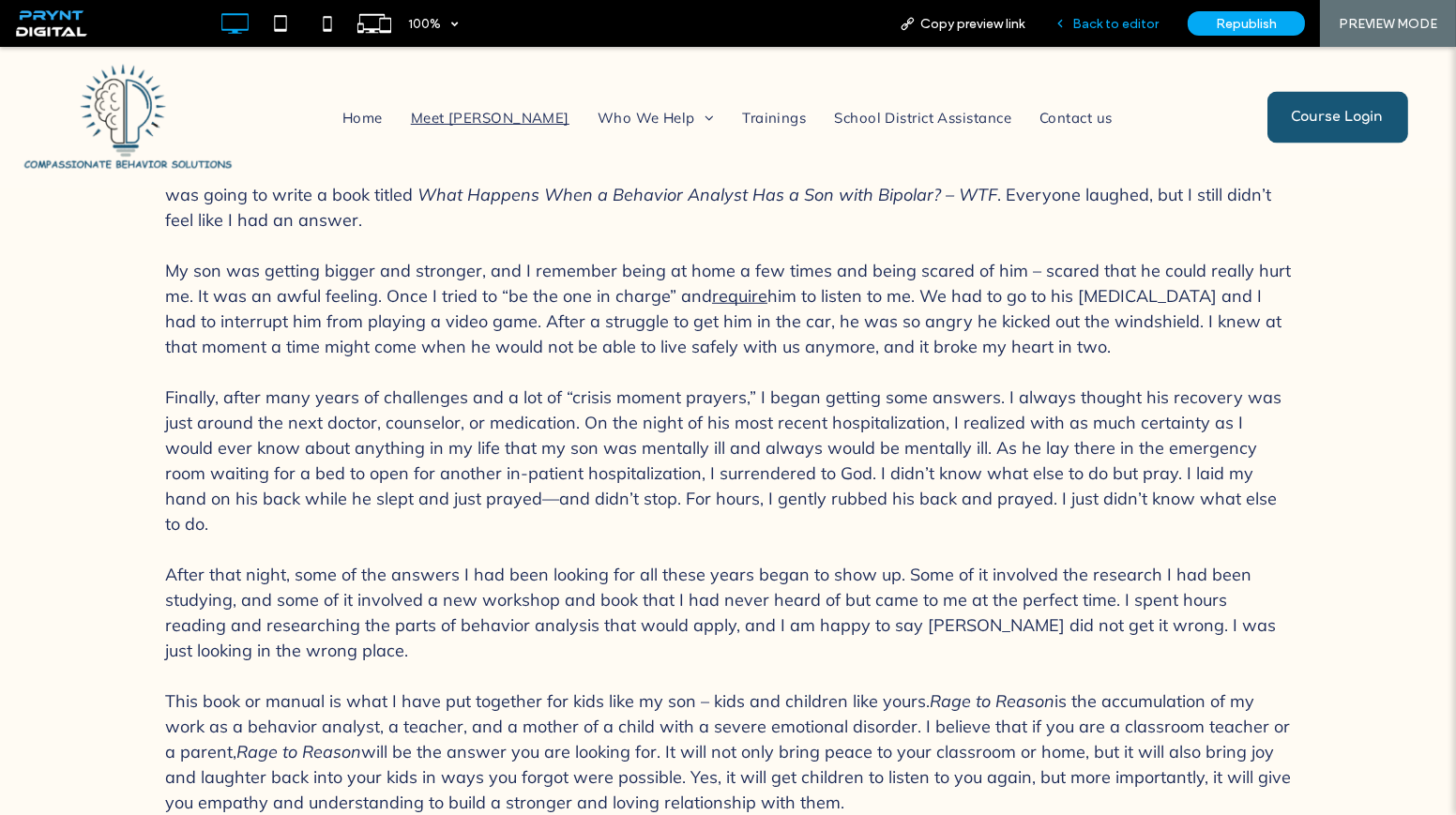
click at [1112, 27] on span "Back to editor" at bounding box center [1115, 24] width 87 height 16
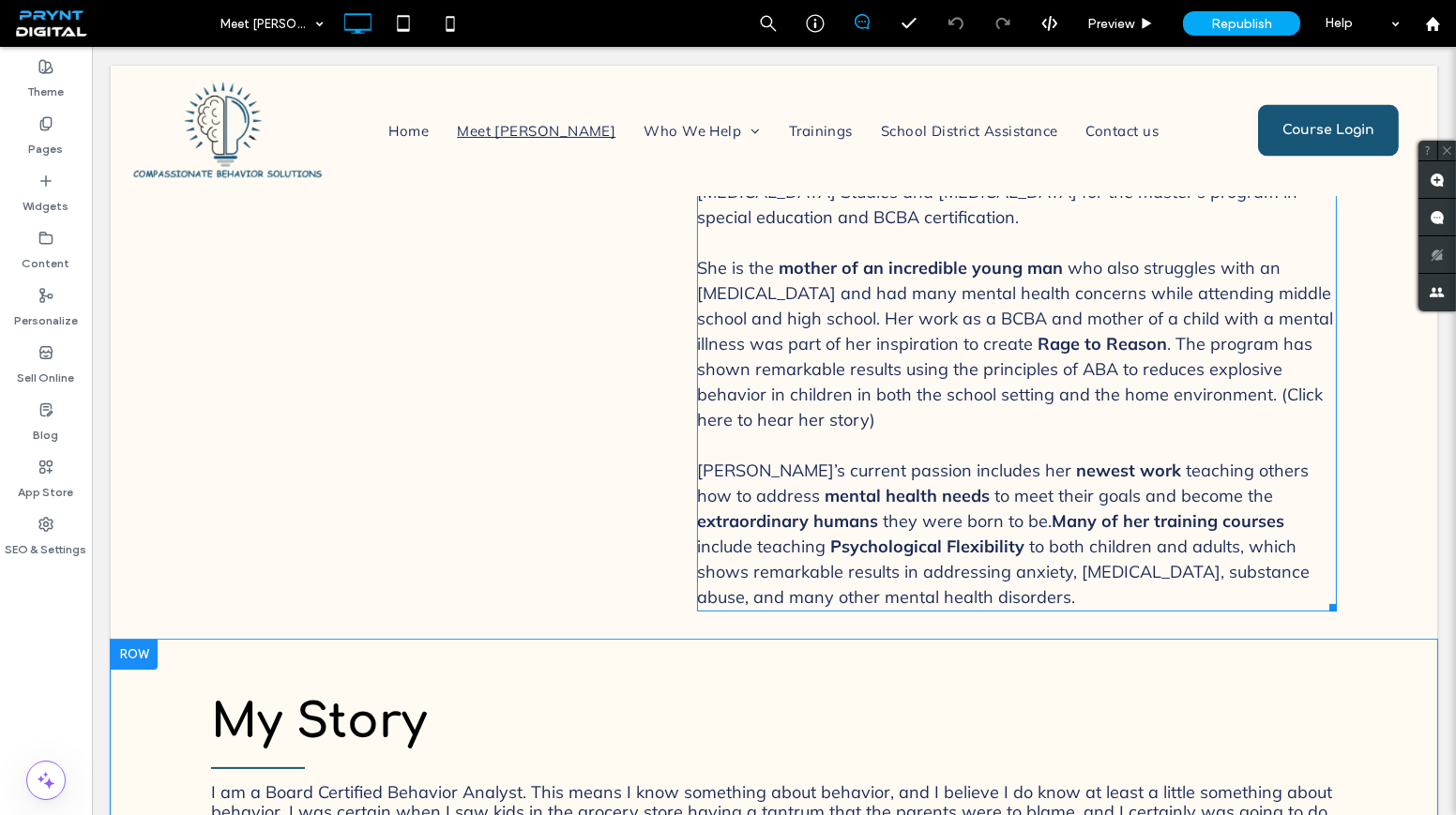
scroll to position [853, 0]
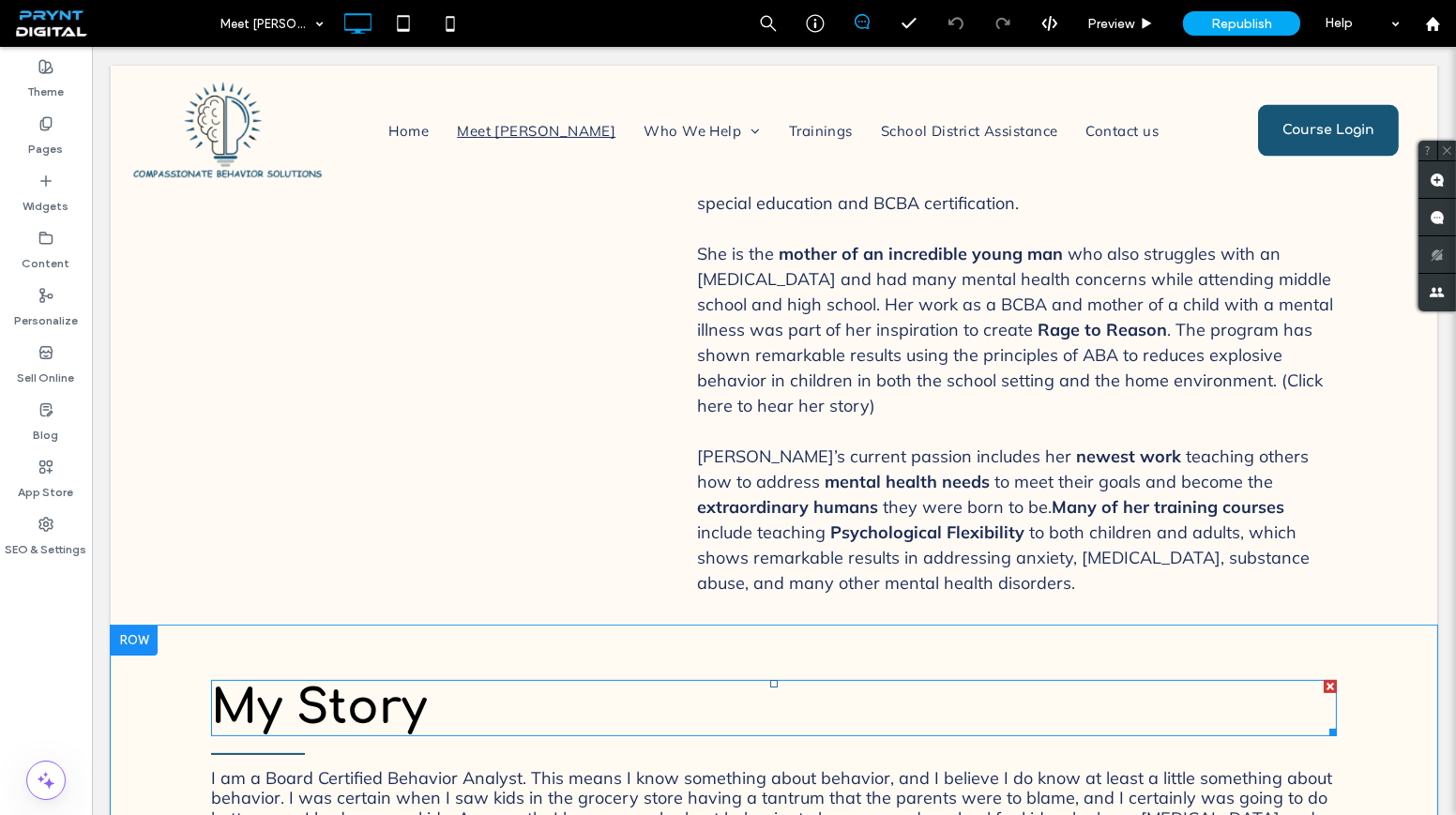
click at [381, 682] on span "My Story" at bounding box center [319, 708] width 215 height 53
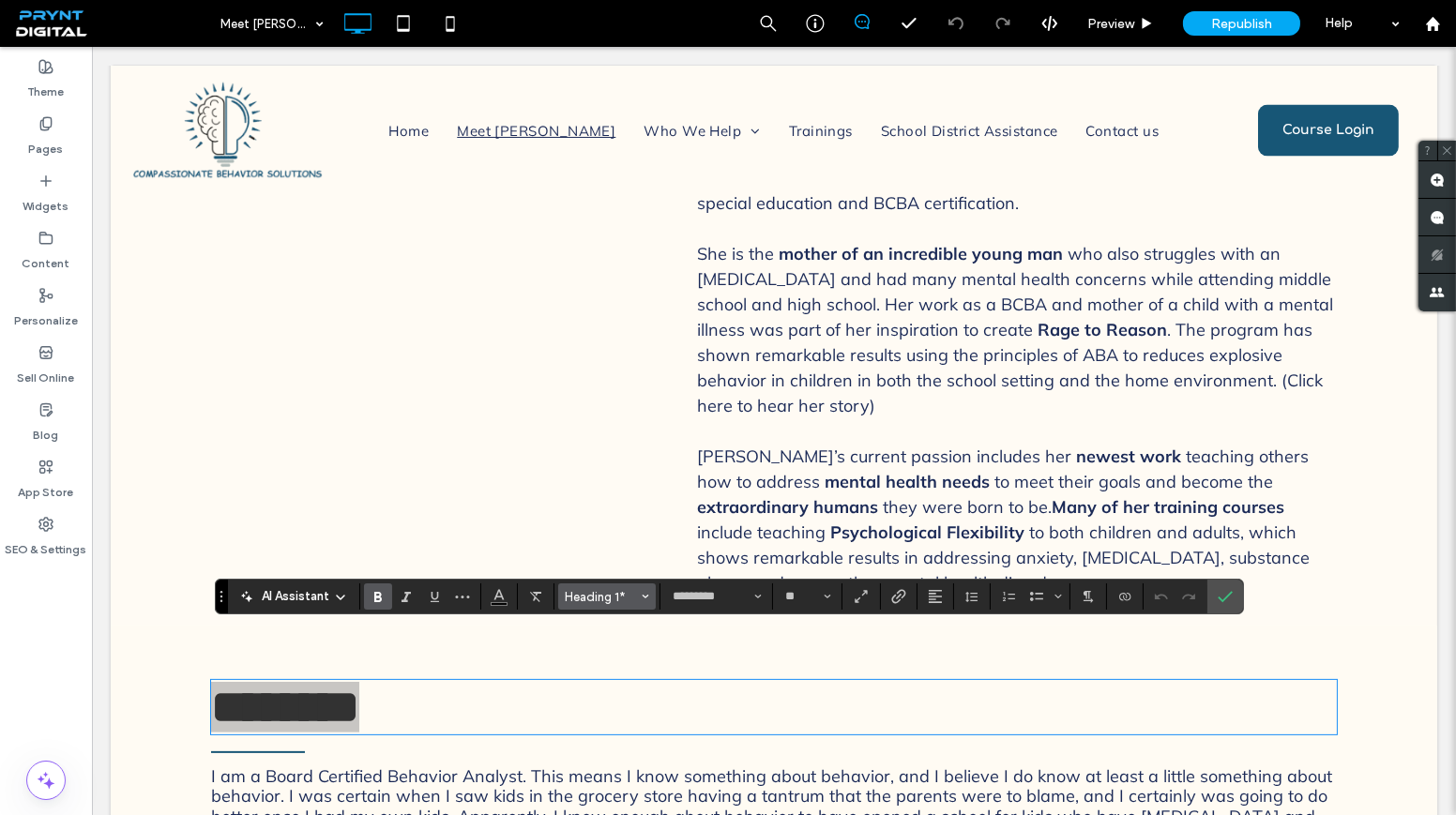
click at [647, 586] on button "Heading 1*" at bounding box center [607, 597] width 98 height 26
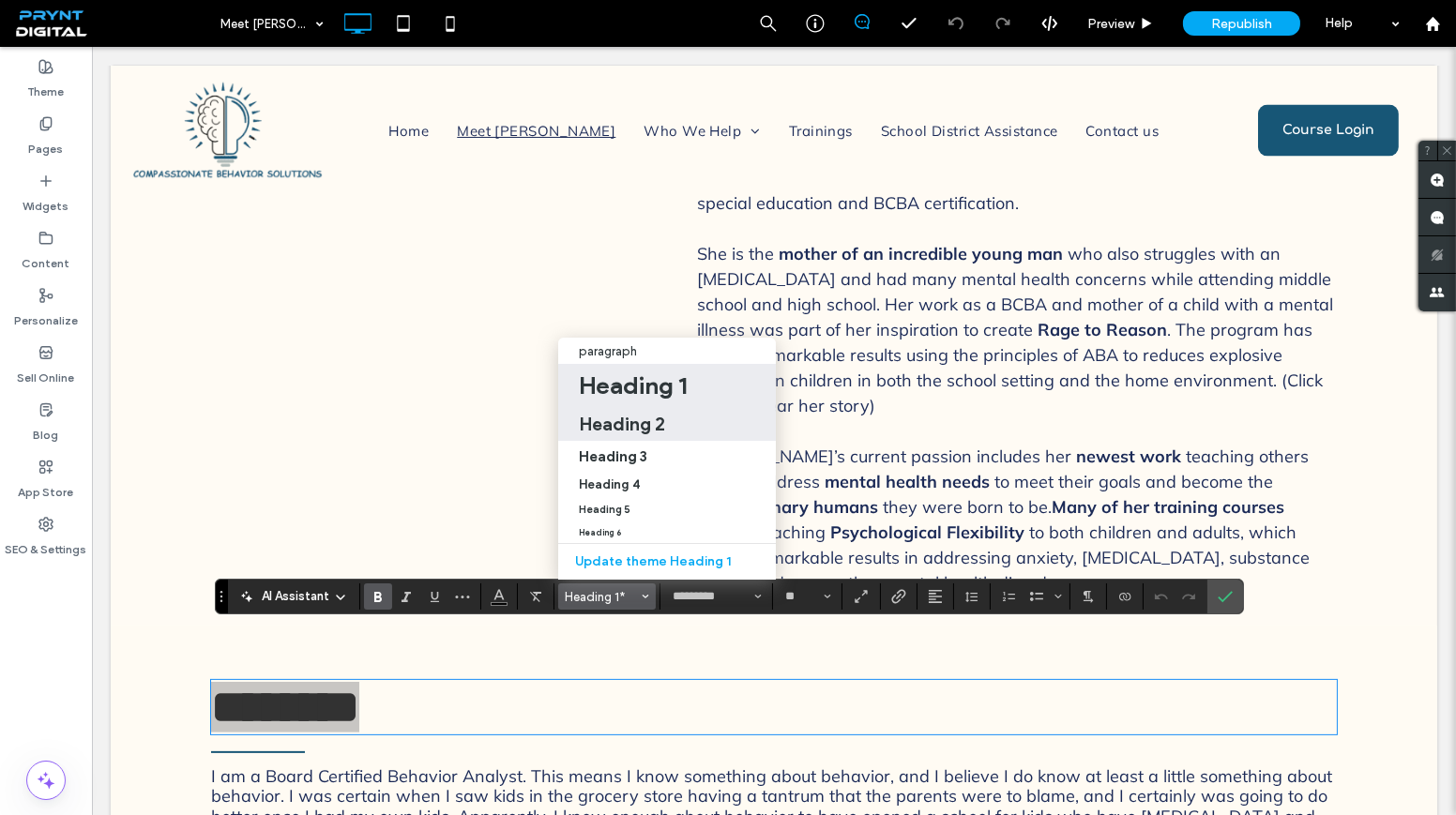
click at [644, 413] on h2 "Heading 2" at bounding box center [621, 424] width 87 height 23
type input "**"
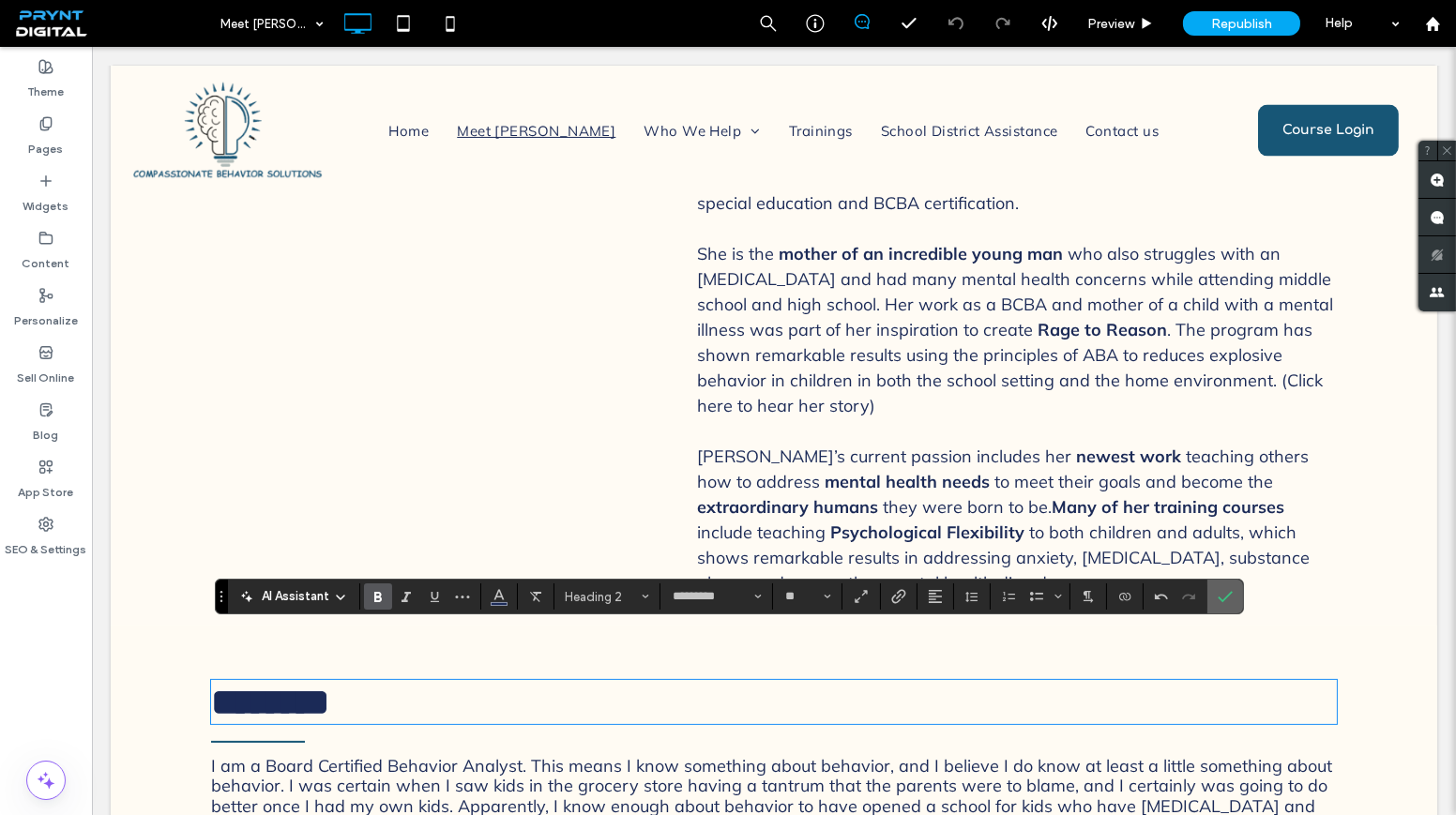
click at [1225, 594] on icon "Confirm" at bounding box center [1225, 597] width 15 height 15
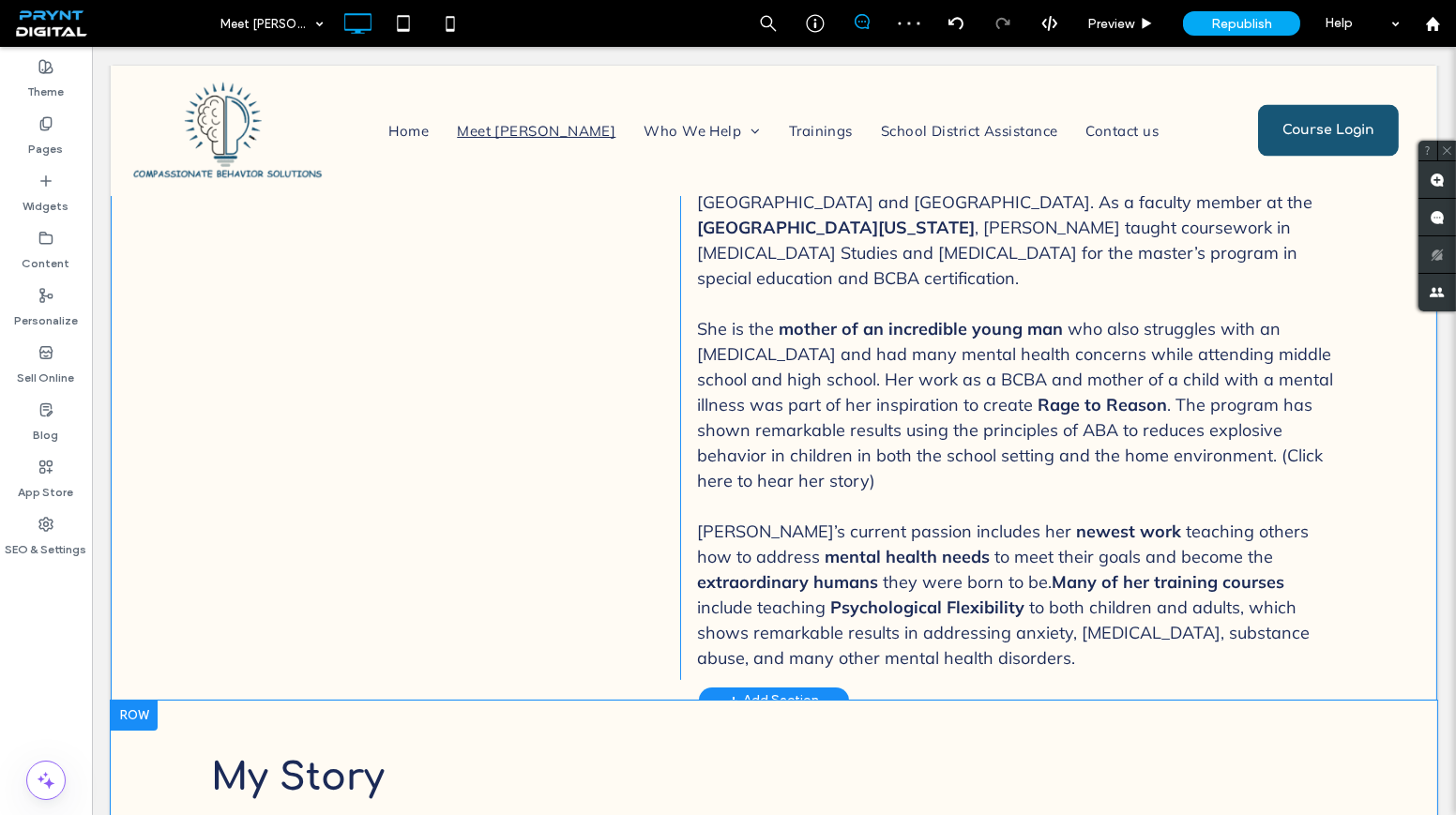
scroll to position [937, 0]
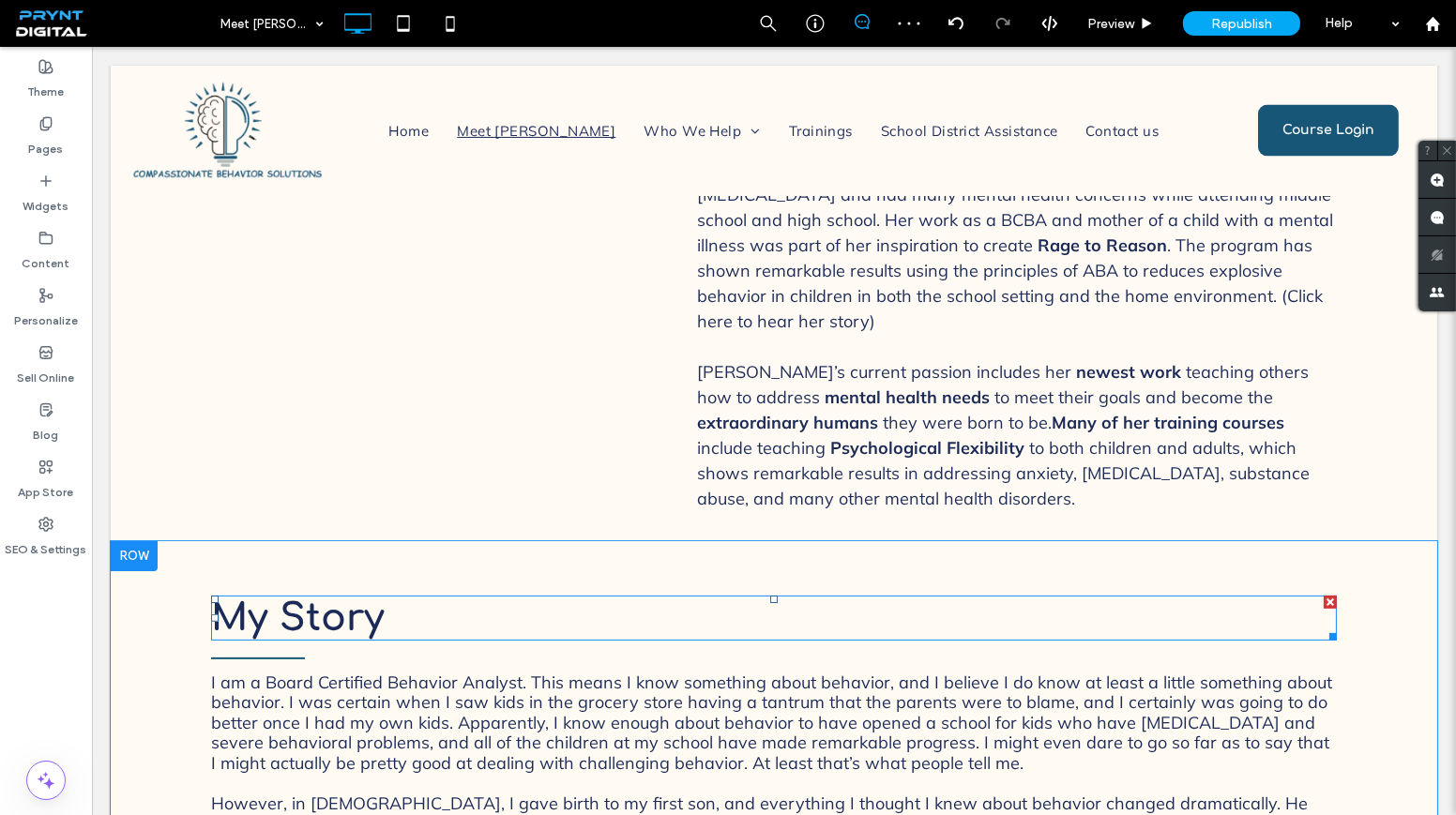
click at [308, 598] on span "My Story" at bounding box center [298, 617] width 174 height 41
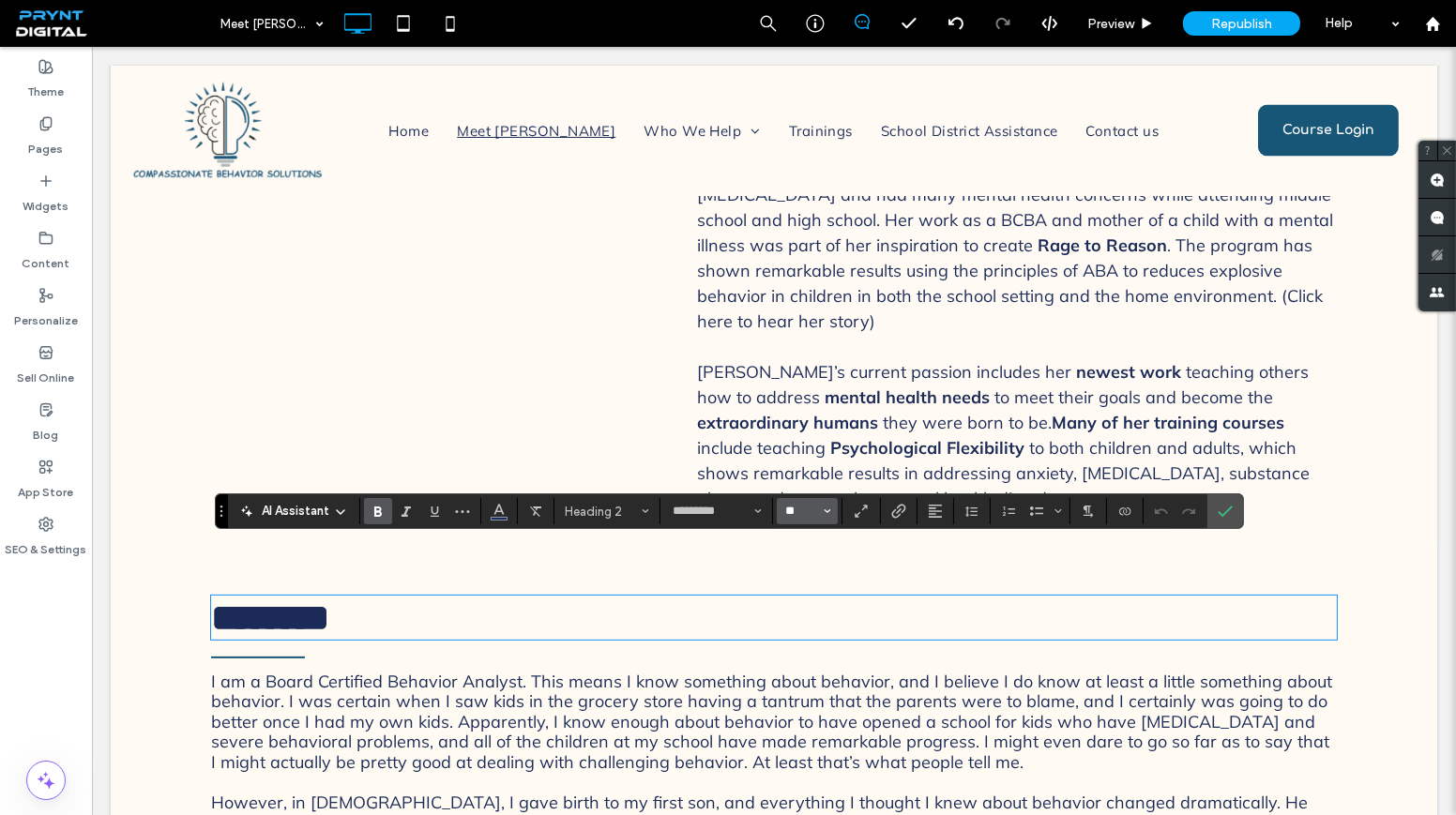
click at [812, 512] on input "**" at bounding box center [801, 511] width 37 height 15
click at [808, 396] on label "48" at bounding box center [807, 402] width 60 height 26
type input "**"
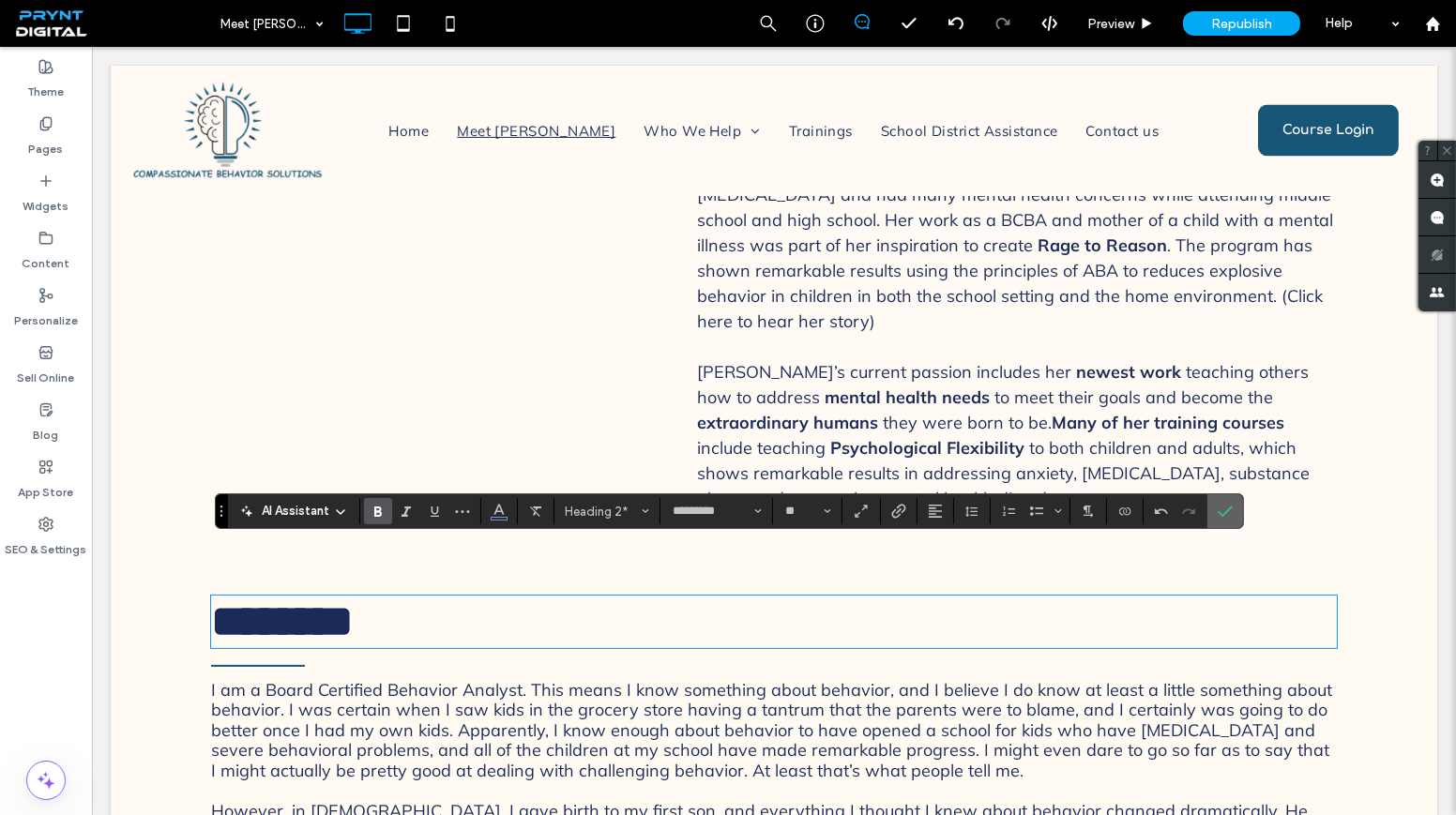
click at [1225, 515] on icon "Confirm" at bounding box center [1225, 511] width 15 height 15
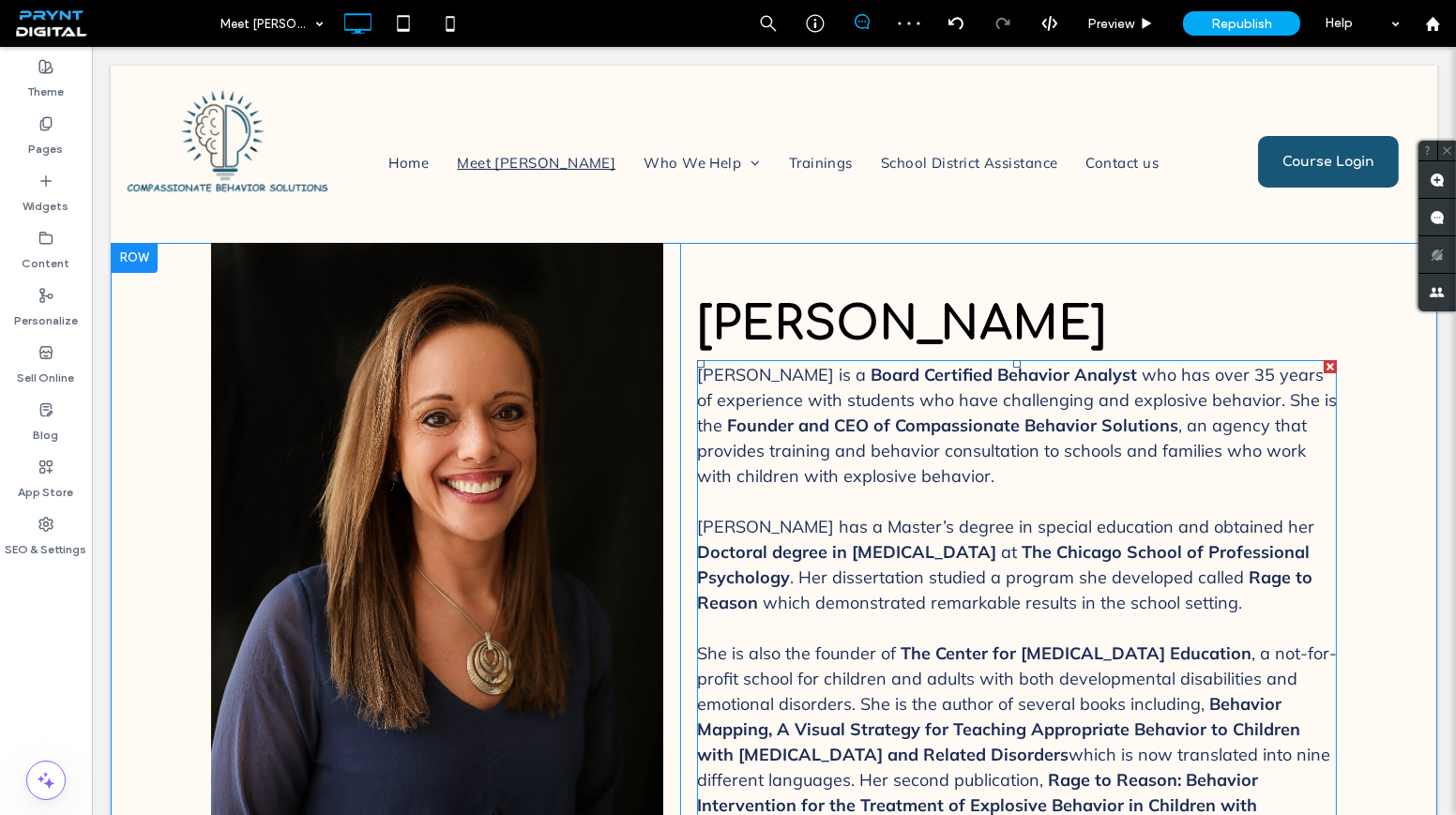
scroll to position [0, 0]
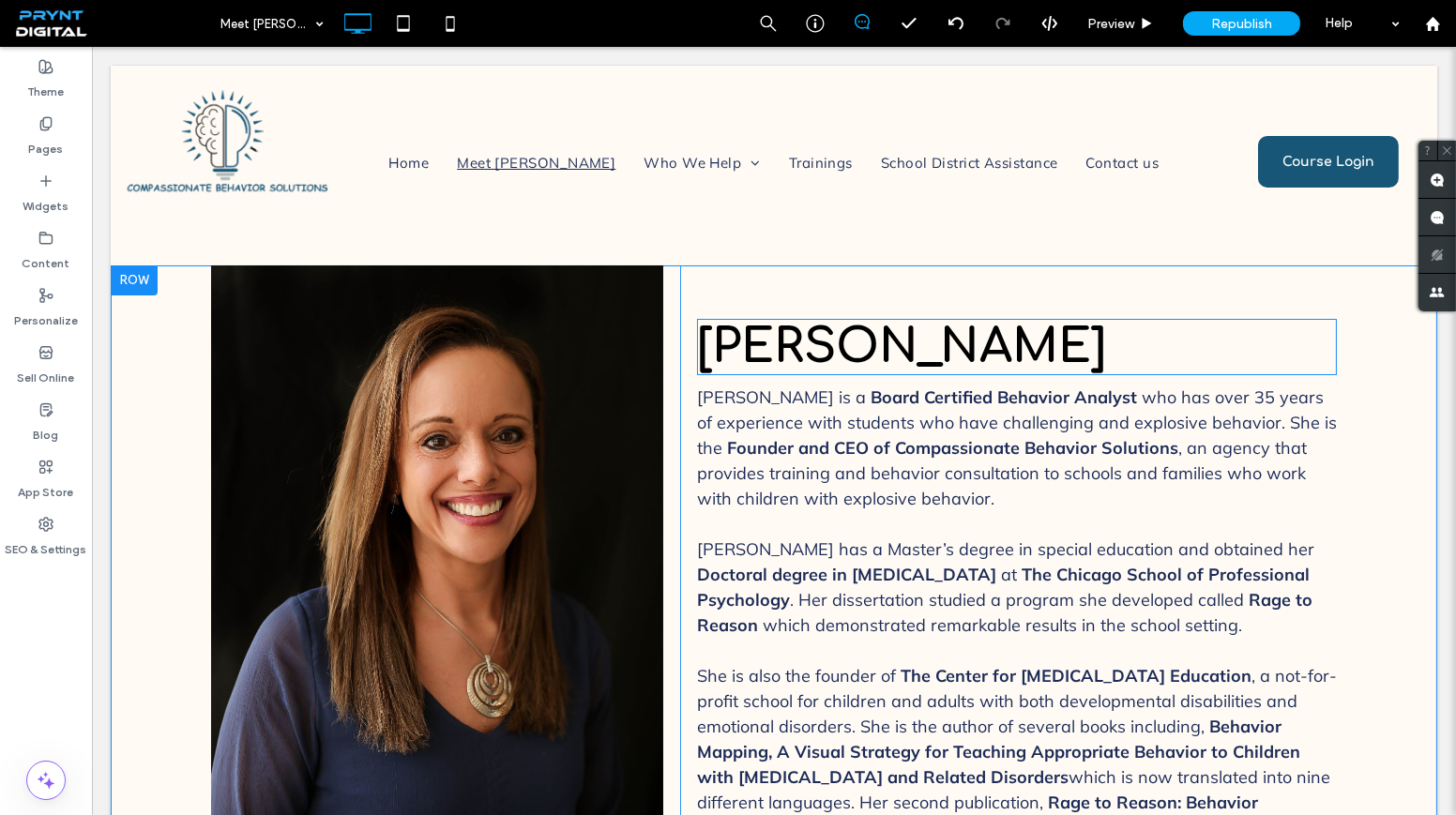
click at [900, 368] on span "Amy Buie-Titone" at bounding box center [902, 347] width 409 height 53
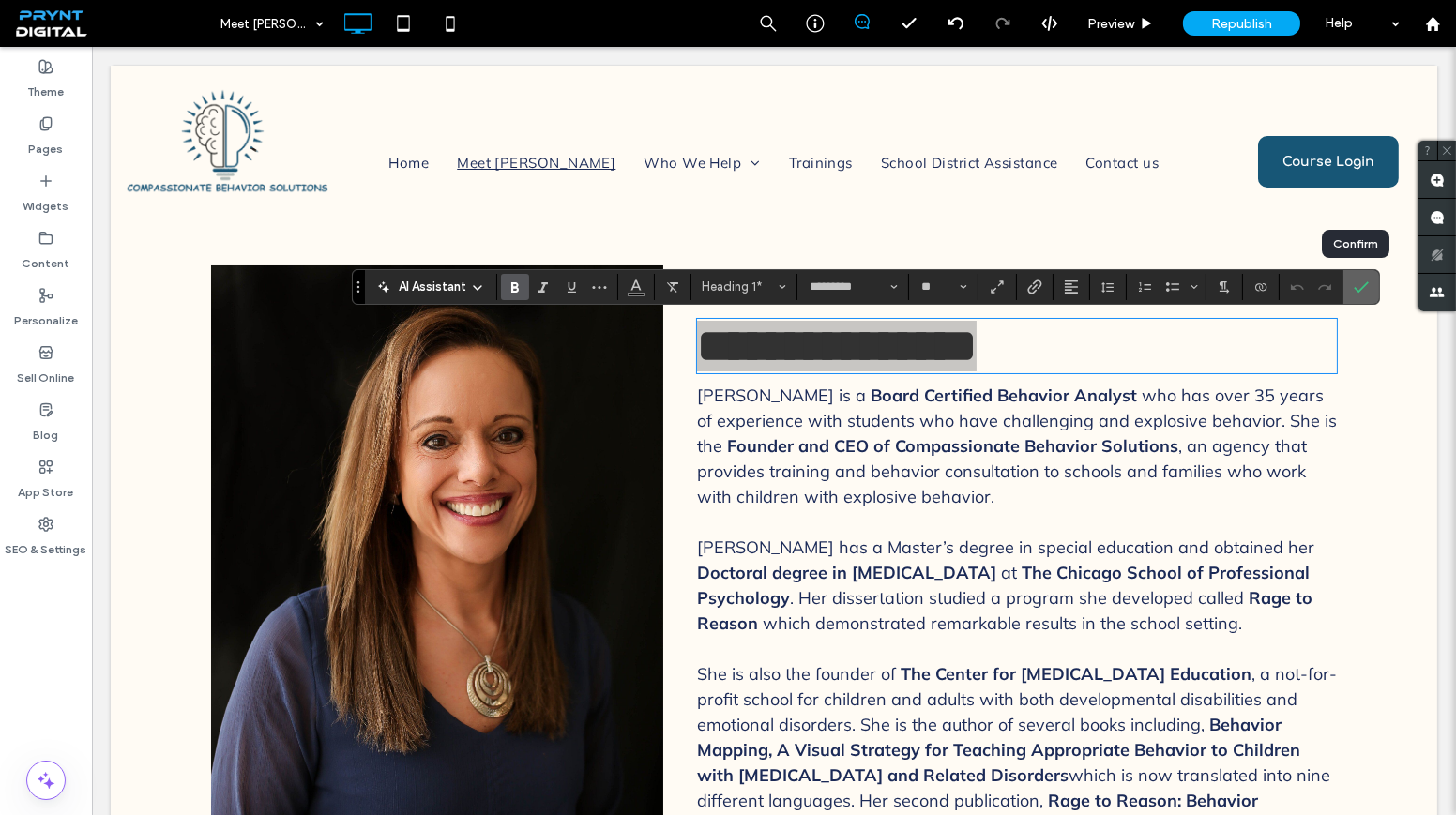
click at [1356, 285] on use "Confirm" at bounding box center [1360, 286] width 15 height 11
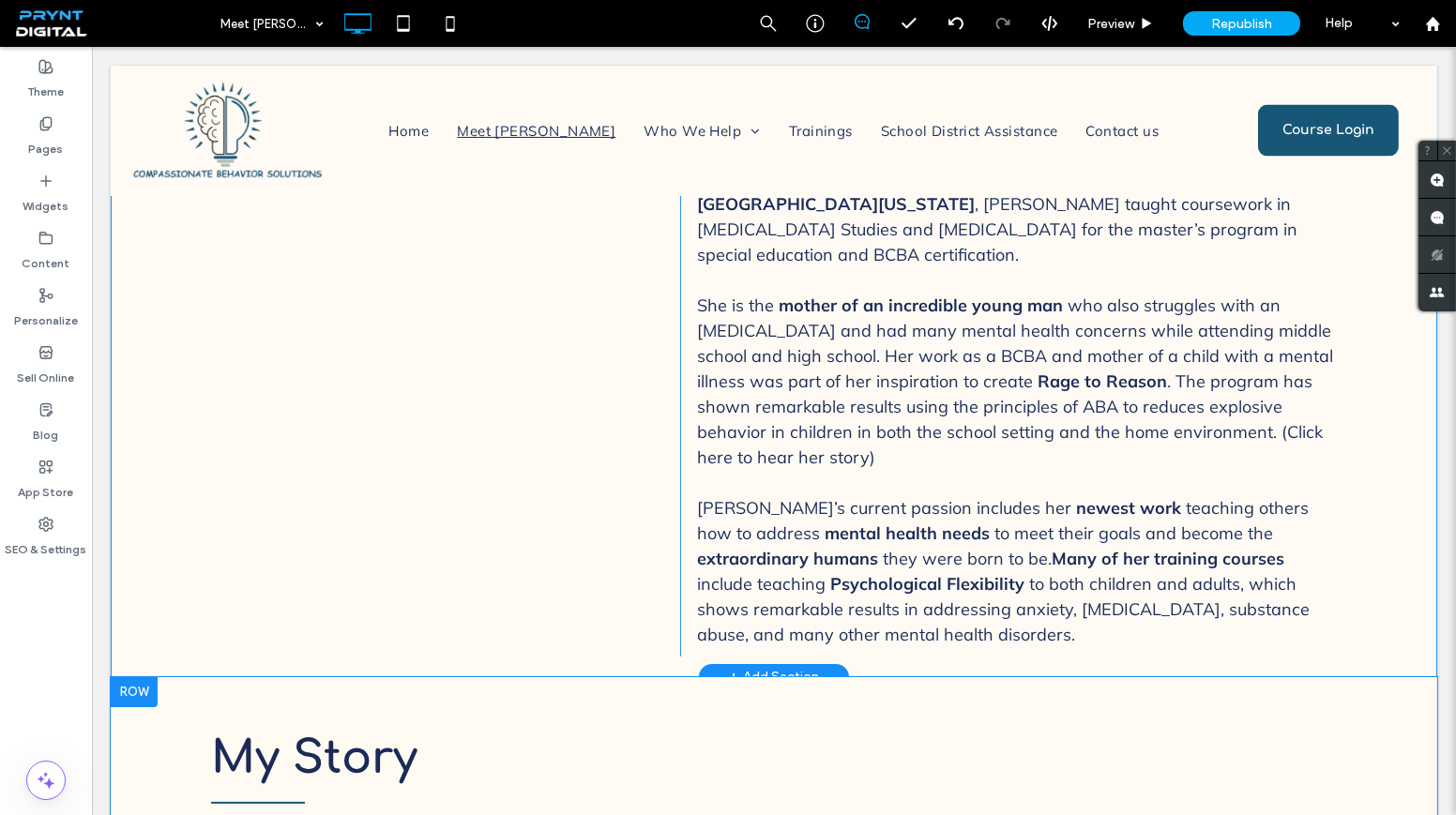
scroll to position [853, 0]
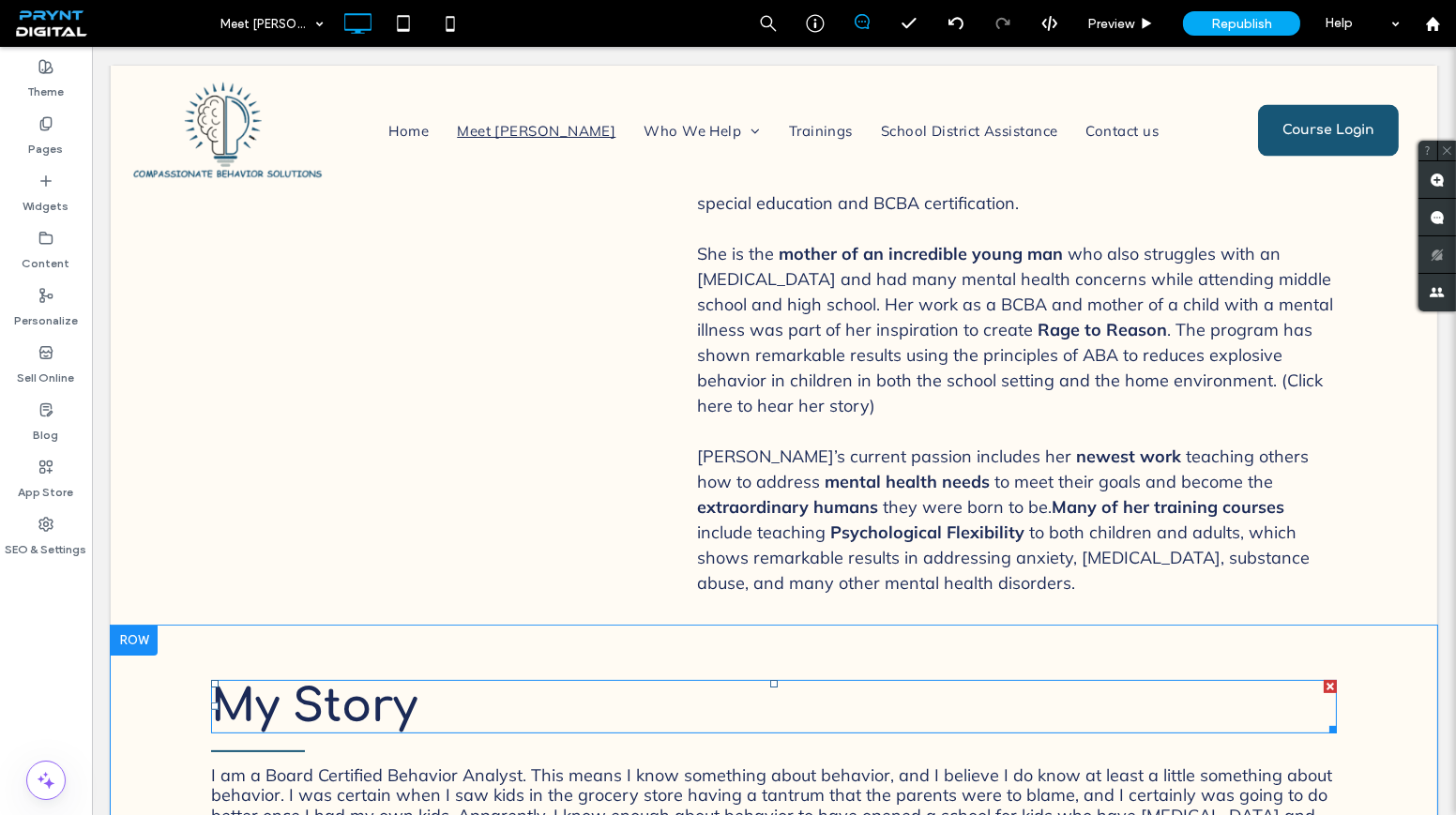
click at [377, 682] on span "My Story" at bounding box center [314, 707] width 206 height 50
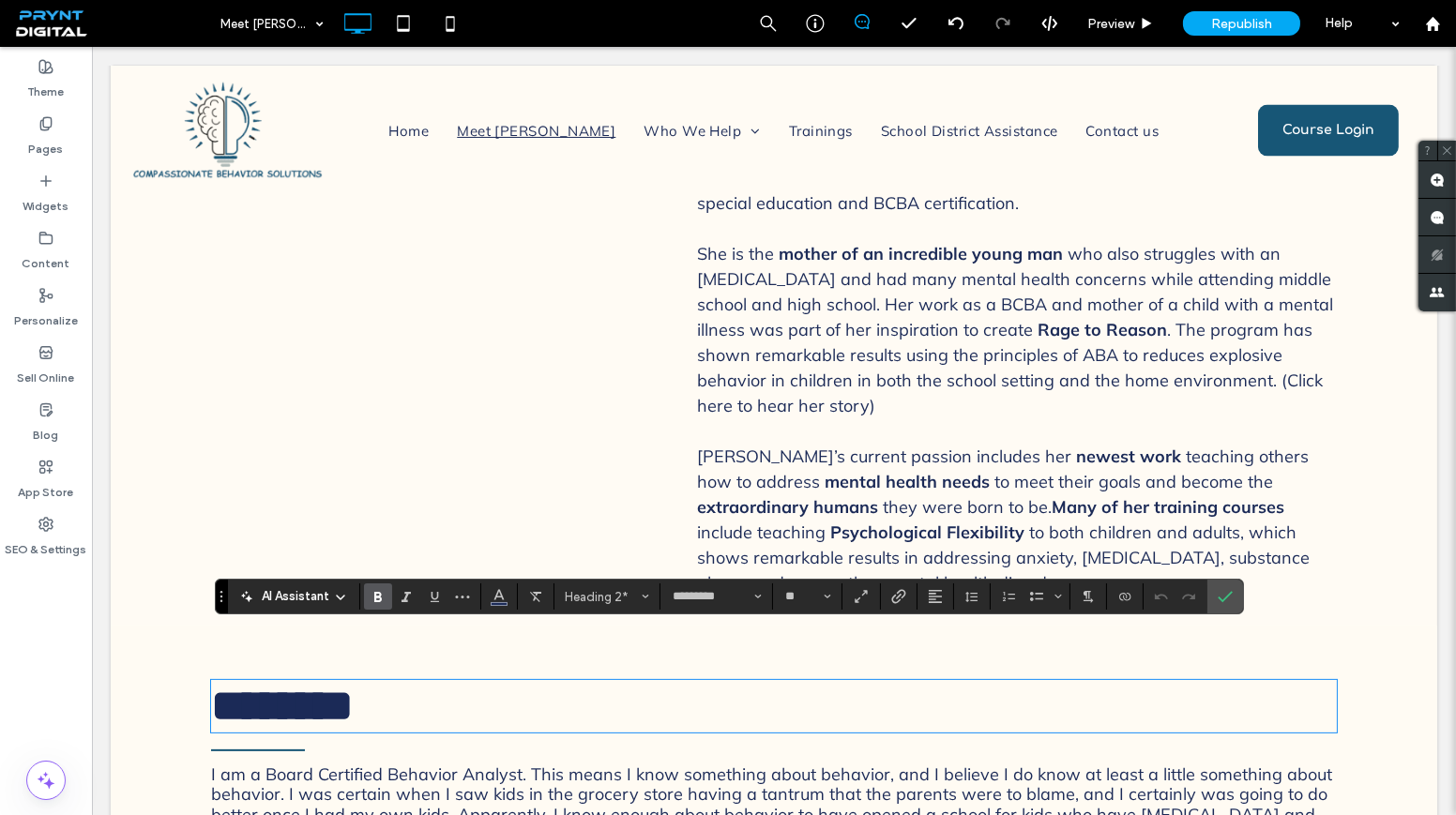
click at [463, 764] on span "I am a Board Certified Behavior Analyst. This means I know something about beha…" at bounding box center [772, 815] width 1121 height 103
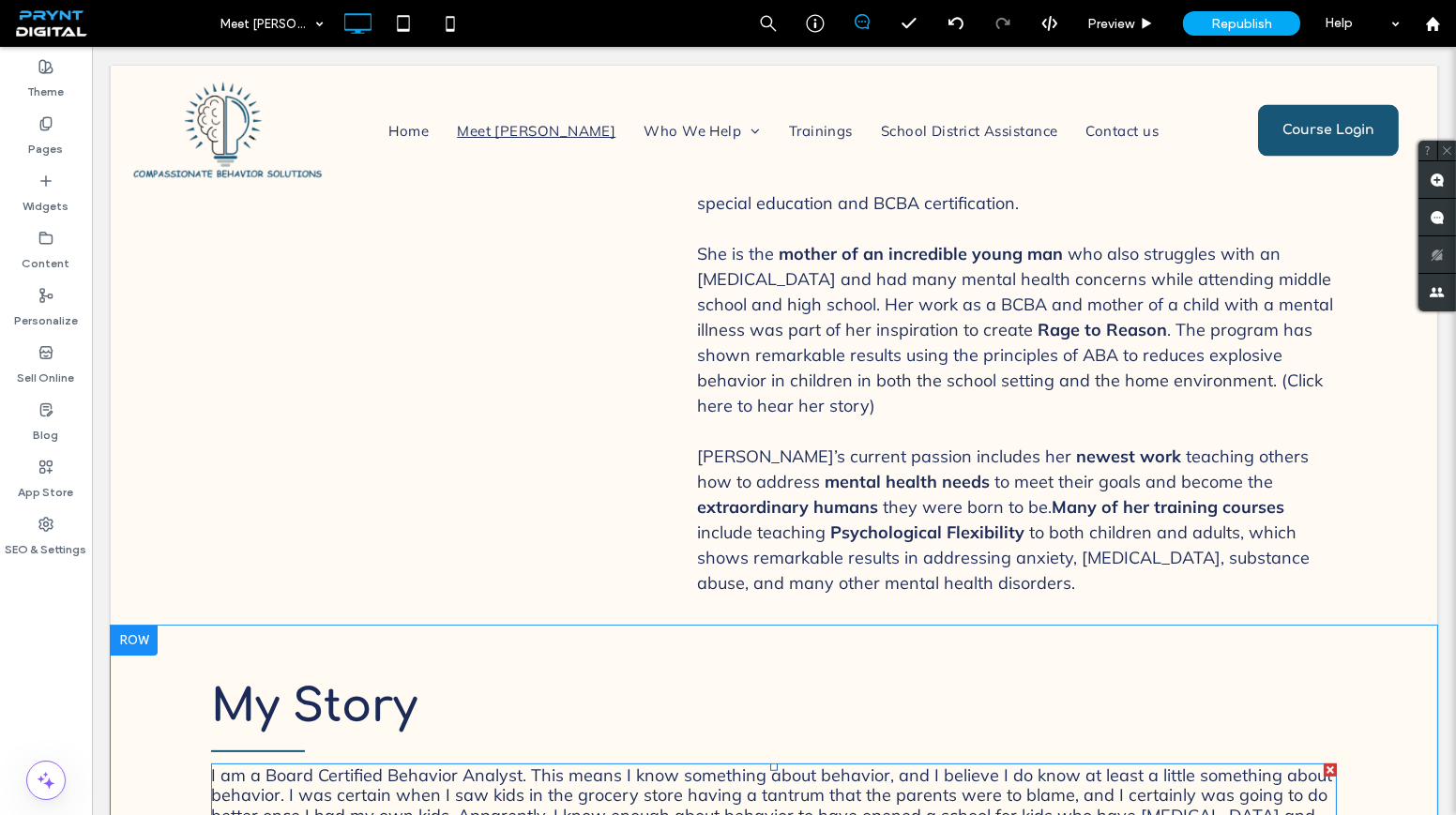
click at [467, 764] on span "I am a Board Certified Behavior Analyst. This means I know something about beha…" at bounding box center [772, 815] width 1121 height 103
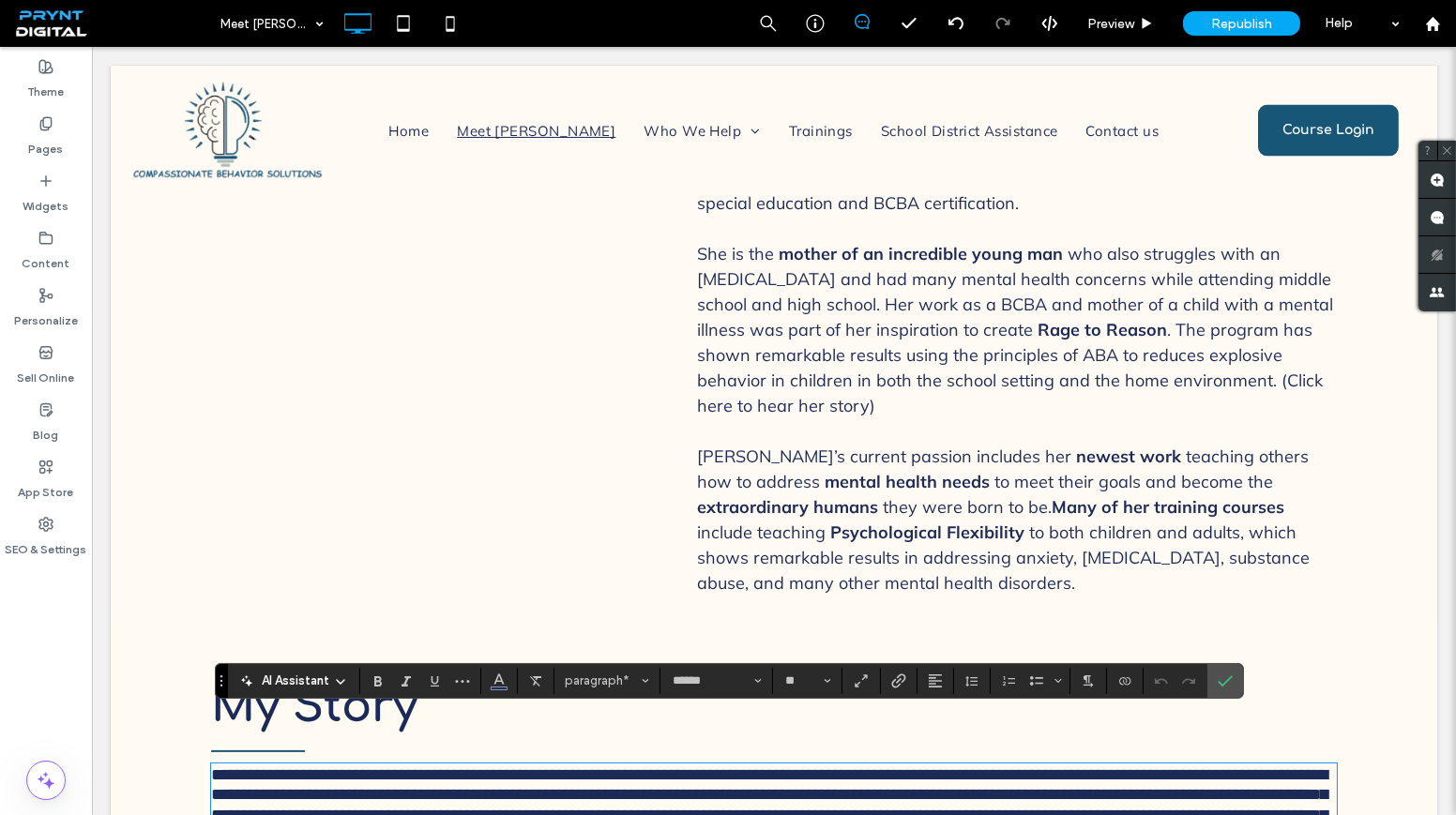
click at [540, 518] on div "Click To Paste" at bounding box center [446, 8] width 469 height 1192
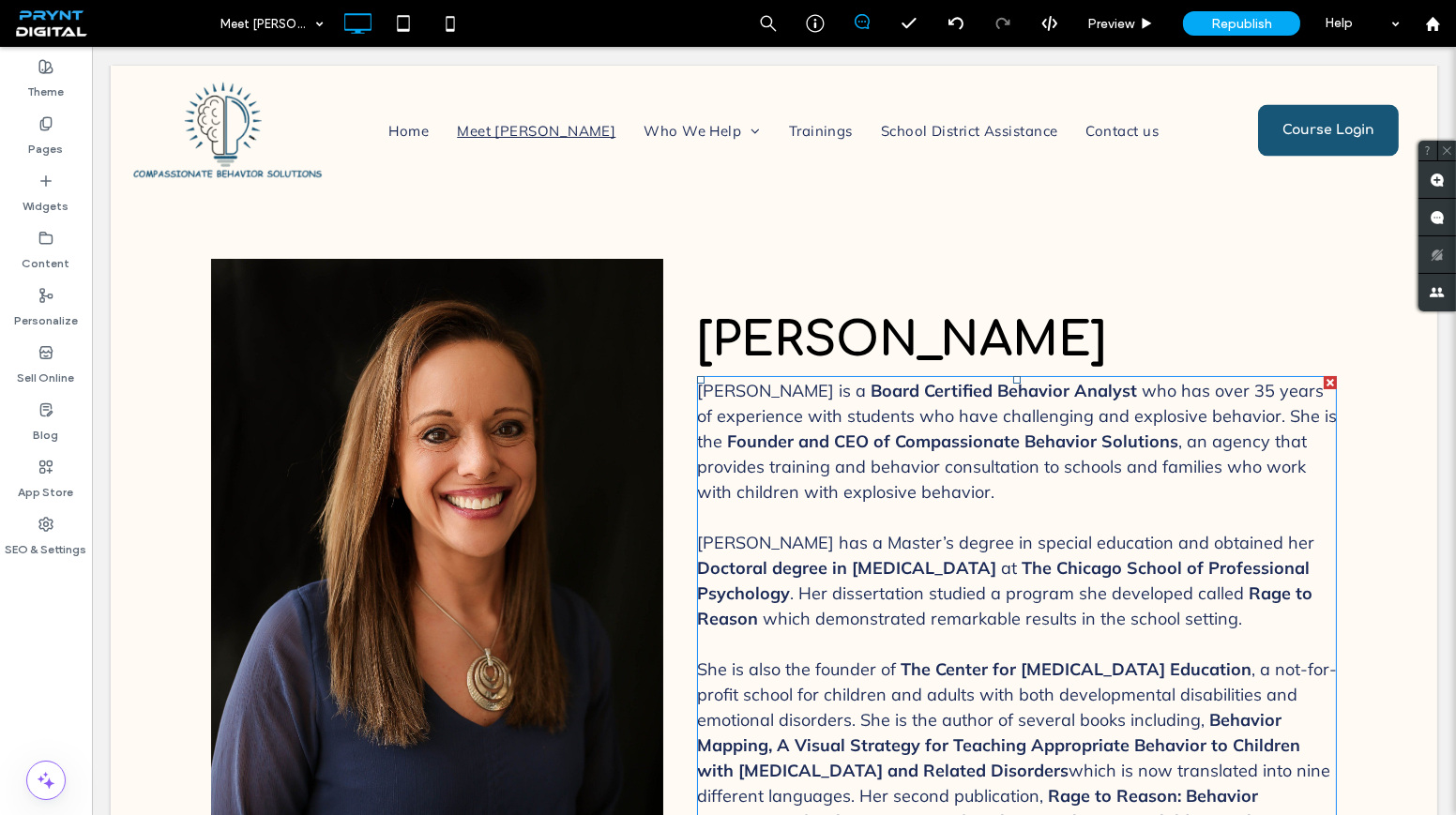
scroll to position [0, 0]
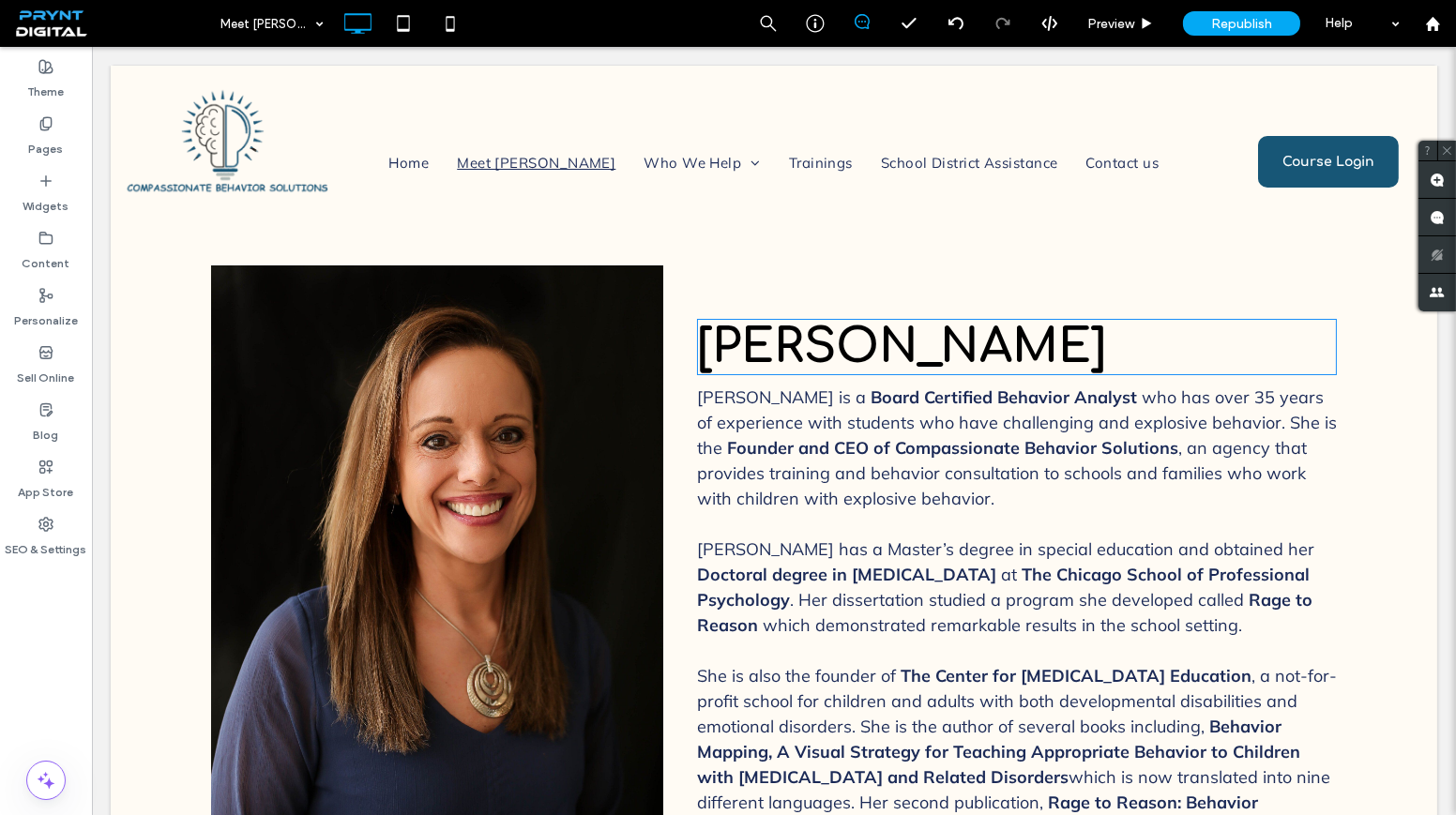
click at [869, 347] on span "Amy Buie-Titone" at bounding box center [902, 347] width 409 height 53
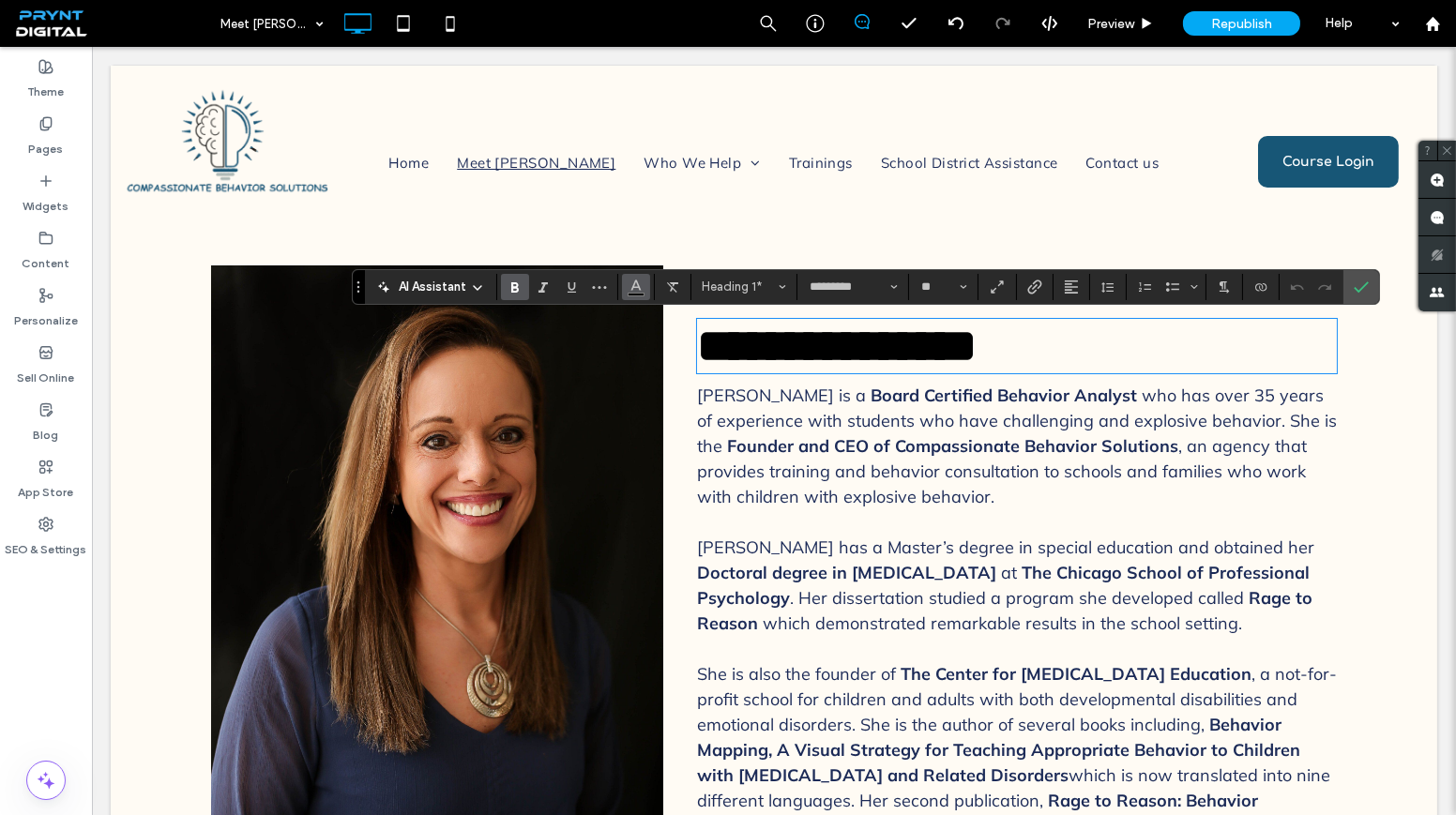
click at [636, 282] on icon "Color" at bounding box center [635, 284] width 15 height 15
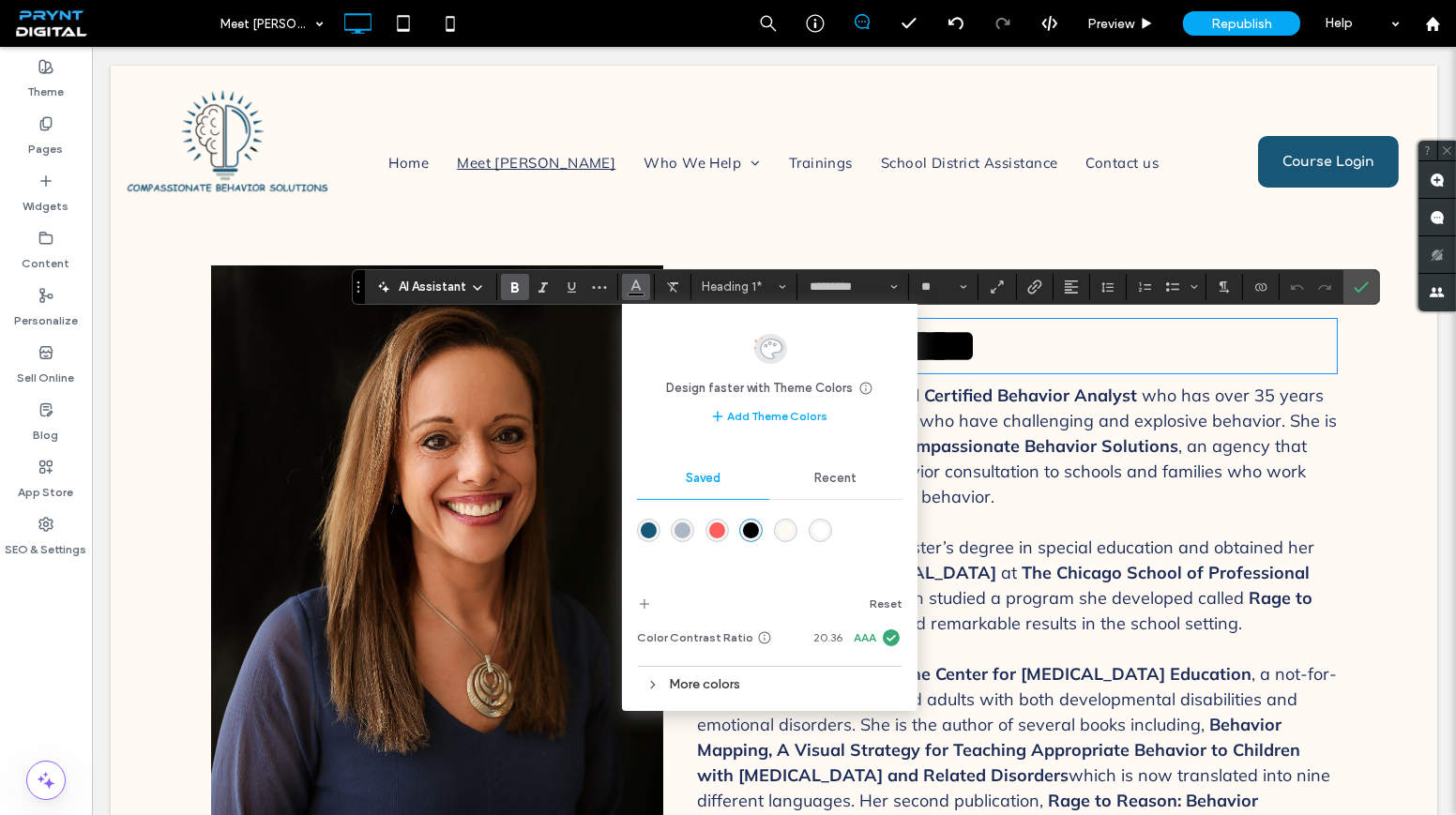
click at [1099, 500] on p "Dr. Amy Titone is a Board Certified Behavior Analyst who has over 35 years of e…" at bounding box center [1016, 446] width 639 height 127
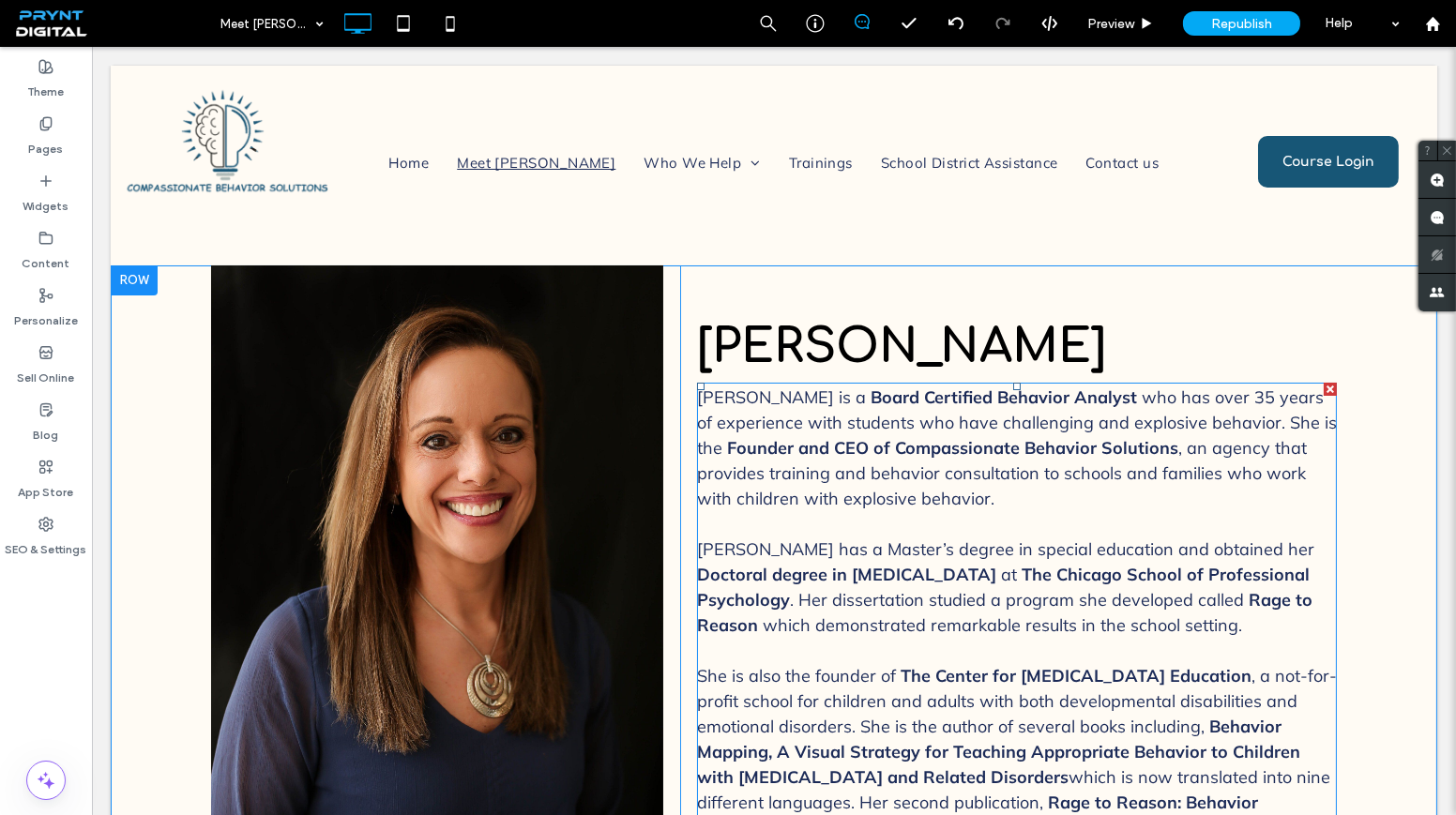
click at [1099, 500] on p "Dr. Amy Titone is a Board Certified Behavior Analyst who has over 35 years of e…" at bounding box center [1016, 448] width 639 height 127
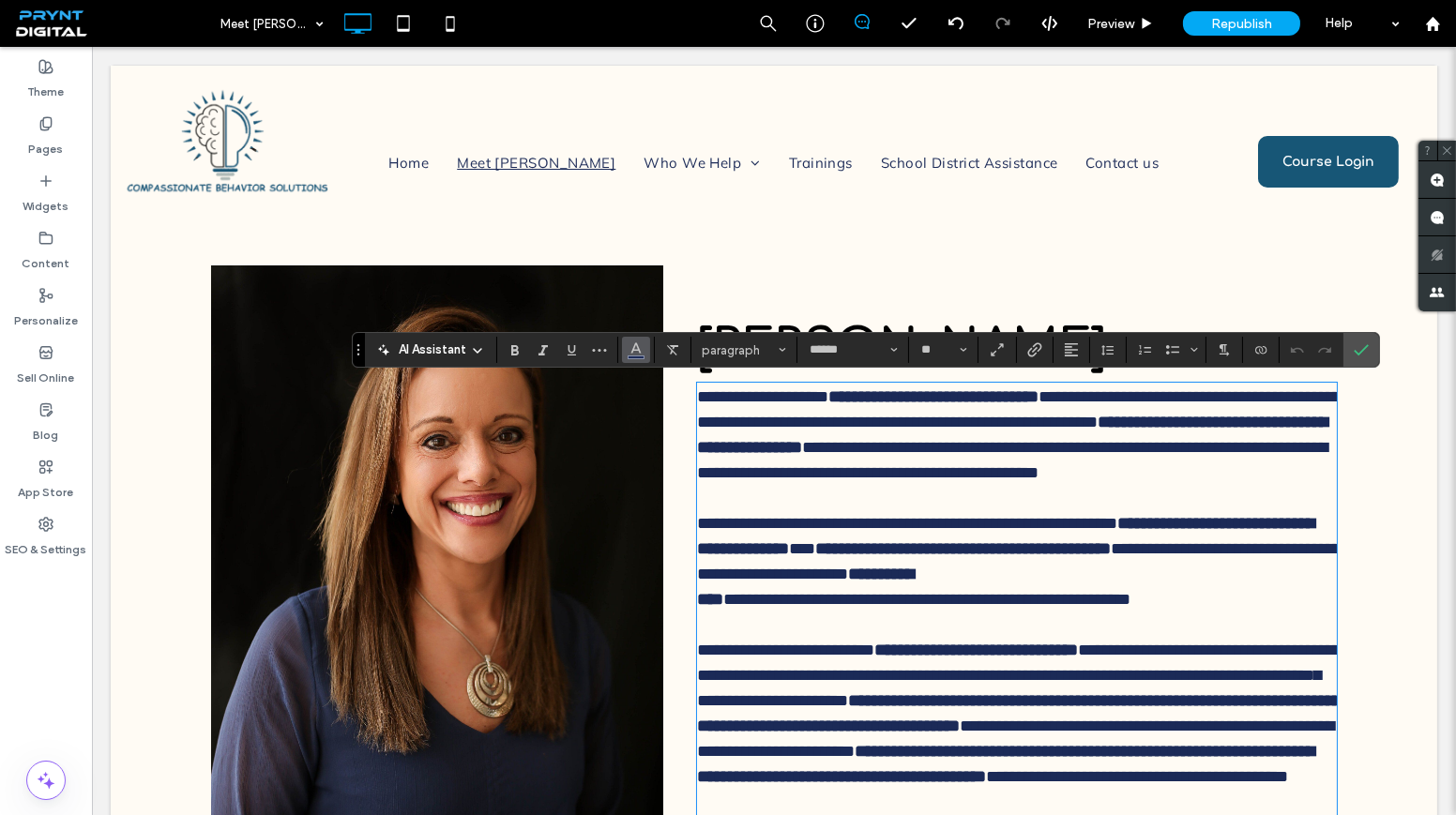
click at [640, 351] on icon "Color" at bounding box center [635, 347] width 15 height 15
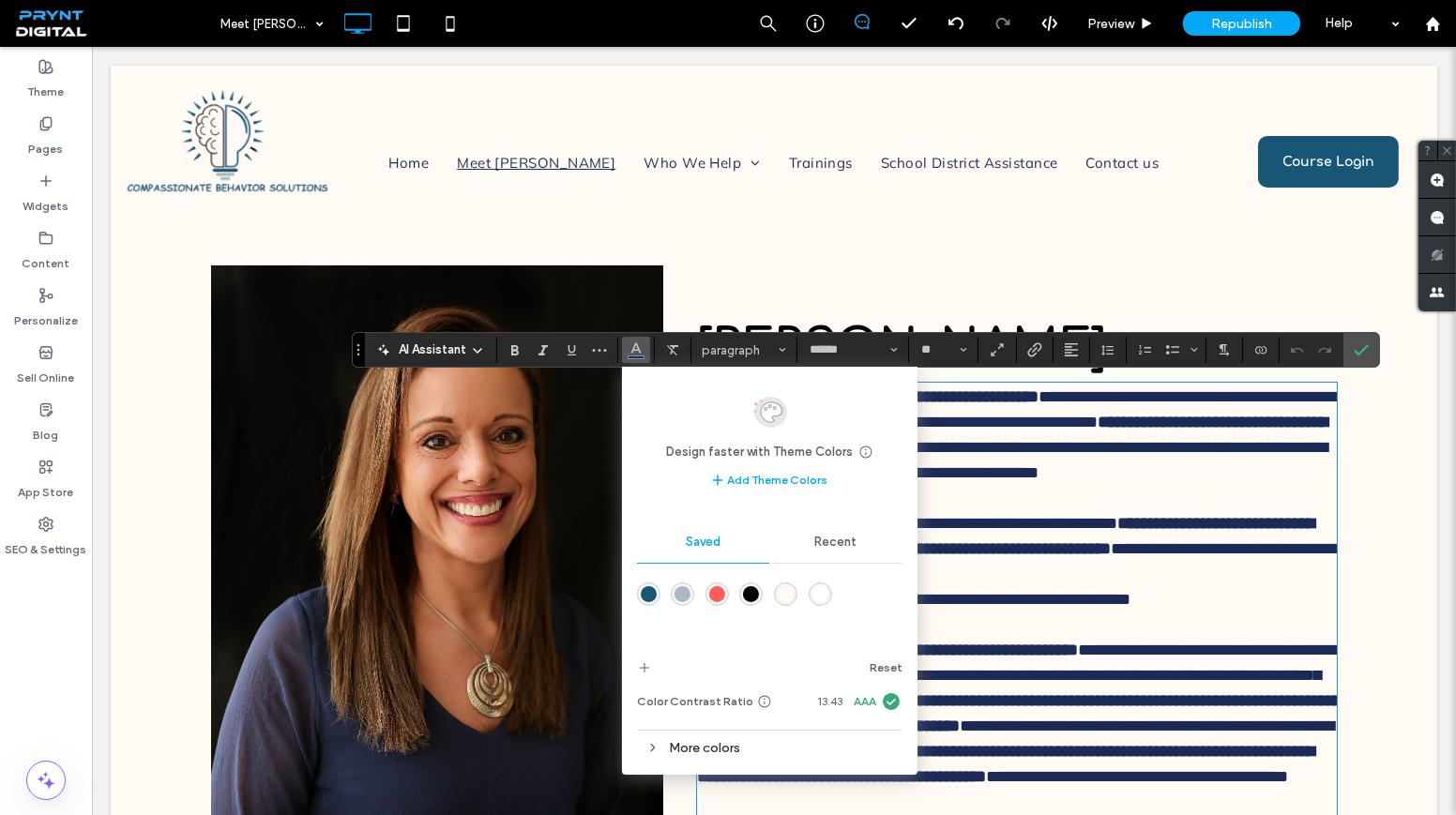
click at [743, 748] on div "More colors" at bounding box center [770, 747] width 265 height 25
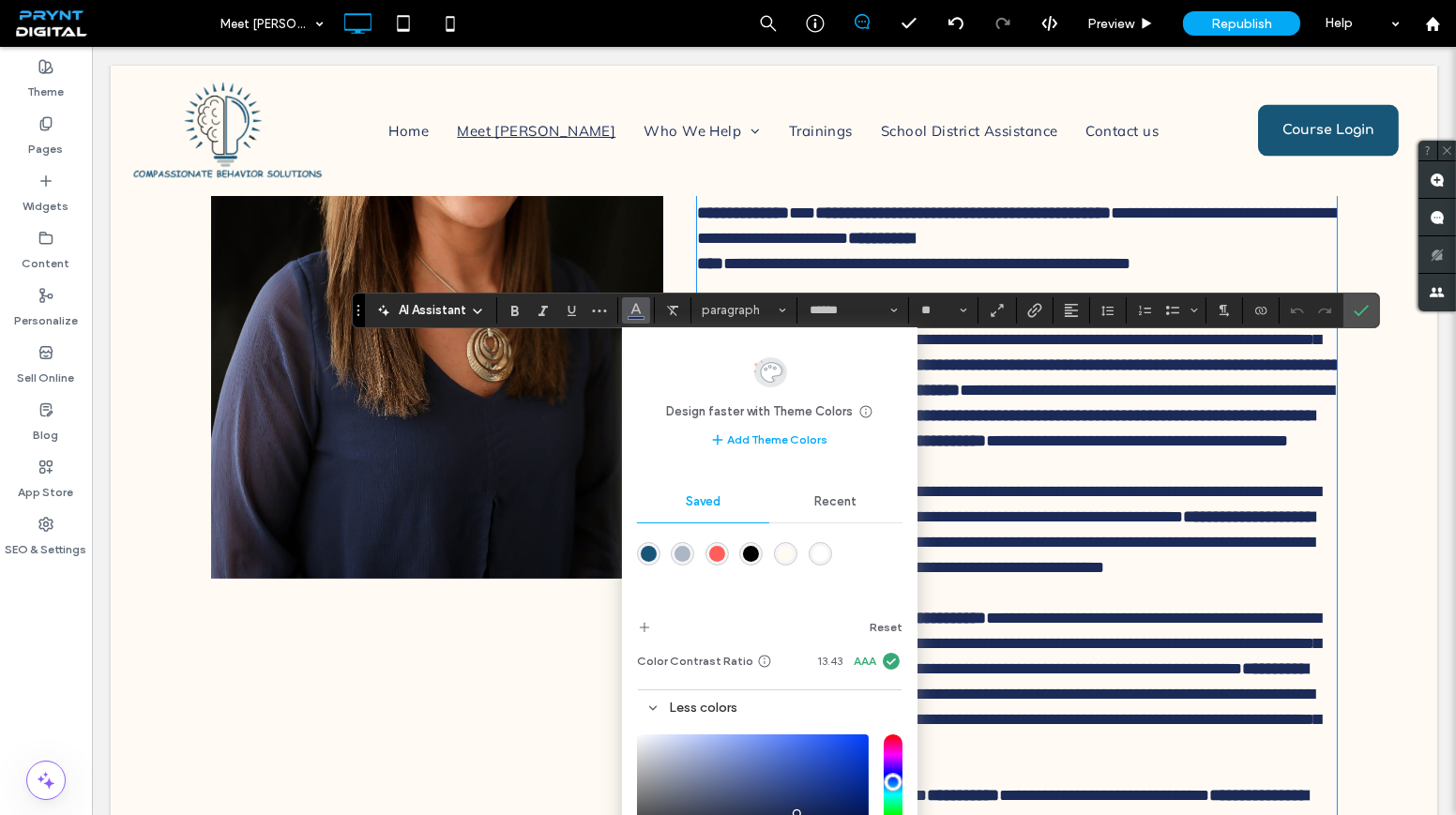
scroll to position [340, 0]
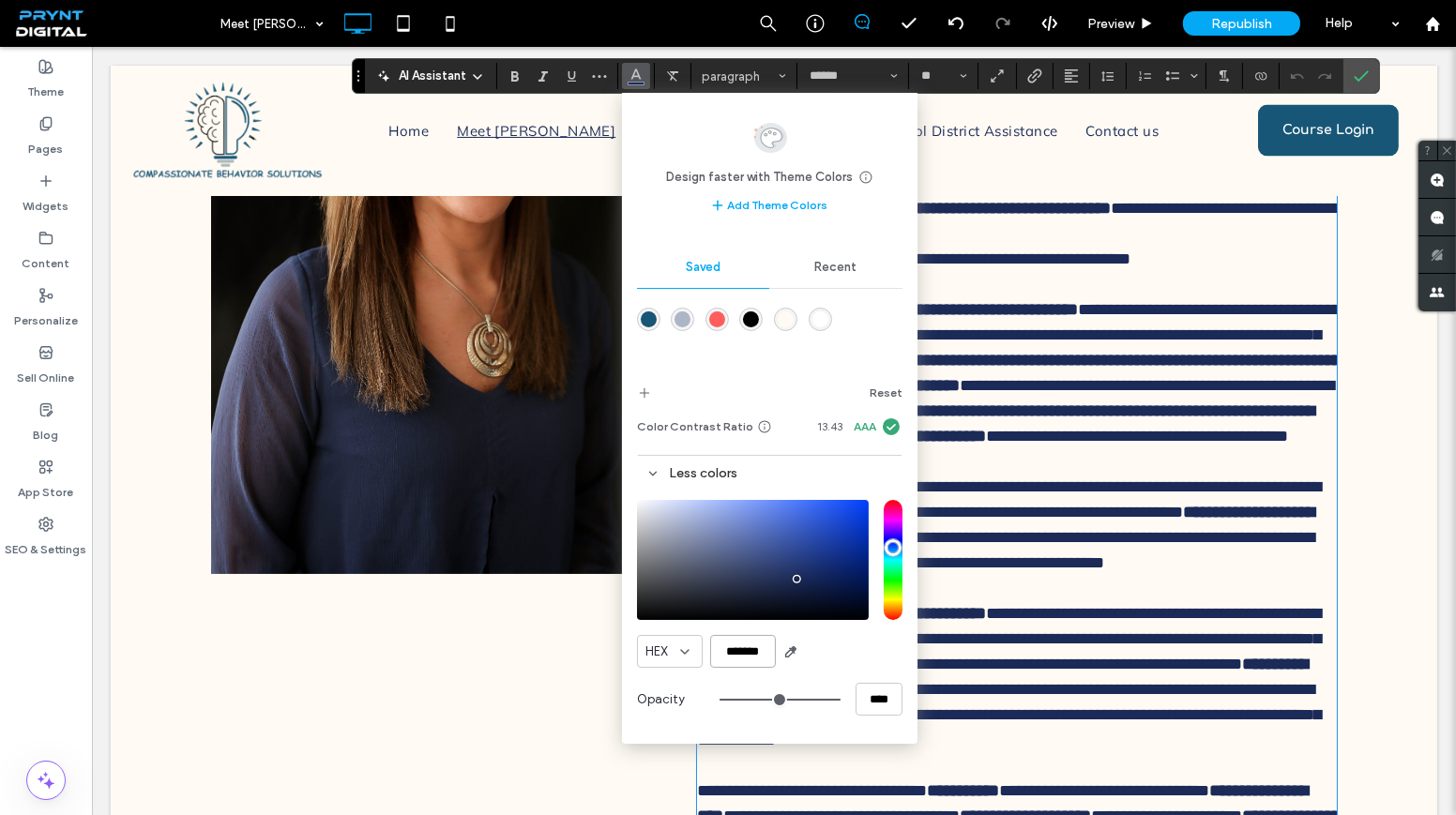
drag, startPoint x: 763, startPoint y: 648, endPoint x: 742, endPoint y: 655, distance: 22.1
click at [706, 648] on div "HEX *******" at bounding box center [770, 651] width 265 height 33
click at [1365, 77] on label "Confirm" at bounding box center [1360, 76] width 28 height 34
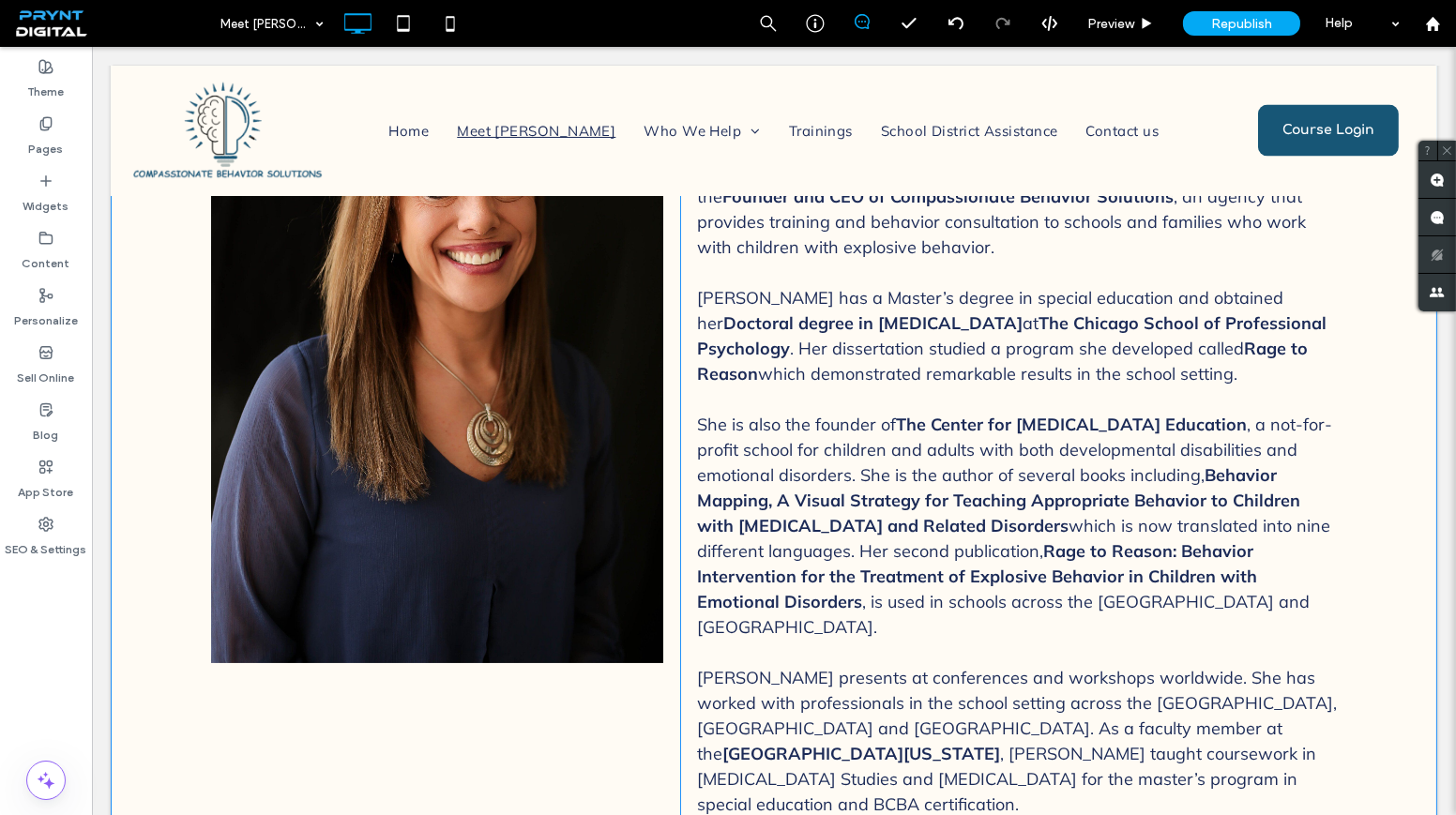
scroll to position [0, 0]
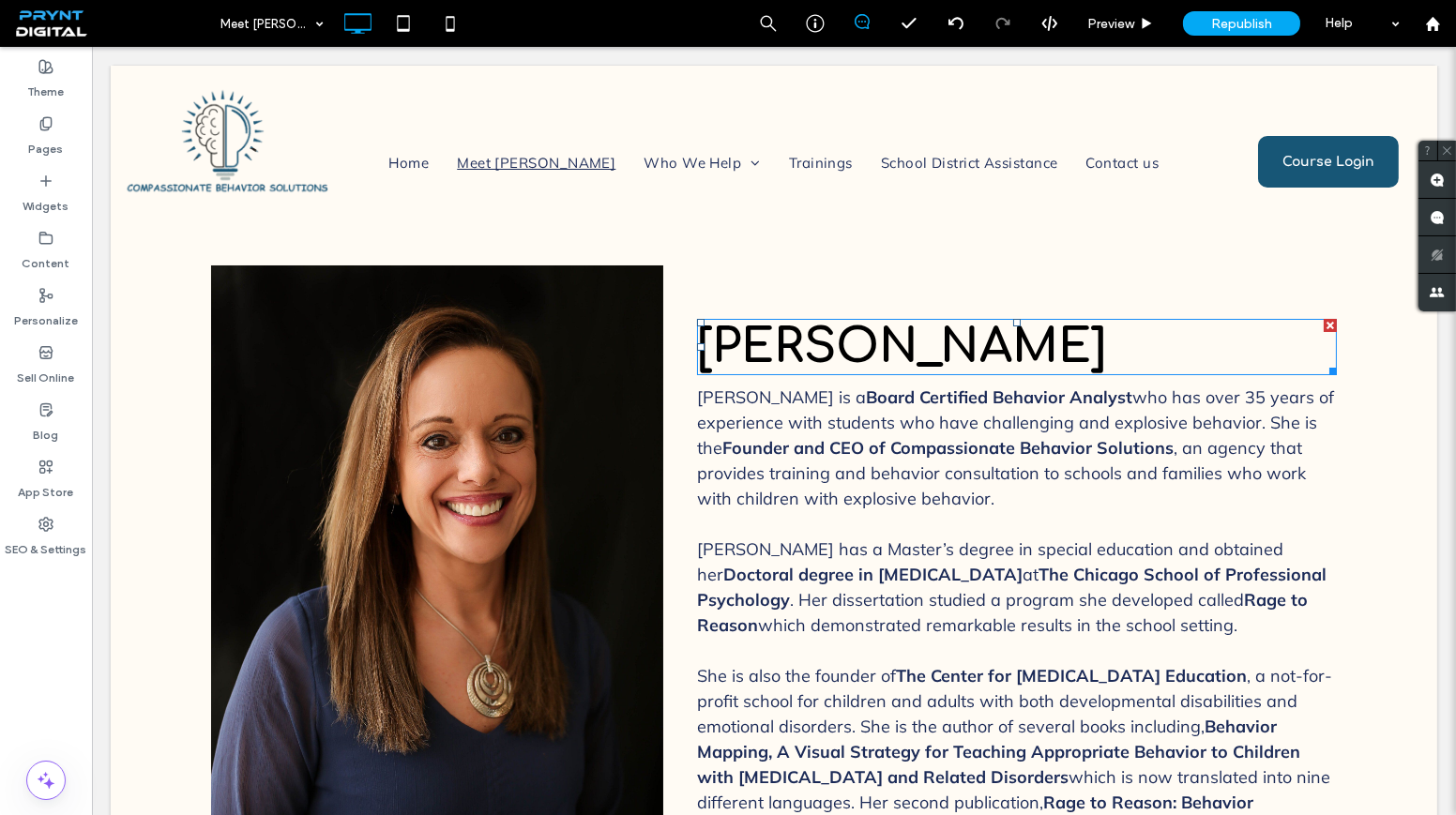
click at [861, 339] on span "Amy Buie-Titone" at bounding box center [902, 347] width 409 height 53
type input "*********"
type input "**"
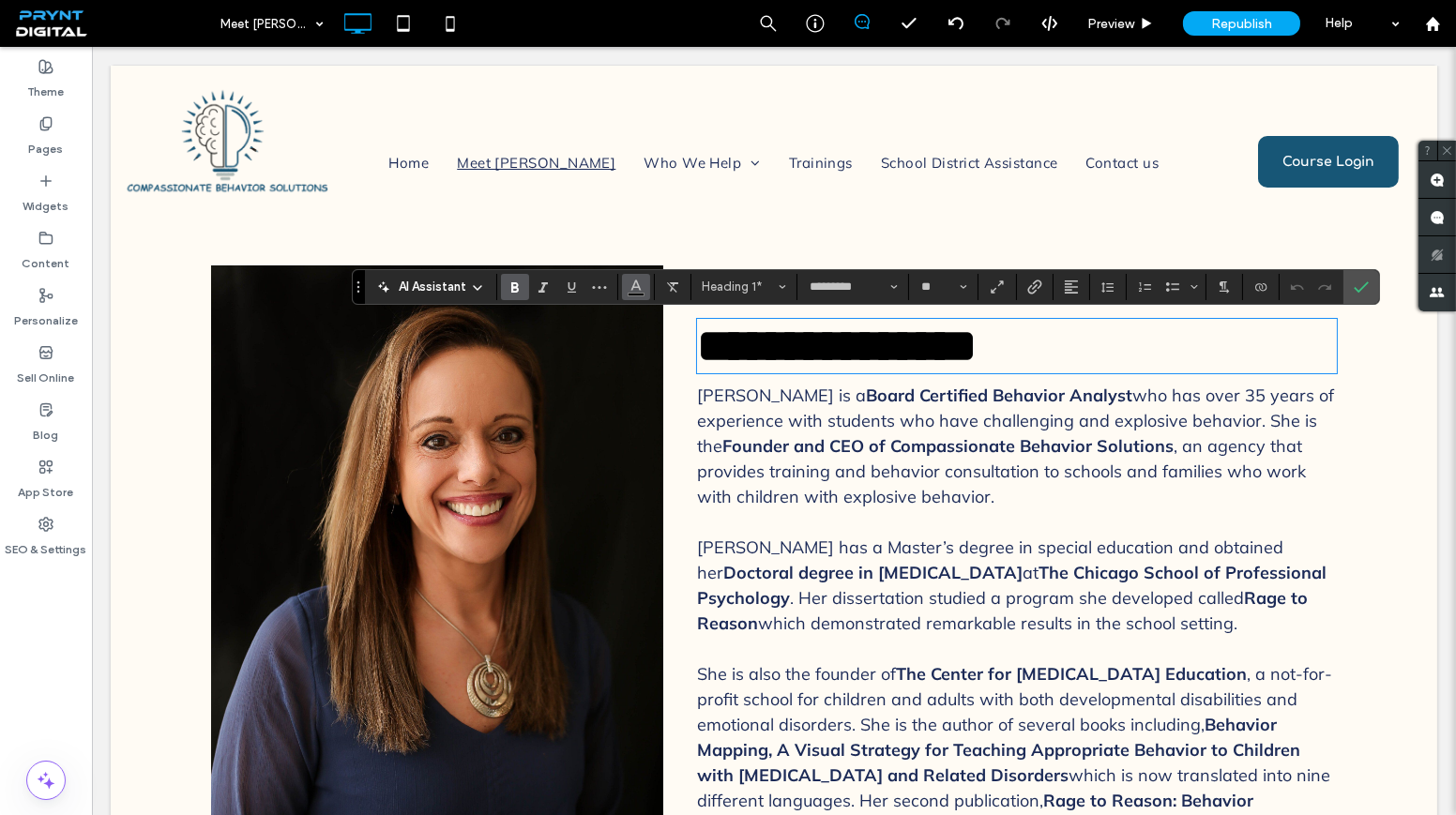
click at [642, 280] on button "Color" at bounding box center [636, 287] width 28 height 26
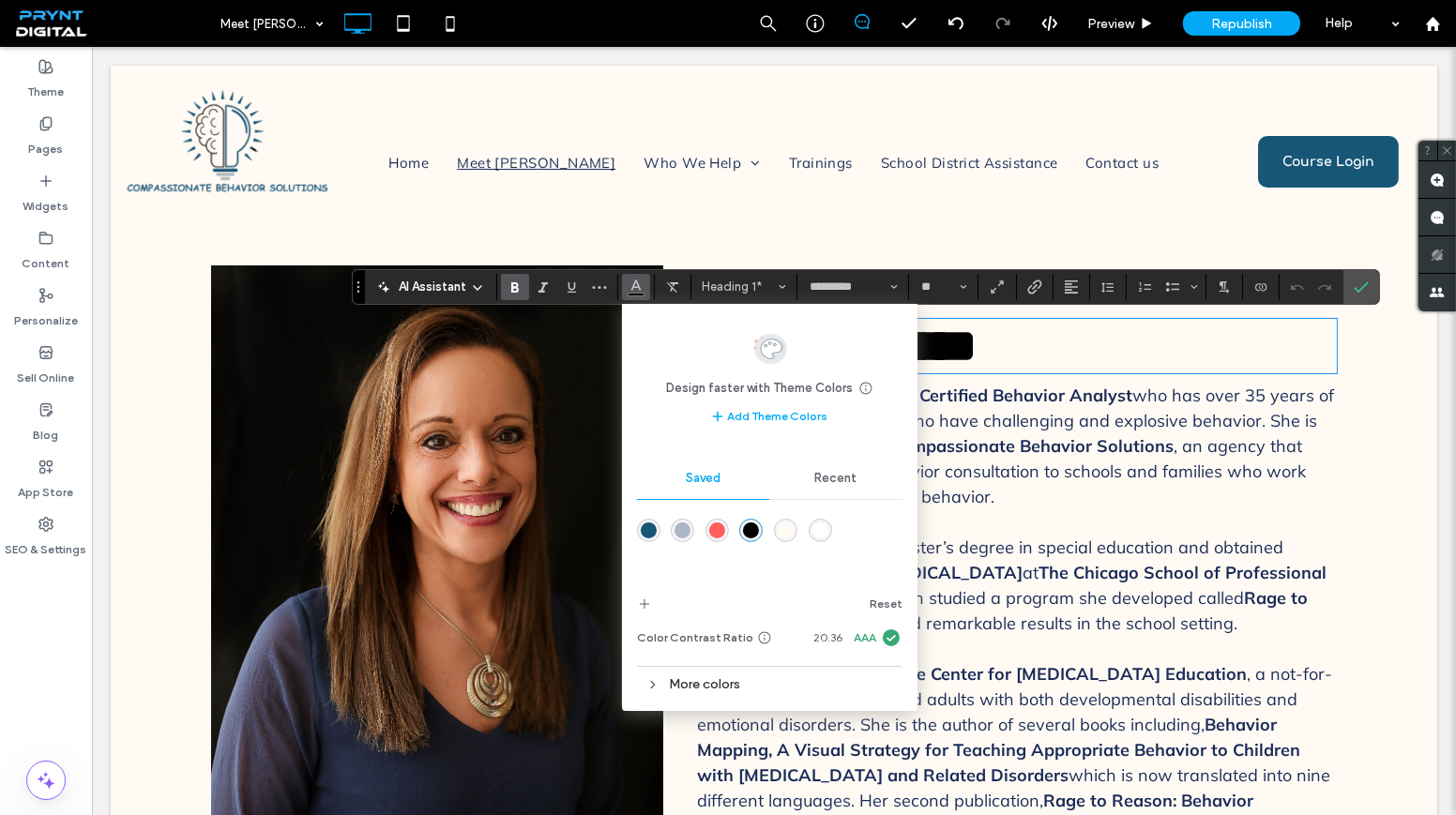
click at [711, 678] on div "More colors" at bounding box center [770, 683] width 265 height 25
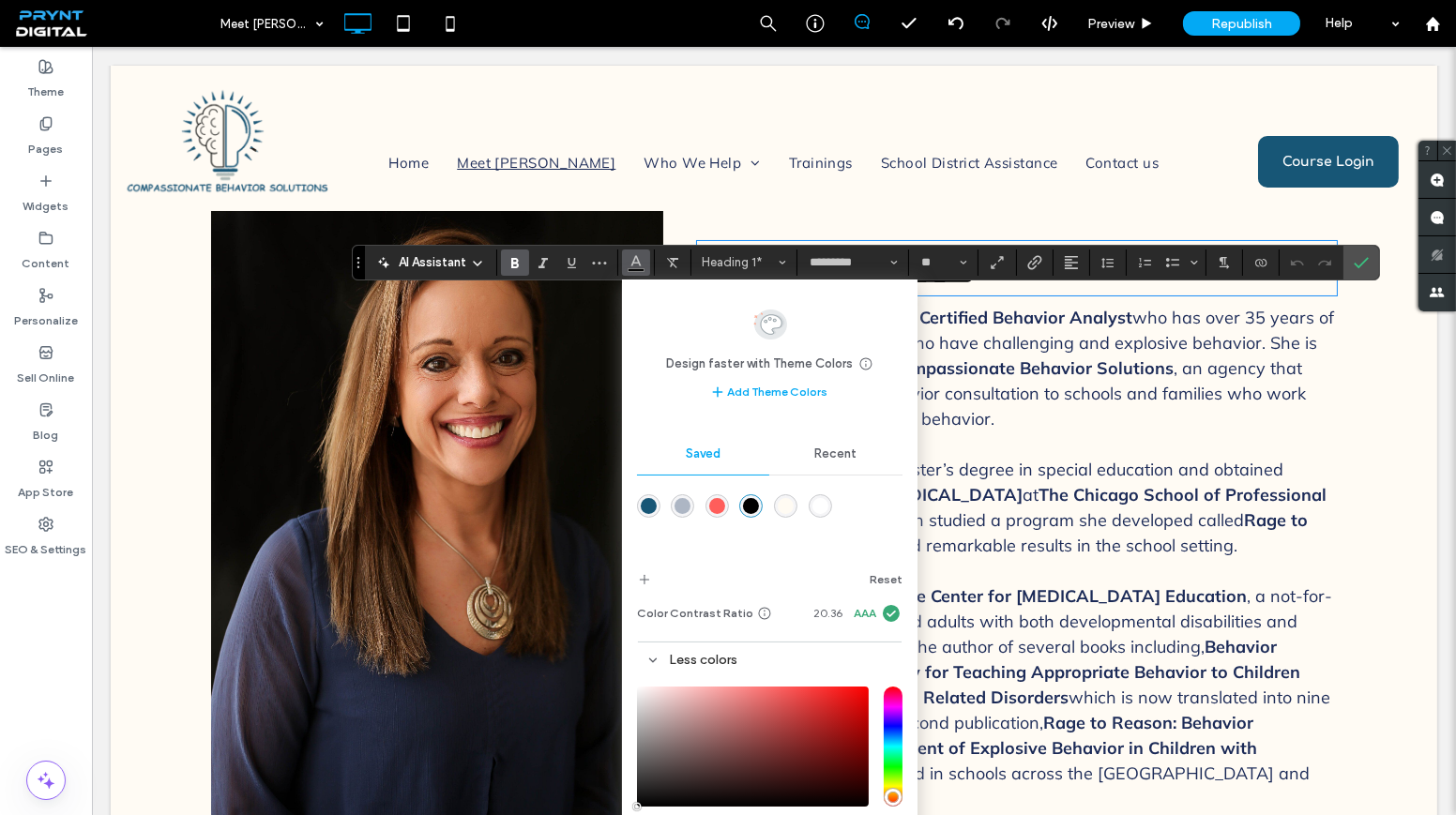
scroll to position [170, 0]
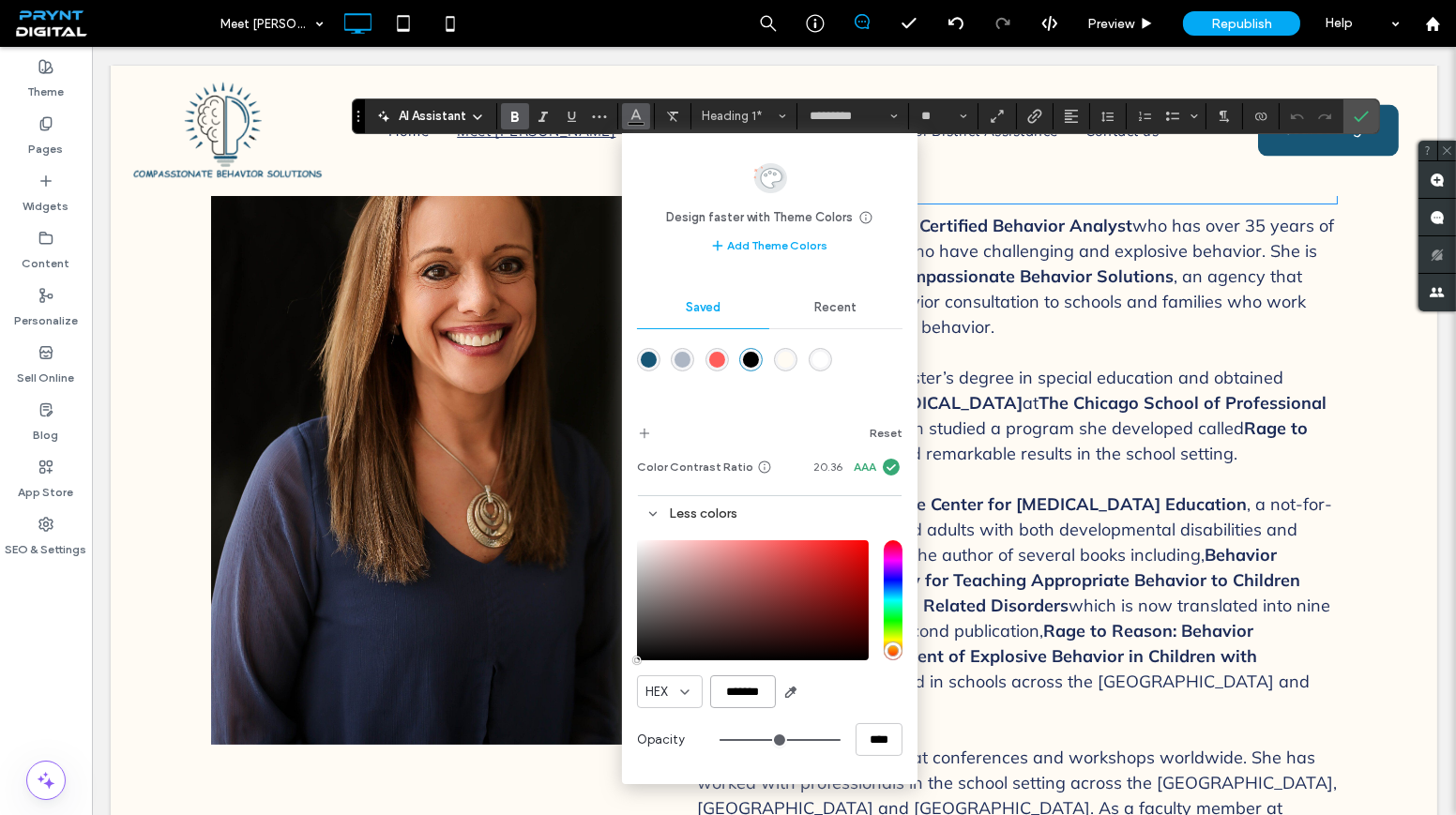
click at [747, 693] on input "*******" at bounding box center [743, 691] width 66 height 33
click at [747, 691] on input "*******" at bounding box center [743, 691] width 66 height 33
click at [746, 692] on input "*******" at bounding box center [743, 691] width 66 height 33
paste input "color picker textbox"
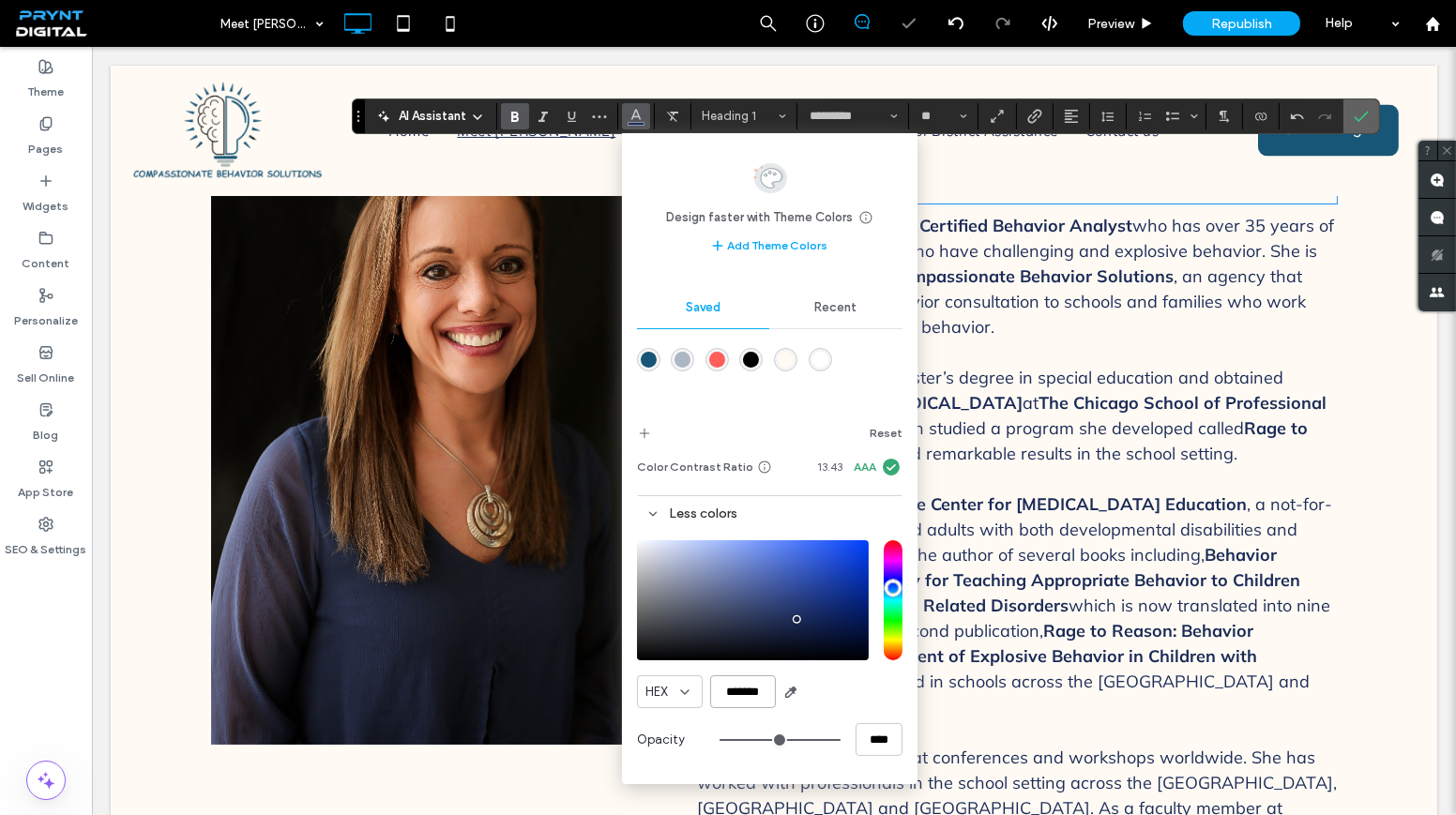
type input "*******"
click at [1353, 128] on span "Confirm" at bounding box center [1357, 117] width 8 height 34
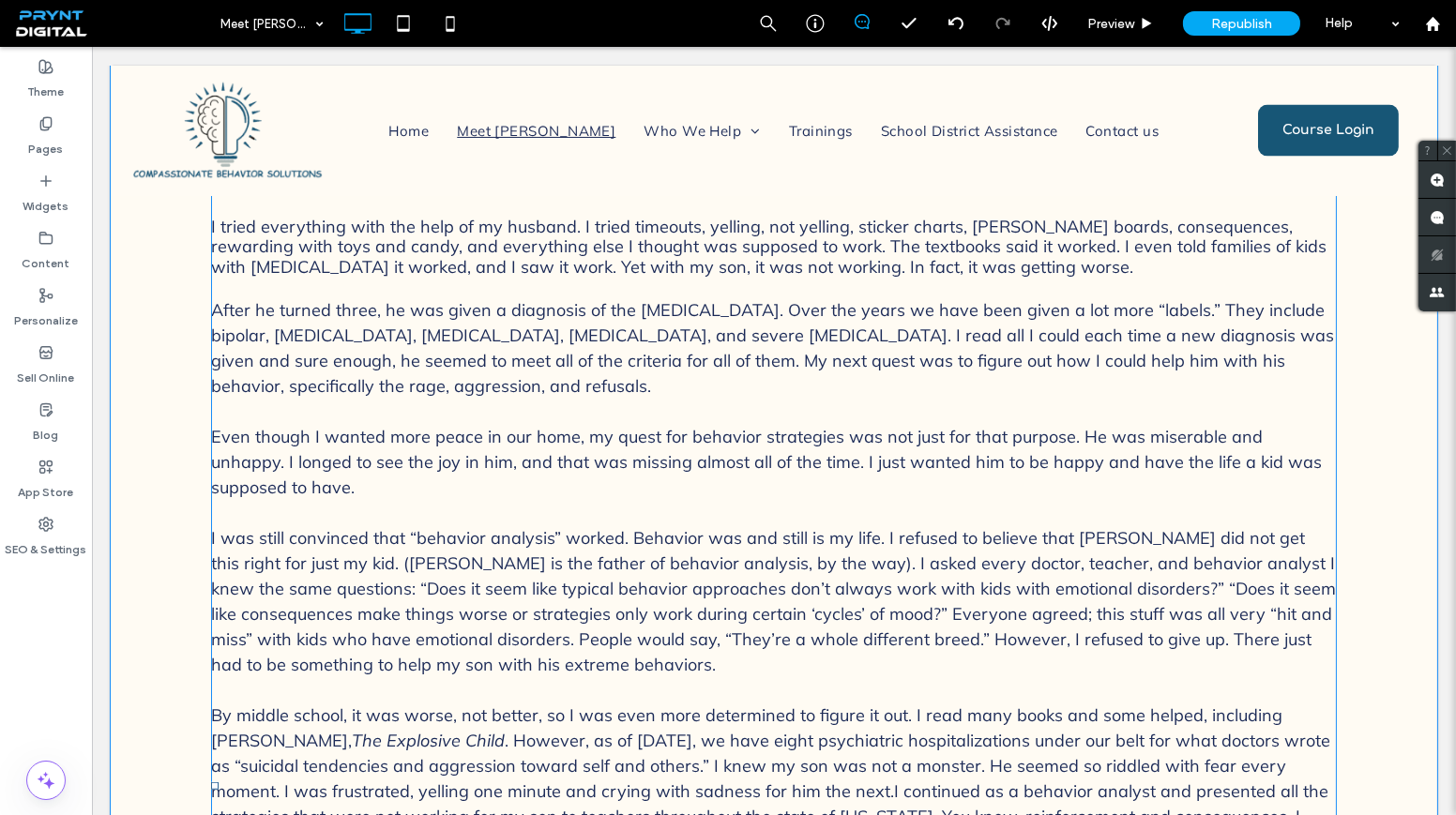
scroll to position [1961, 0]
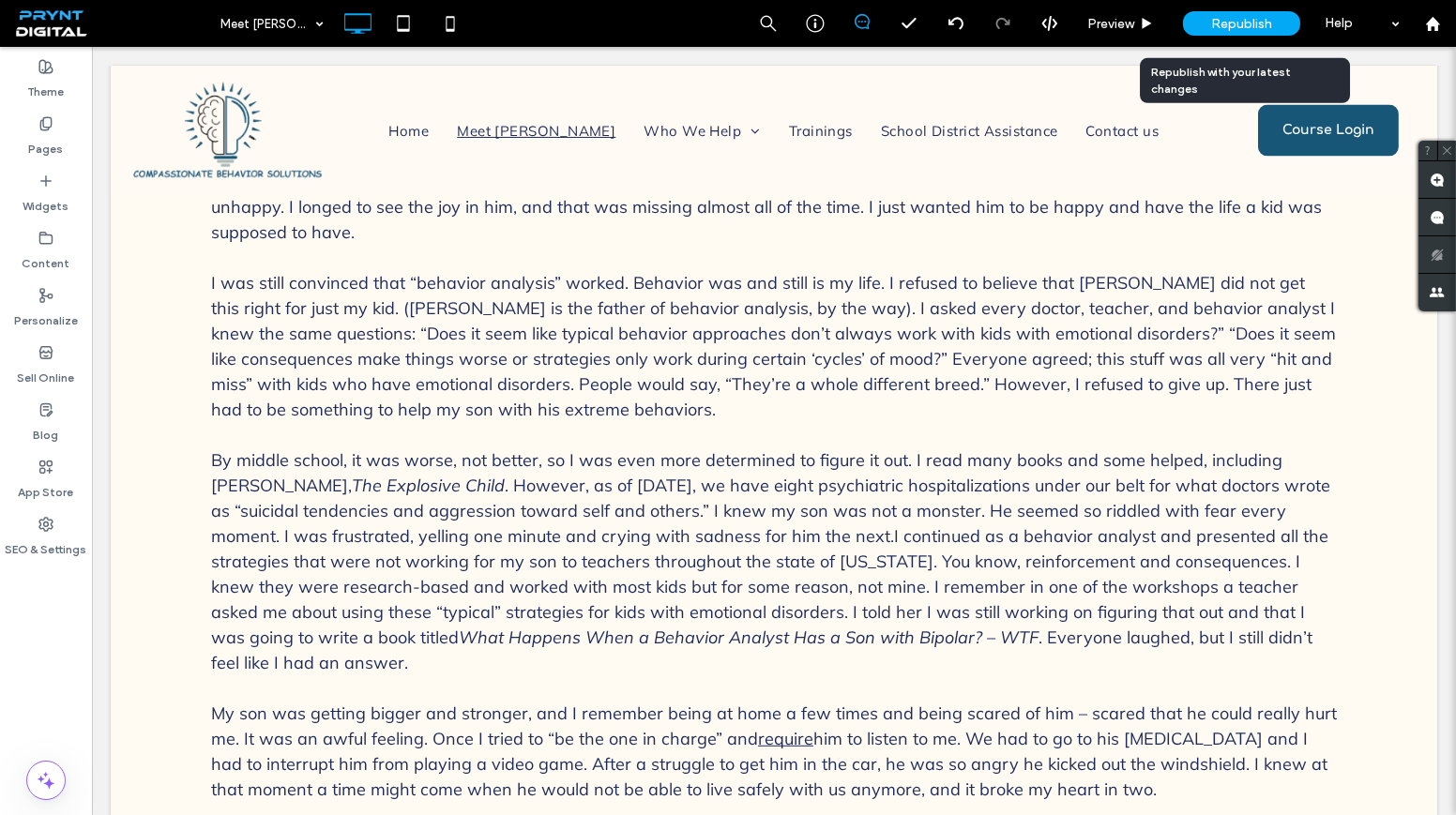
click at [1234, 21] on span "Republish" at bounding box center [1241, 24] width 61 height 16
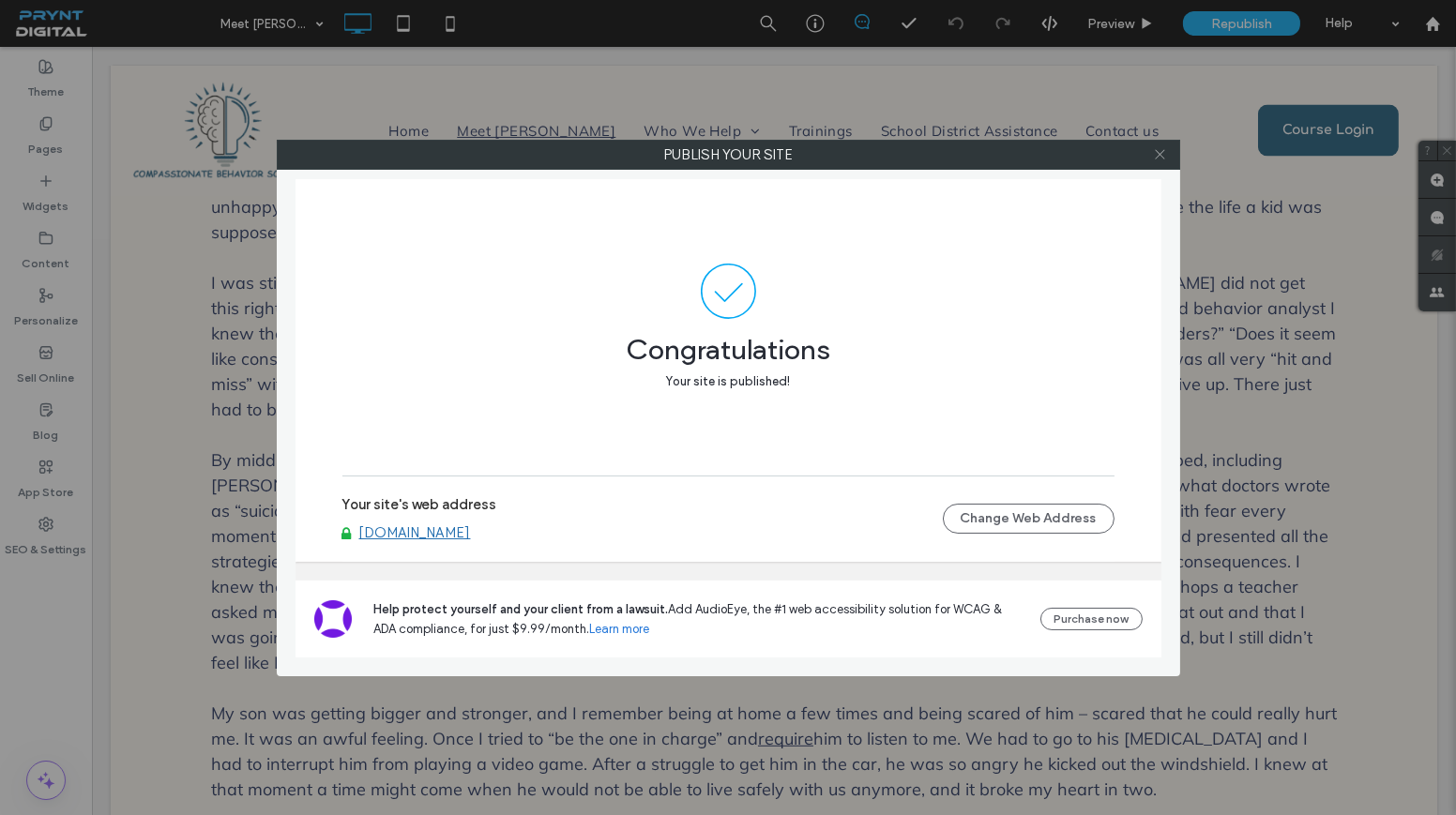
click at [1160, 150] on icon at bounding box center [1160, 155] width 14 height 14
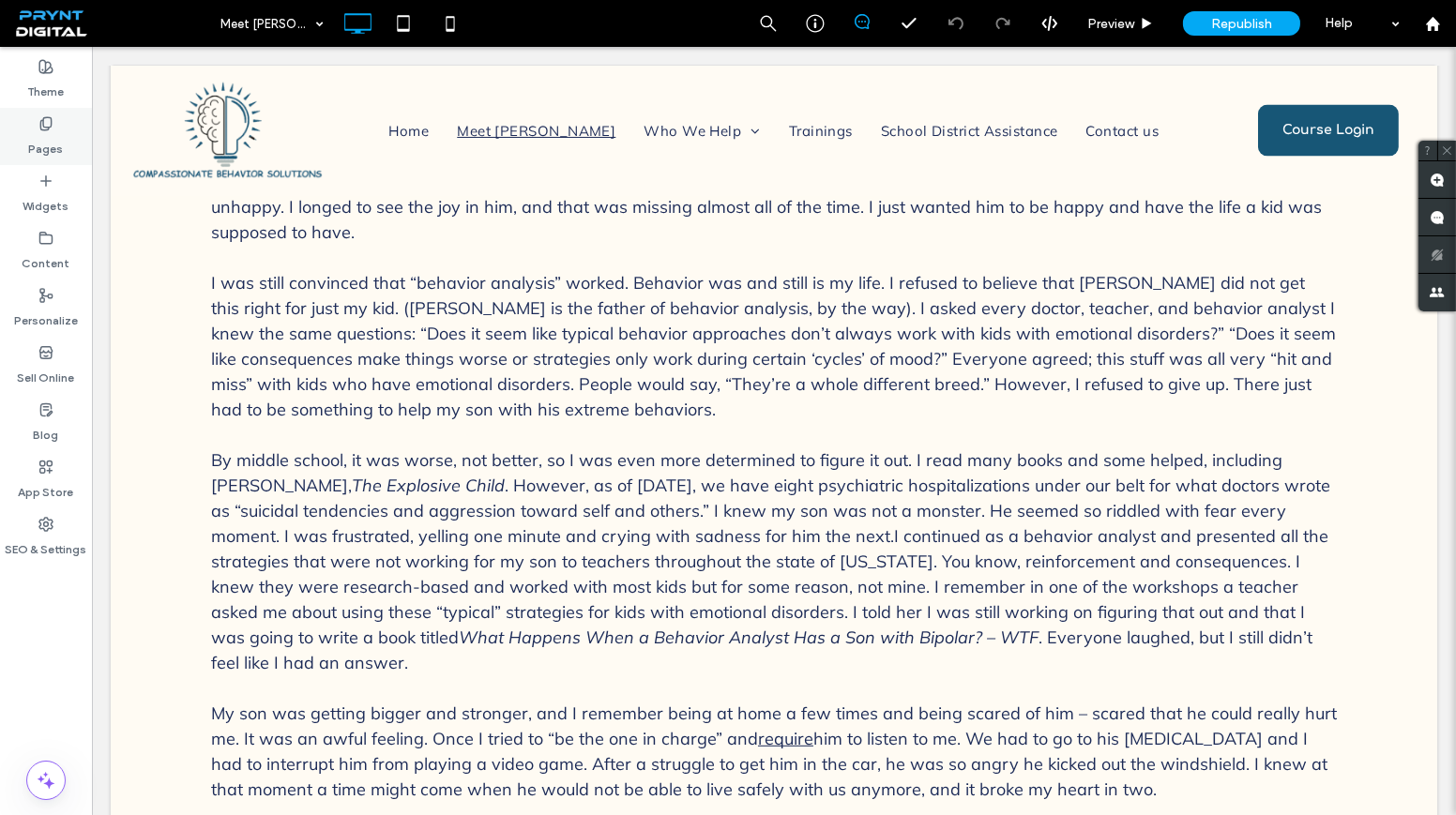
click at [57, 114] on div "Pages" at bounding box center [46, 136] width 92 height 57
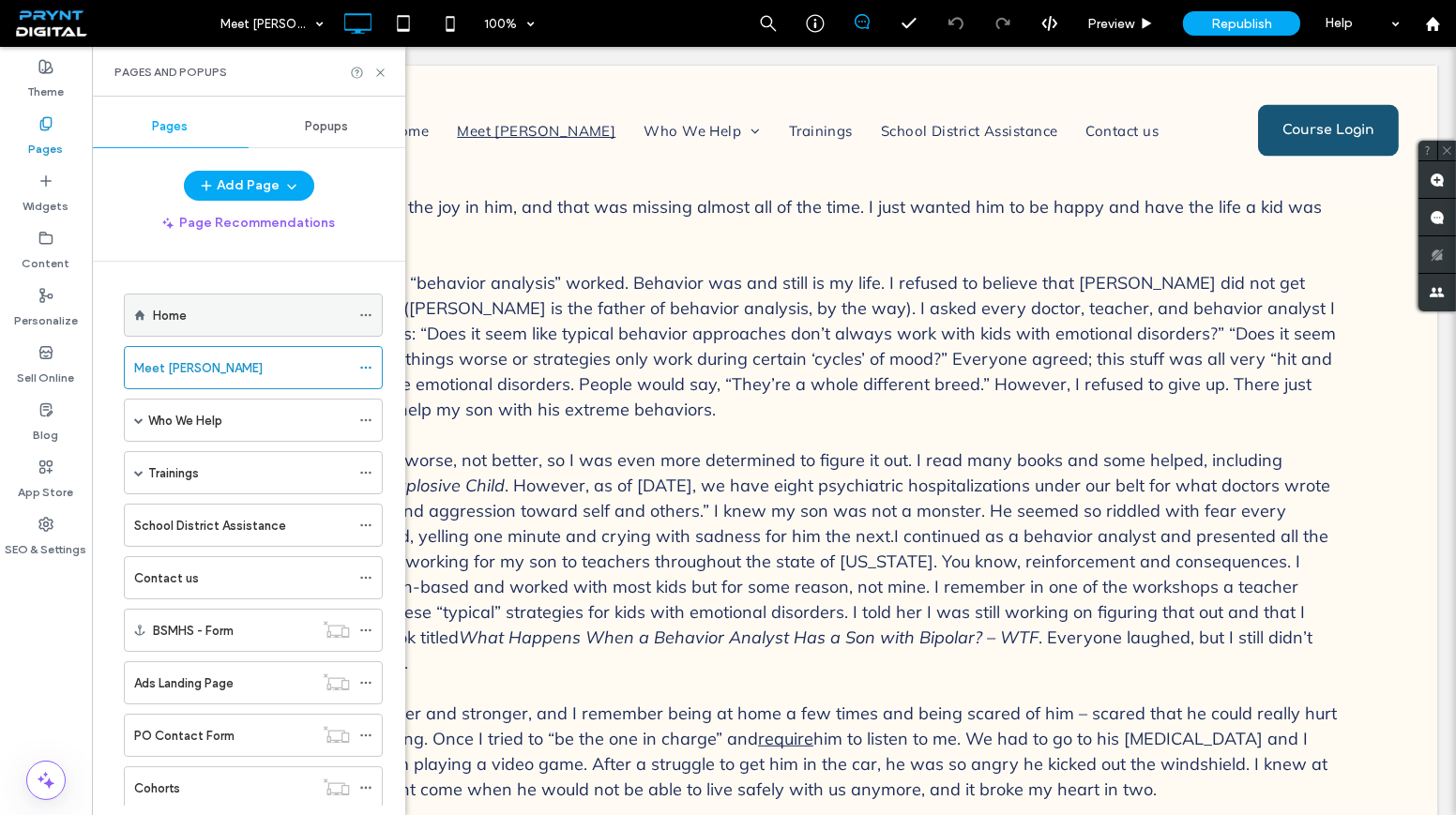
click at [176, 297] on div "Home" at bounding box center [250, 314] width 196 height 41
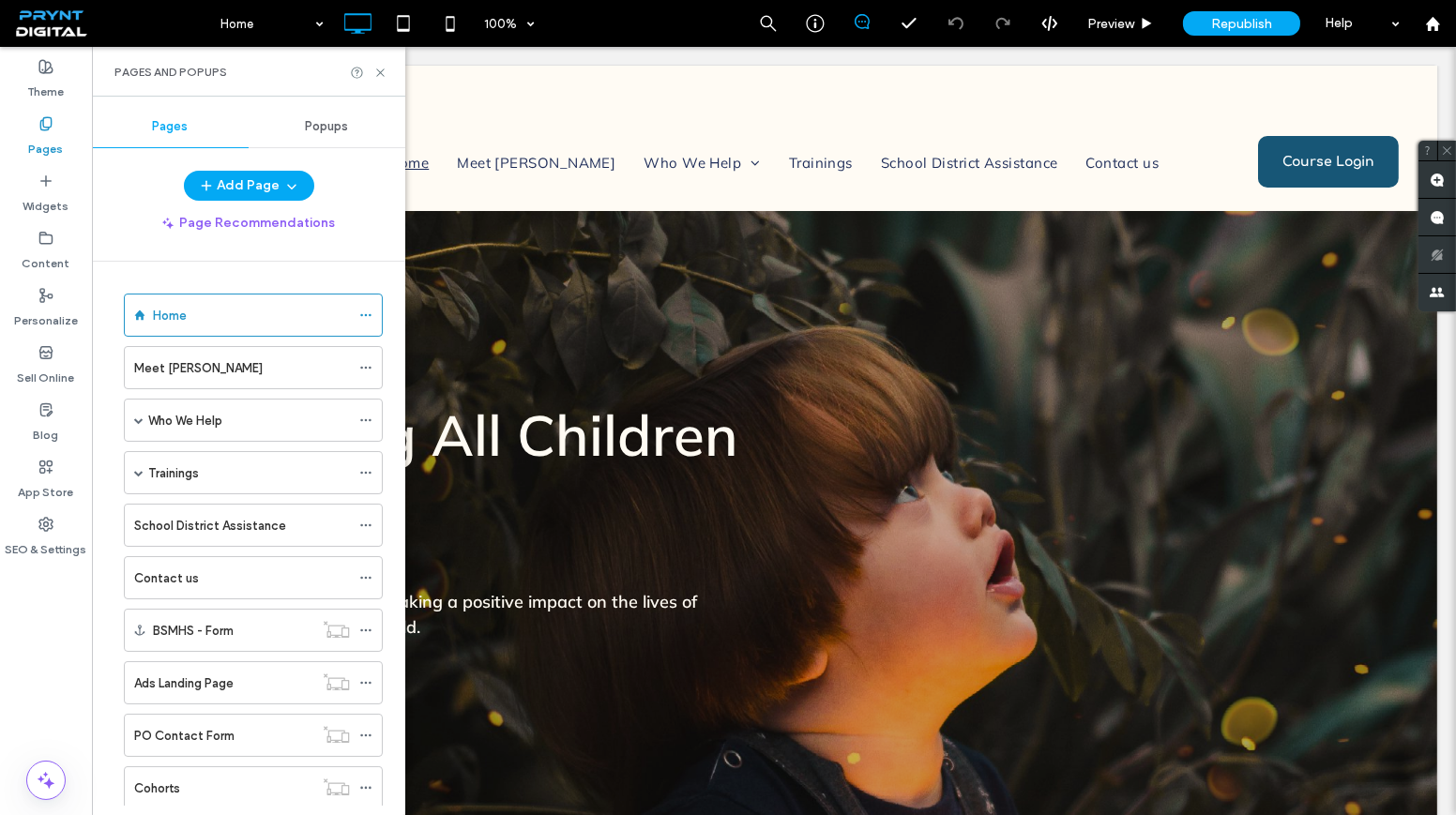
scroll to position [0, 0]
click at [384, 70] on icon at bounding box center [380, 73] width 14 height 14
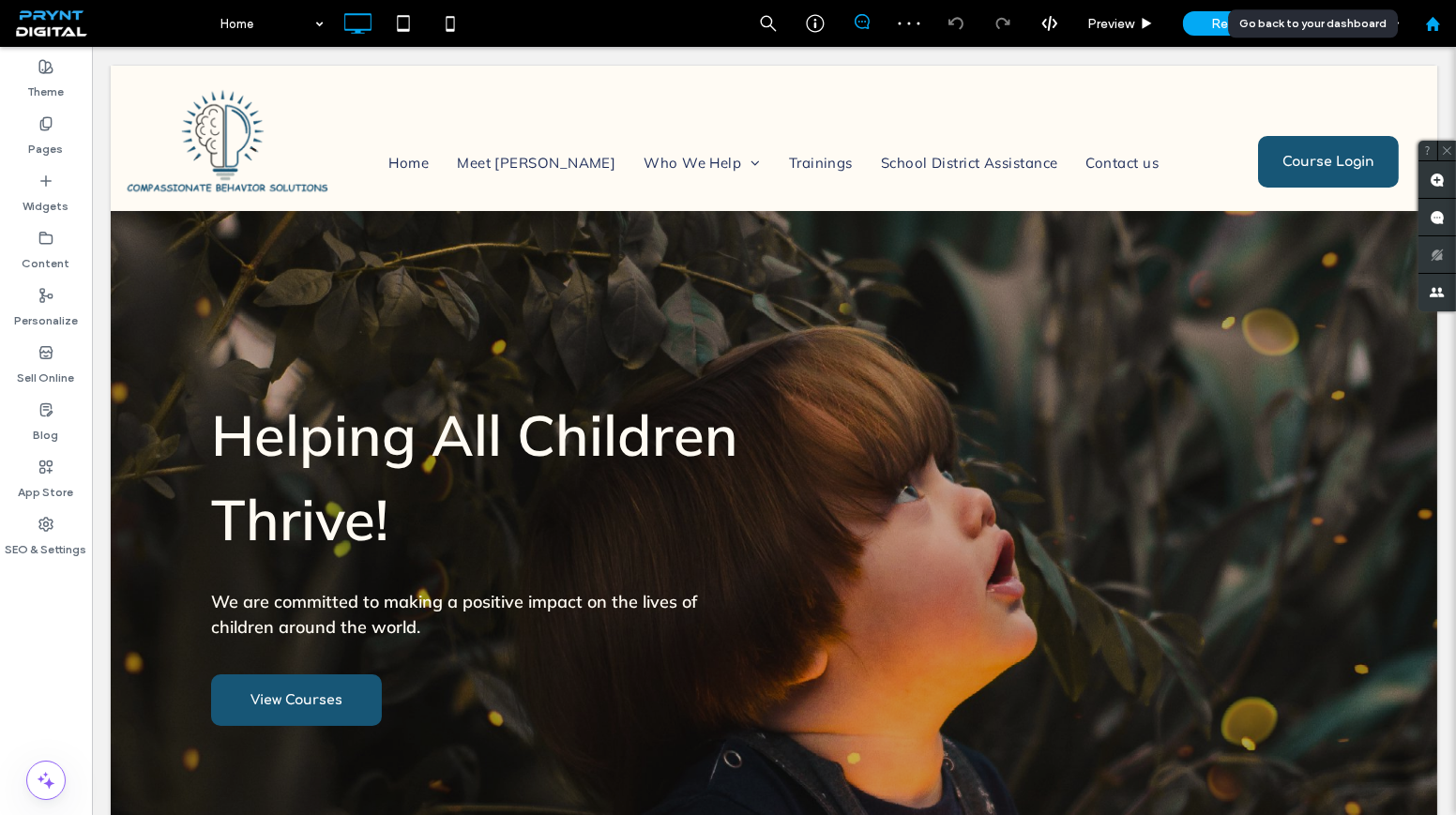
click at [1437, 26] on use at bounding box center [1432, 23] width 14 height 14
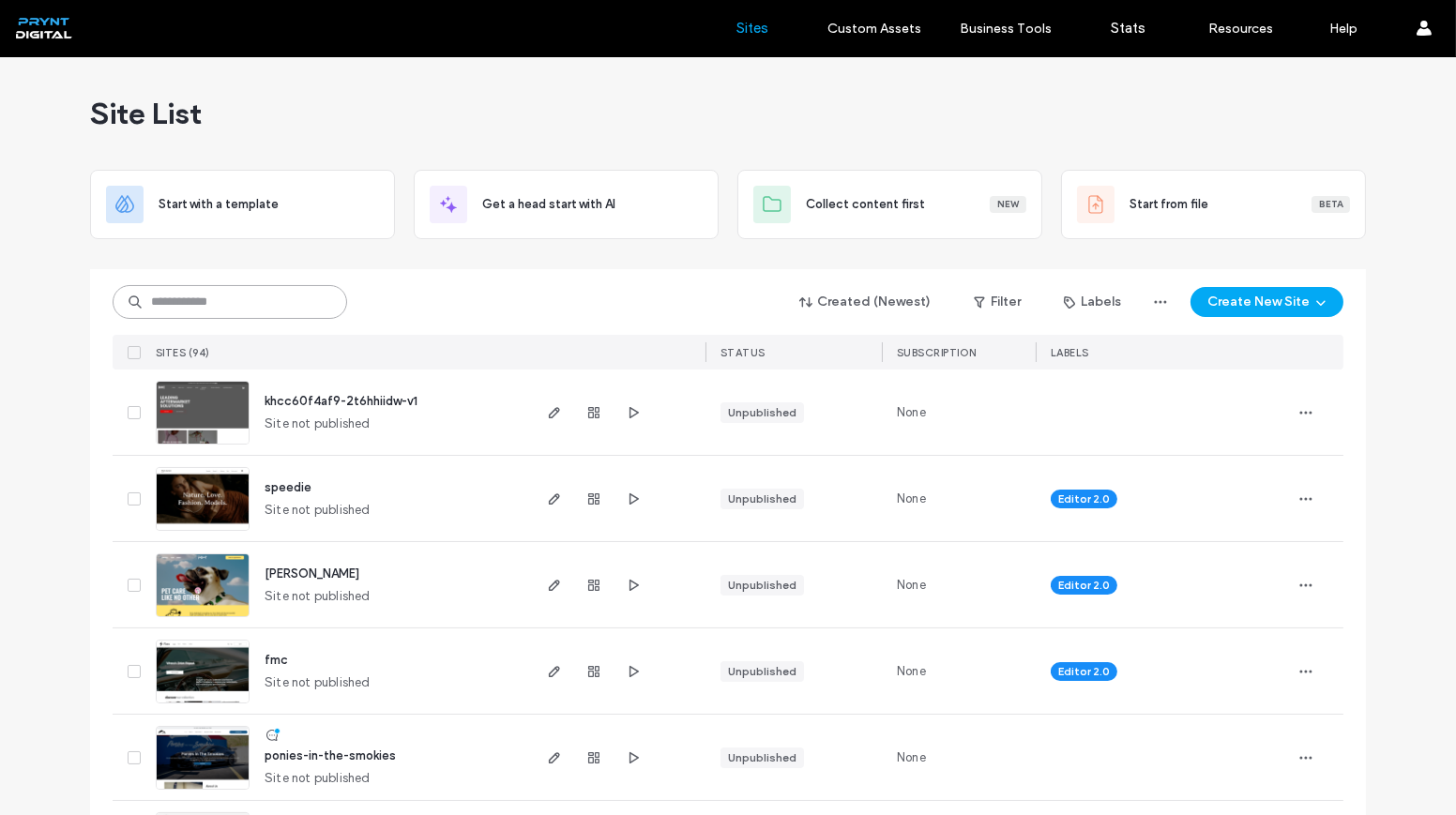
click at [277, 299] on input at bounding box center [229, 302] width 234 height 34
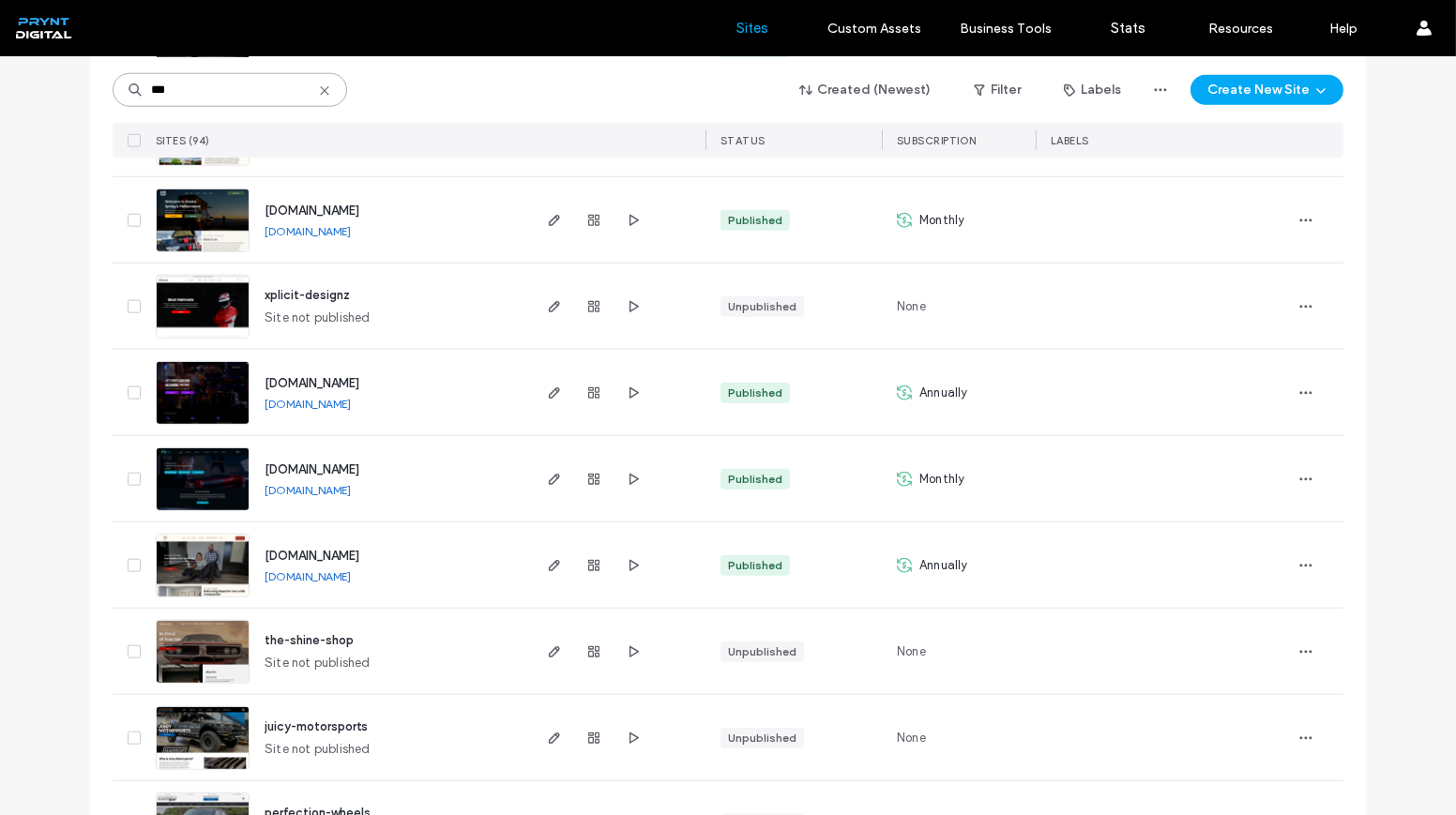
scroll to position [3582, 0]
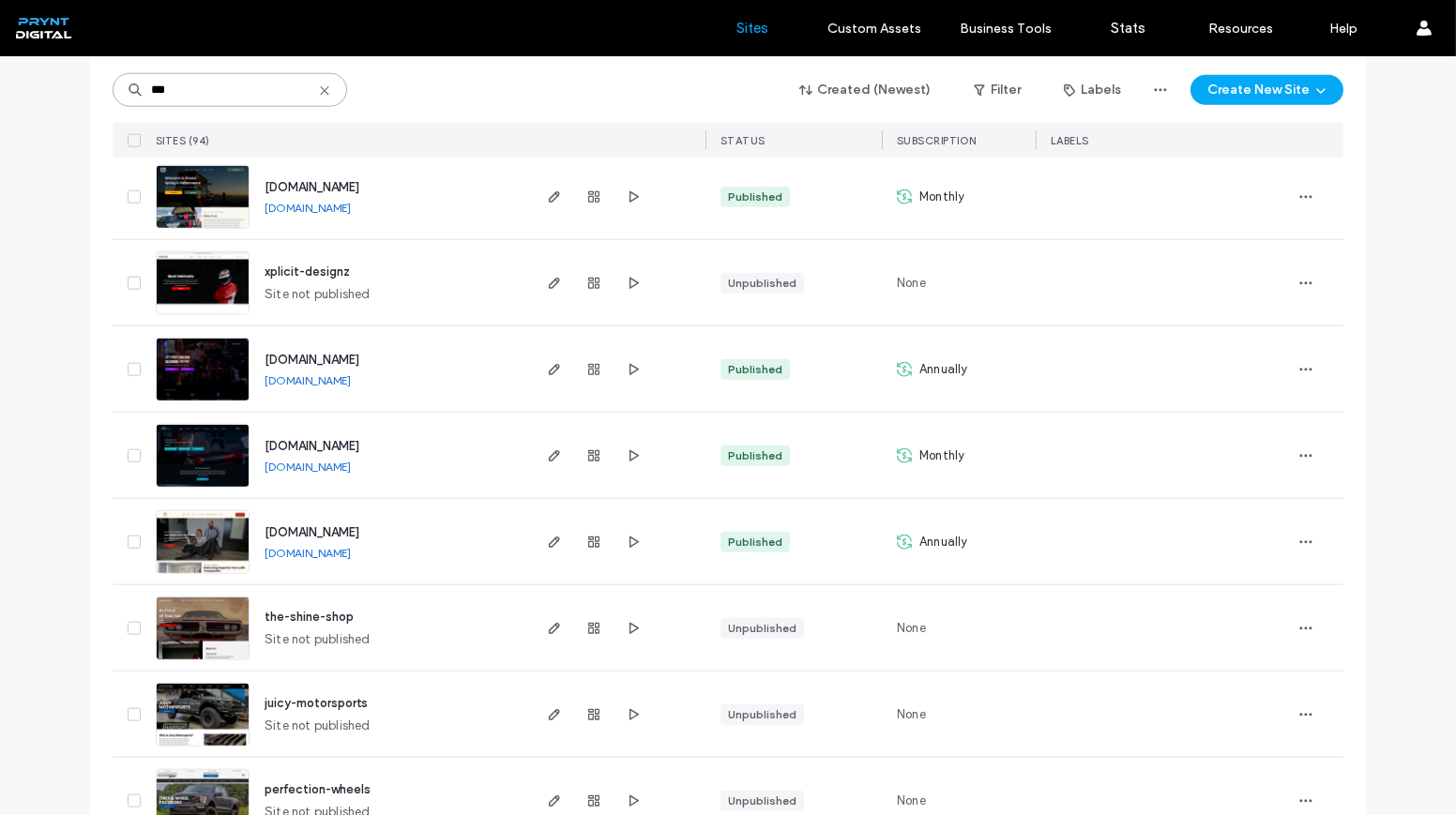
click at [237, 83] on input "***" at bounding box center [229, 90] width 234 height 34
type input "*"
